Goal: Task Accomplishment & Management: Manage account settings

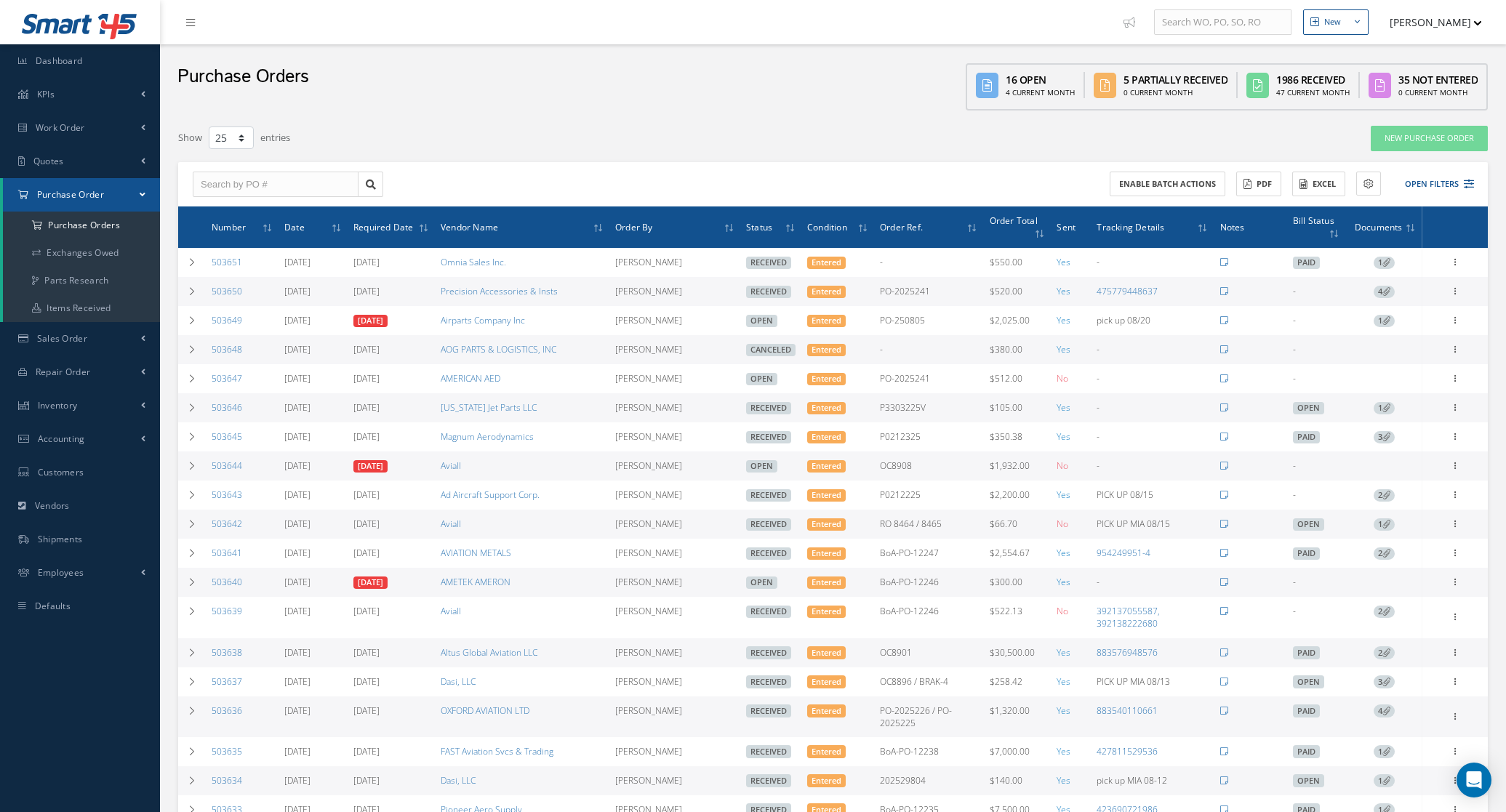
select select "25"
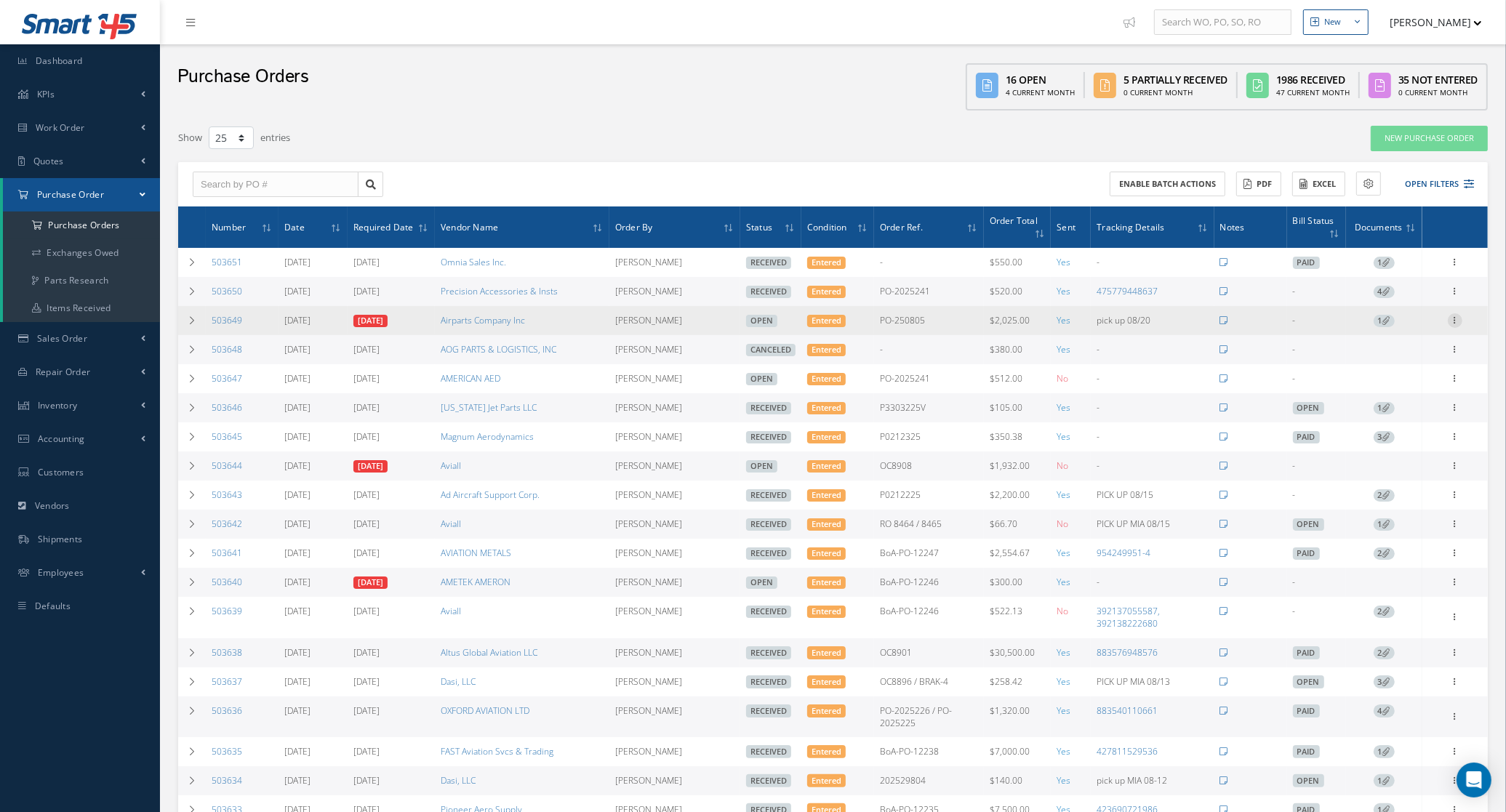
click at [1455, 325] on icon at bounding box center [1455, 319] width 14 height 11
click at [1394, 458] on link "Documents" at bounding box center [1388, 461] width 115 height 19
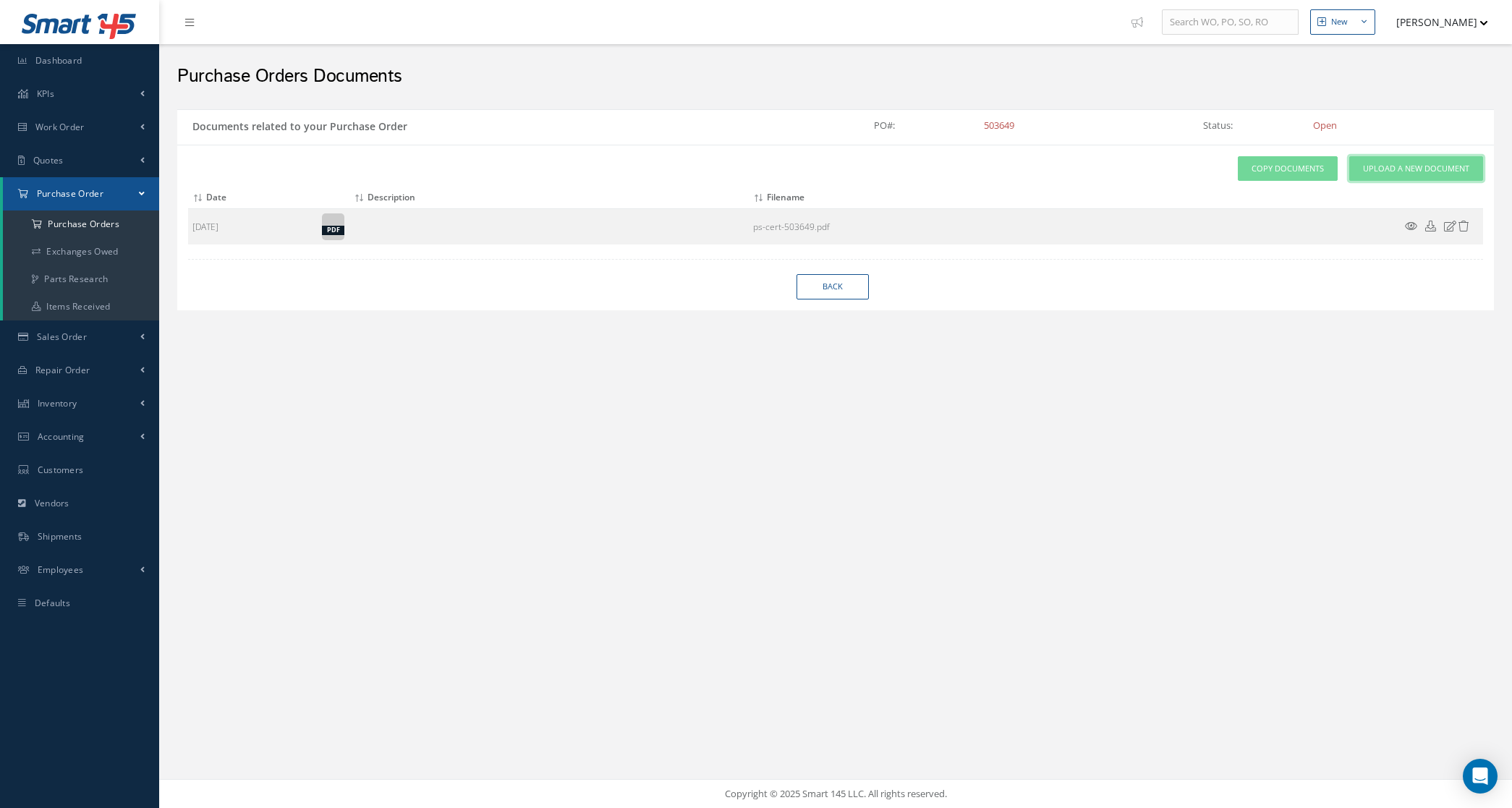
click at [1386, 172] on span "Upload a New Document" at bounding box center [1415, 168] width 106 height 12
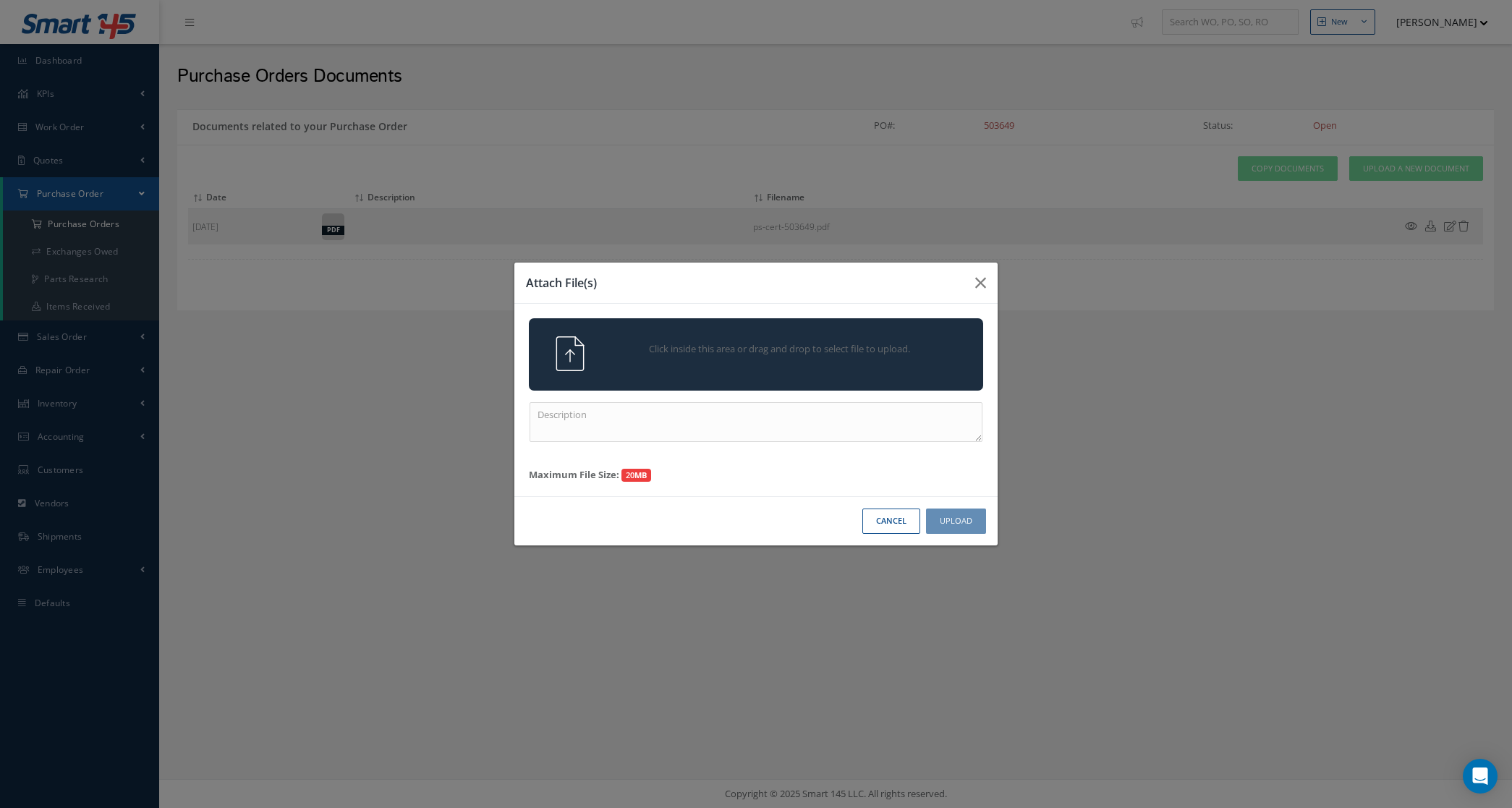
click at [693, 345] on span "Click inside this area or drag and drop to select file to upload." at bounding box center [780, 349] width 328 height 14
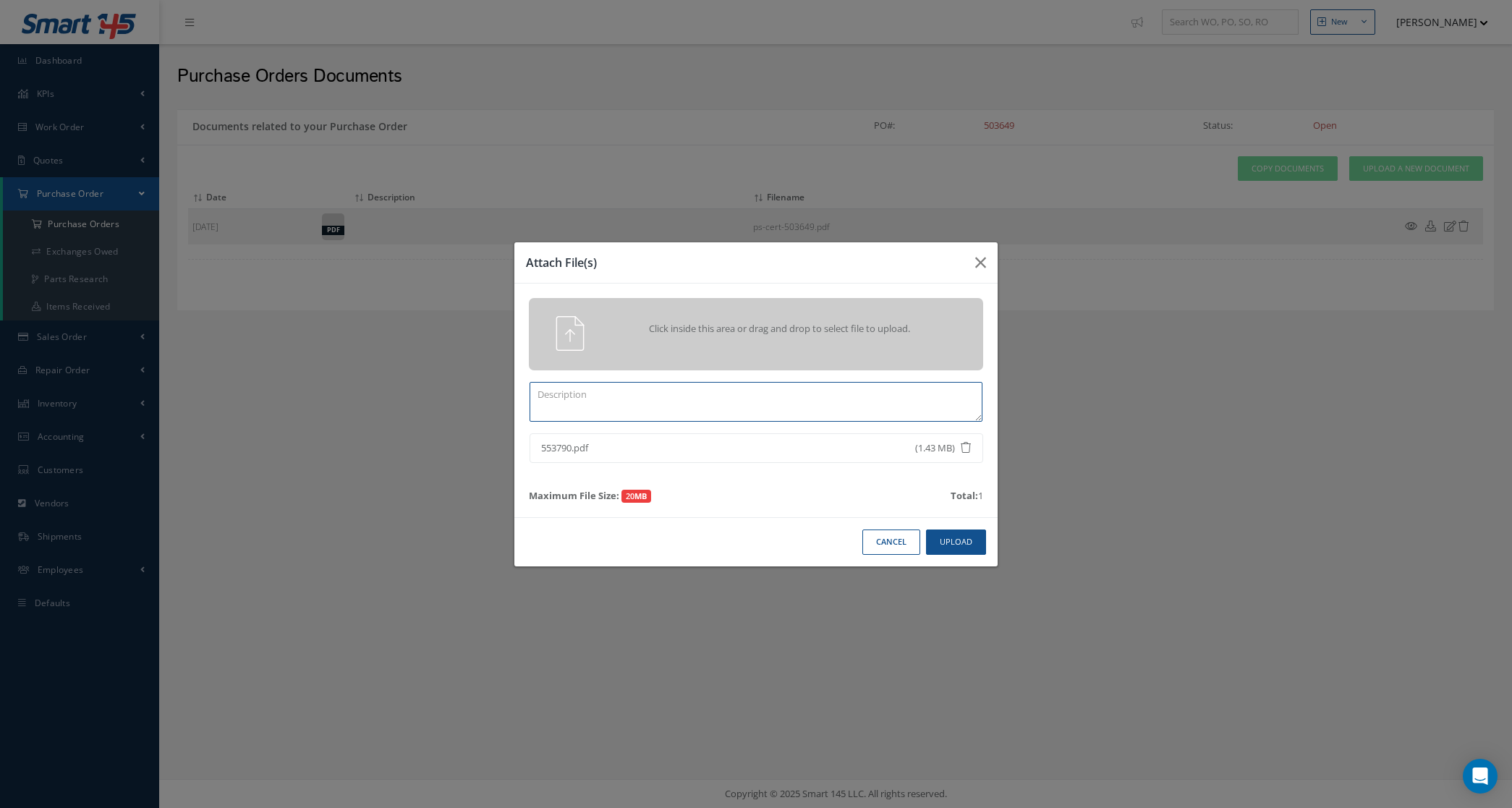
click at [678, 404] on textarea at bounding box center [756, 402] width 453 height 40
type textarea "certs"
click at [966, 534] on button "Upload" at bounding box center [955, 542] width 60 height 26
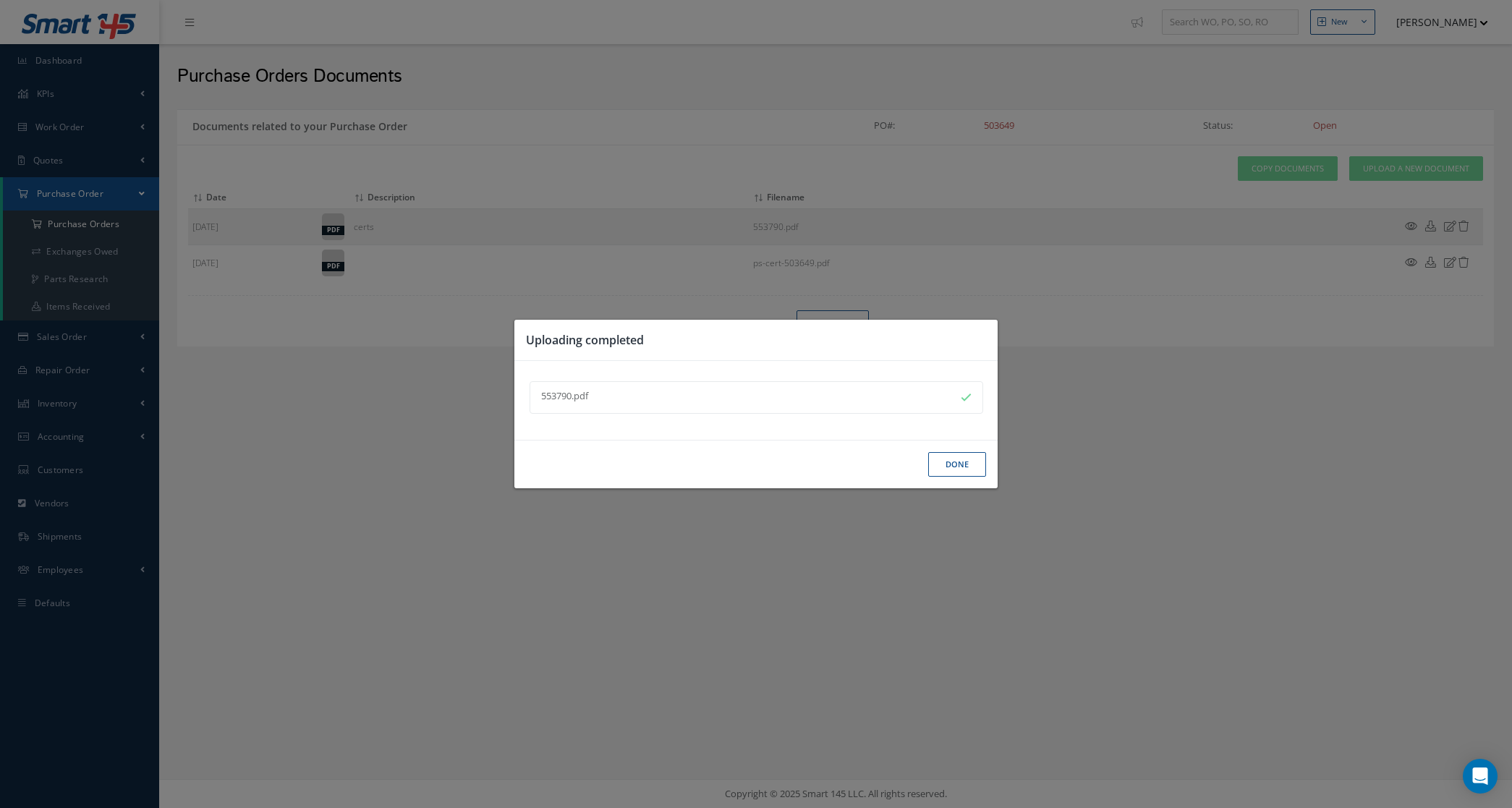
click at [951, 465] on button "Done" at bounding box center [957, 465] width 58 height 26
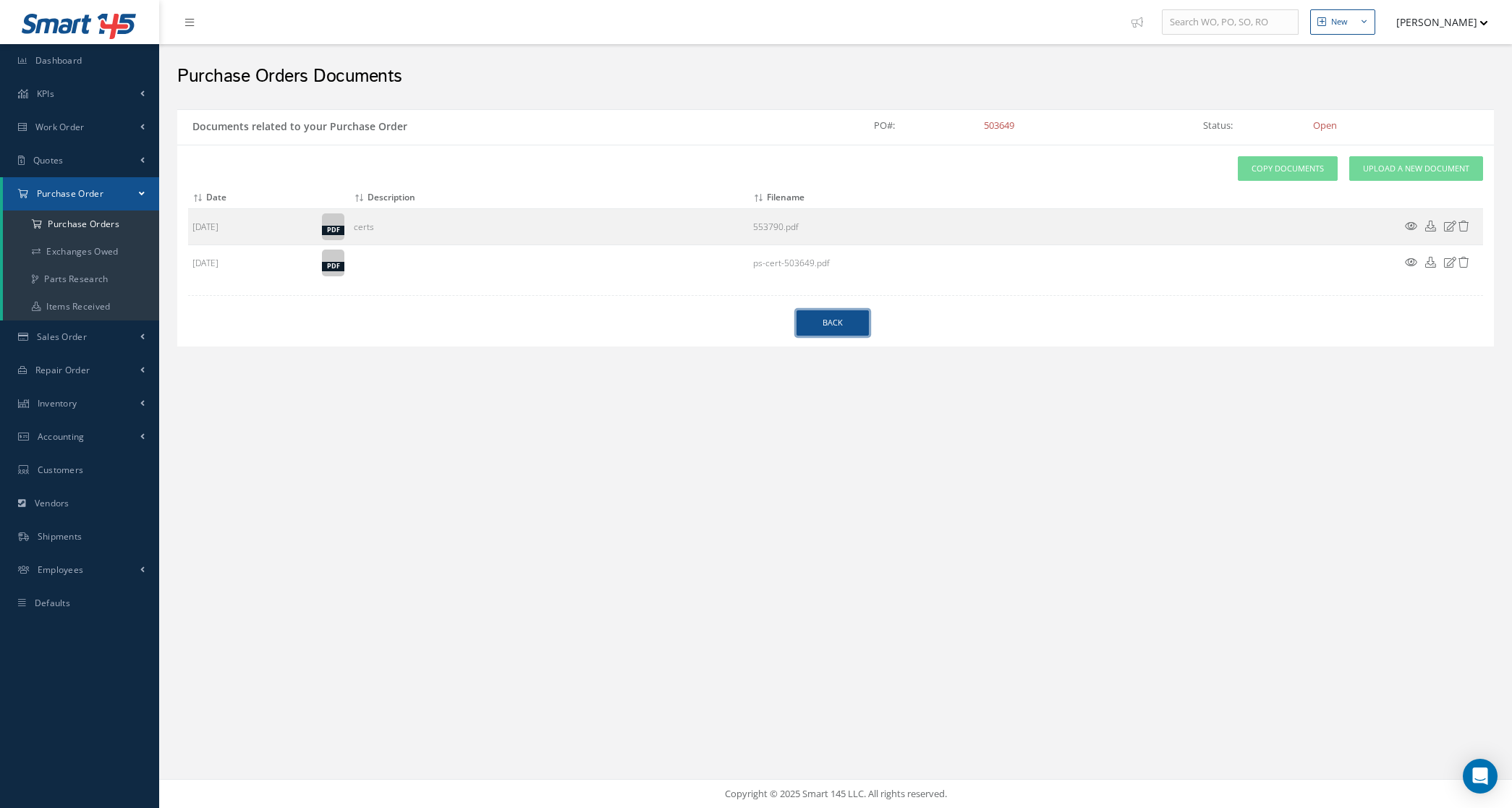
click at [836, 331] on link "Back" at bounding box center [833, 323] width 72 height 26
select select "25"
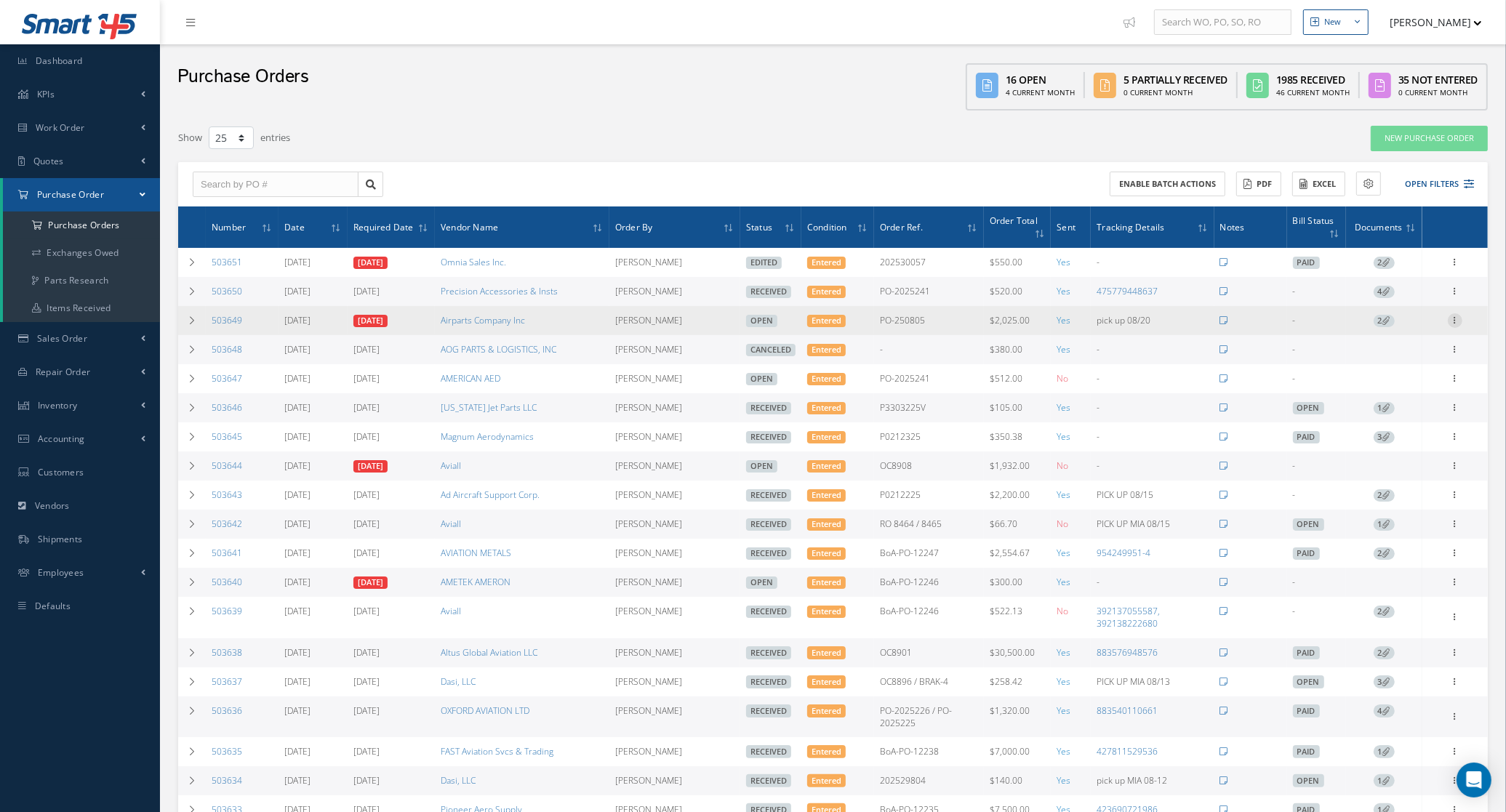
click at [1452, 317] on icon at bounding box center [1455, 319] width 14 height 11
click at [1384, 329] on link "Receive" at bounding box center [1388, 330] width 115 height 19
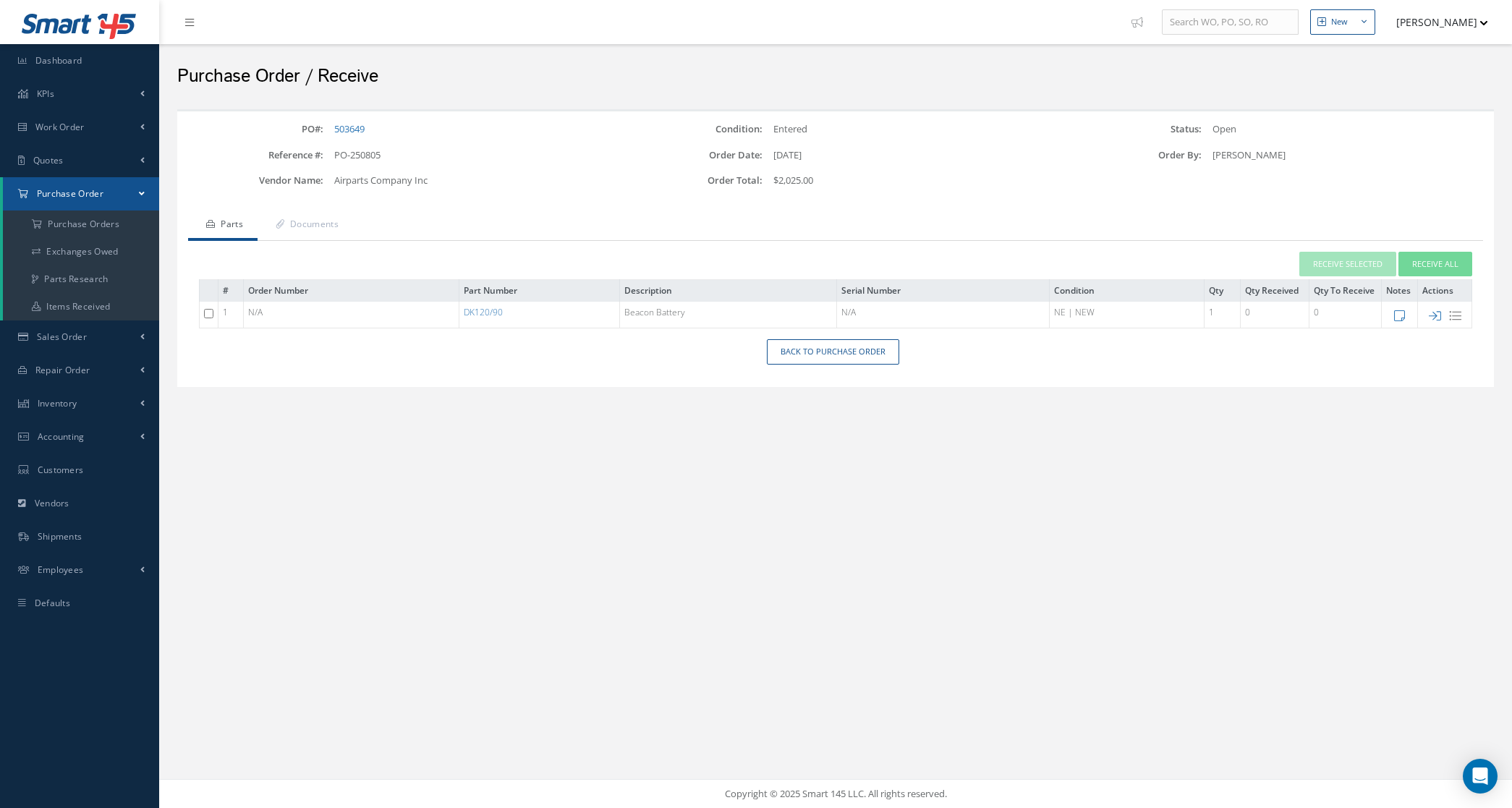
click at [290, 355] on div "Back to Purchase Order" at bounding box center [835, 352] width 1316 height 26
click at [1433, 315] on icon at bounding box center [1434, 315] width 12 height 12
type input "[DATE]"
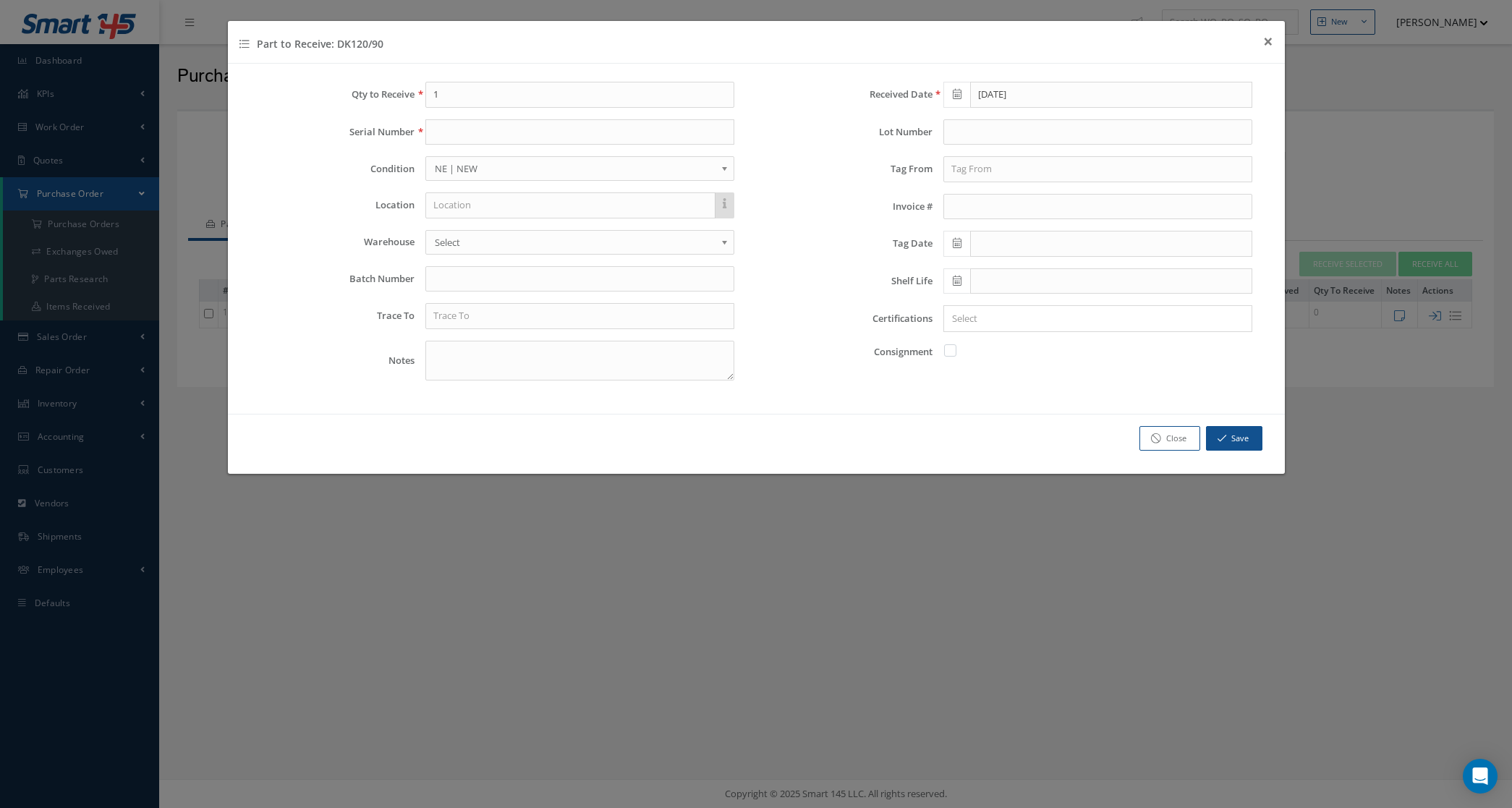
click at [954, 241] on icon at bounding box center [957, 242] width 9 height 10
click at [1003, 269] on th "August 2025" at bounding box center [1018, 270] width 109 height 22
click at [1075, 269] on th "»" at bounding box center [1080, 270] width 22 height 22
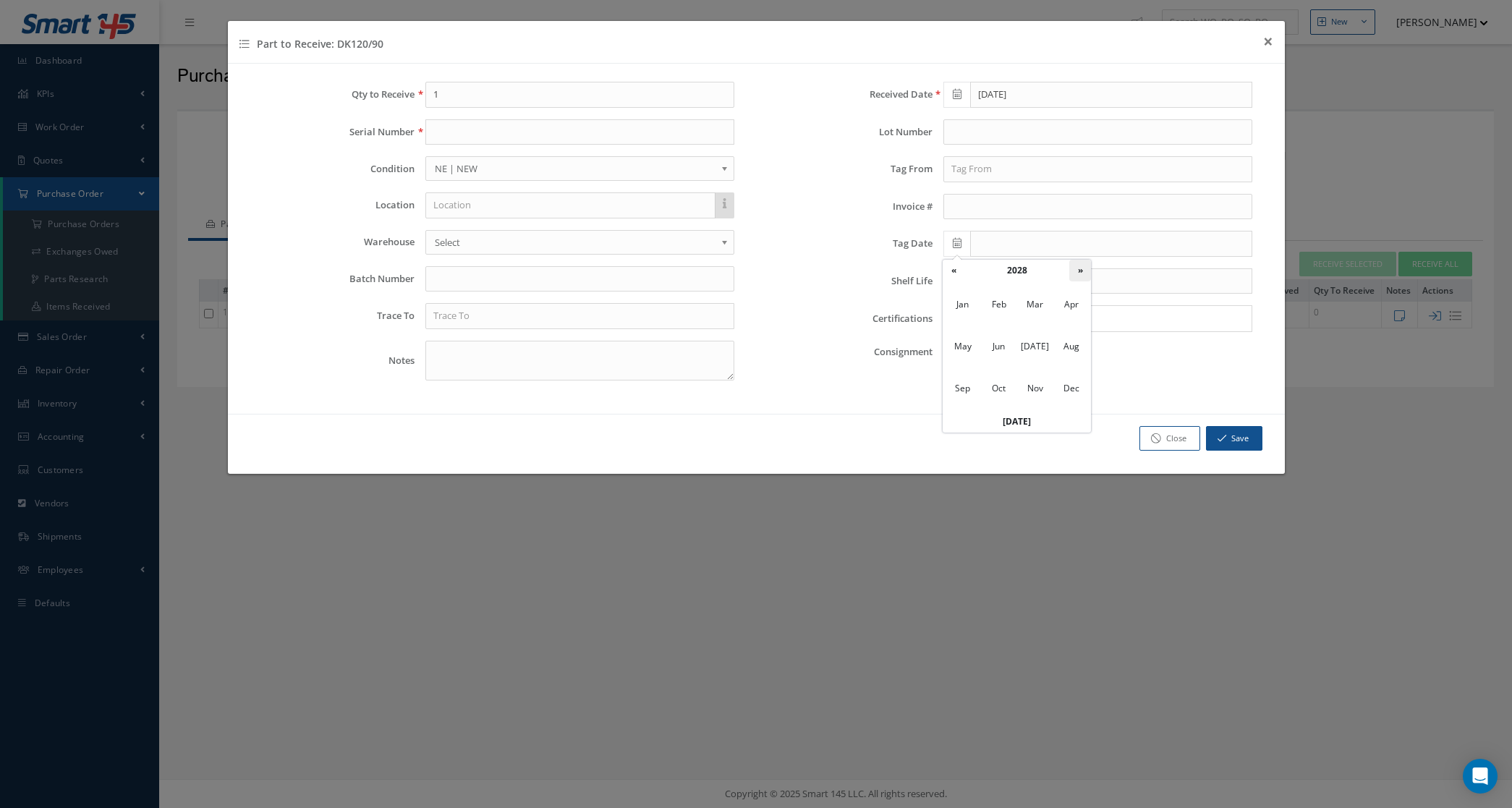
click at [1075, 269] on th "»" at bounding box center [1080, 270] width 22 height 22
click at [1068, 349] on span "Aug" at bounding box center [1071, 346] width 33 height 39
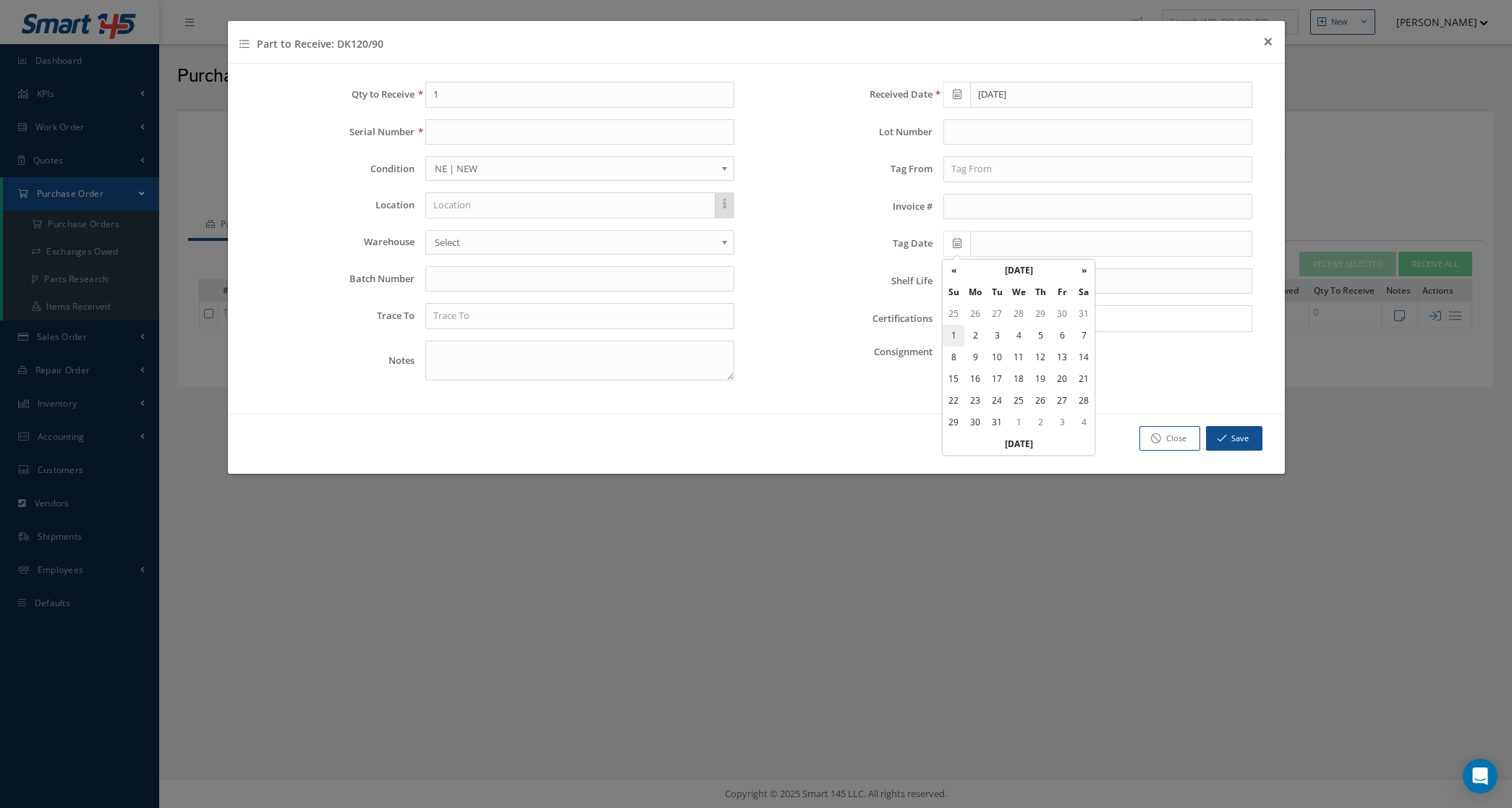
click at [956, 333] on td "1" at bounding box center [953, 335] width 22 height 22
type input "08/01/2032"
click at [503, 128] on input "text" at bounding box center [579, 132] width 308 height 26
type input "a"
type input "AT228887"
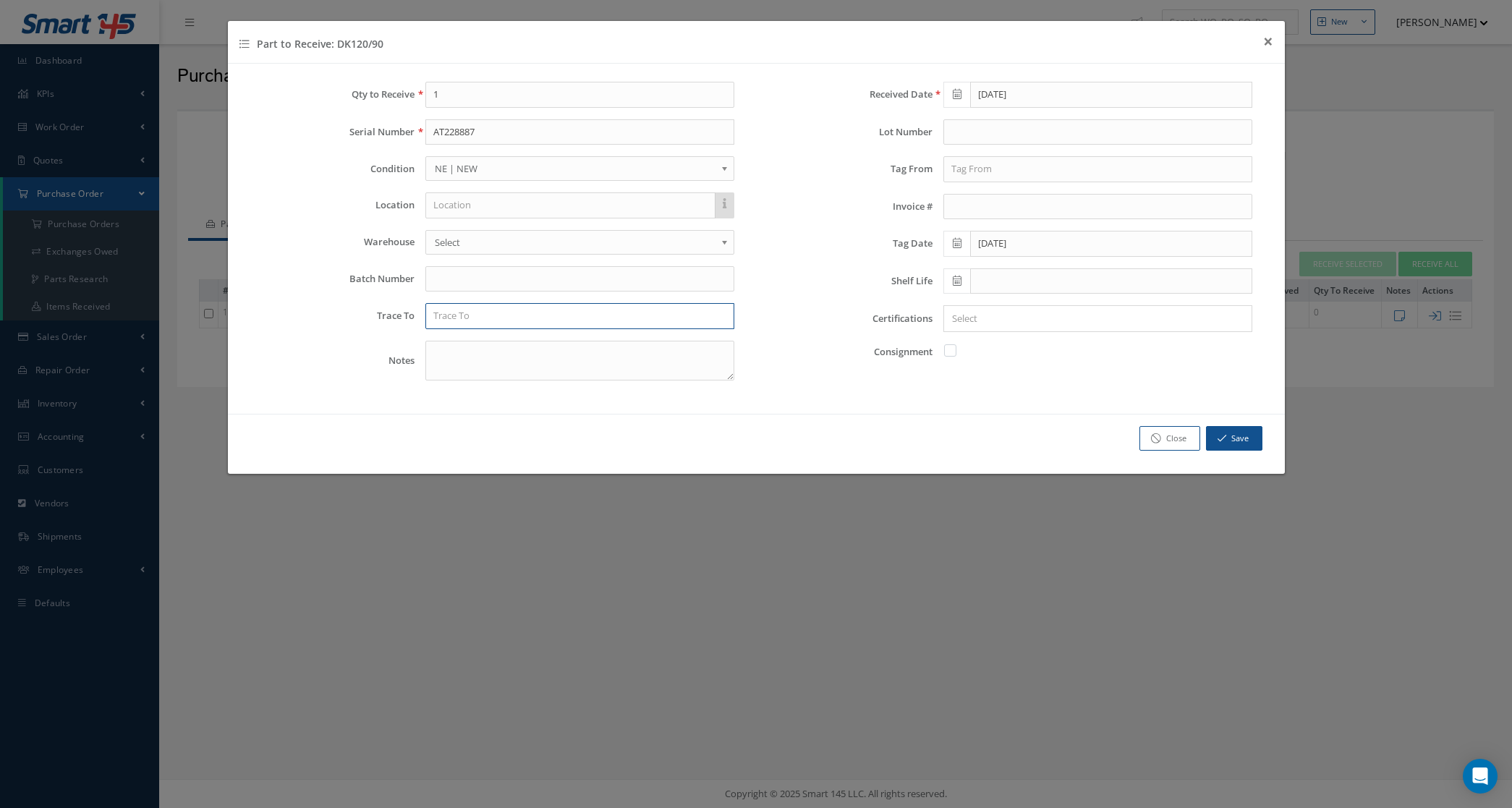
click at [483, 319] on input "text" at bounding box center [579, 316] width 308 height 26
click at [515, 343] on div "DUKANE SEACOM" at bounding box center [580, 342] width 293 height 14
click at [521, 320] on input "DUKANE SEACOM" at bounding box center [579, 316] width 308 height 26
type input "DUKANE SEACOM INC"
click at [506, 422] on div "Save Close" at bounding box center [756, 444] width 1057 height 61
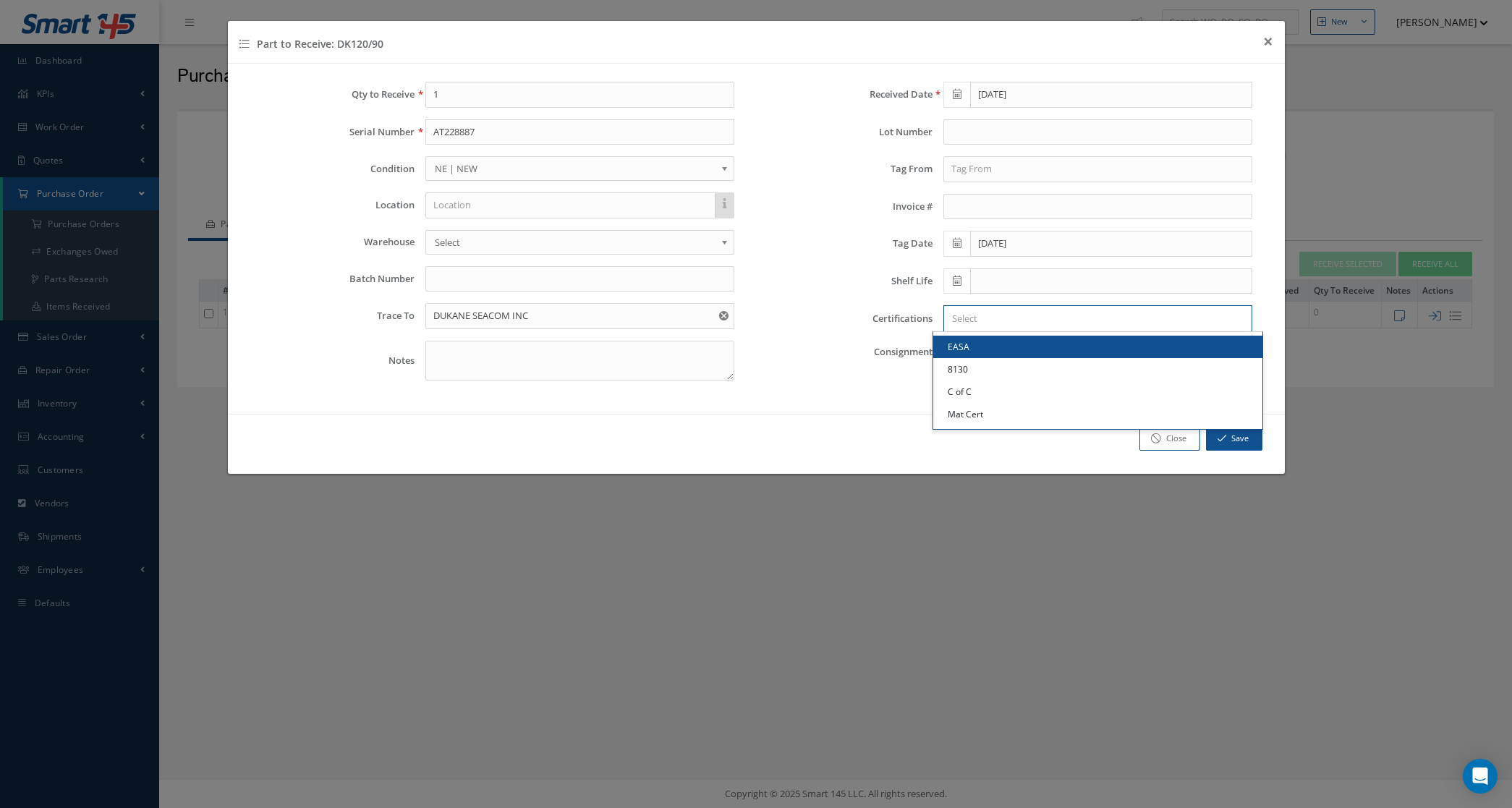
click at [1043, 323] on input "Search for option" at bounding box center [1094, 319] width 298 height 15
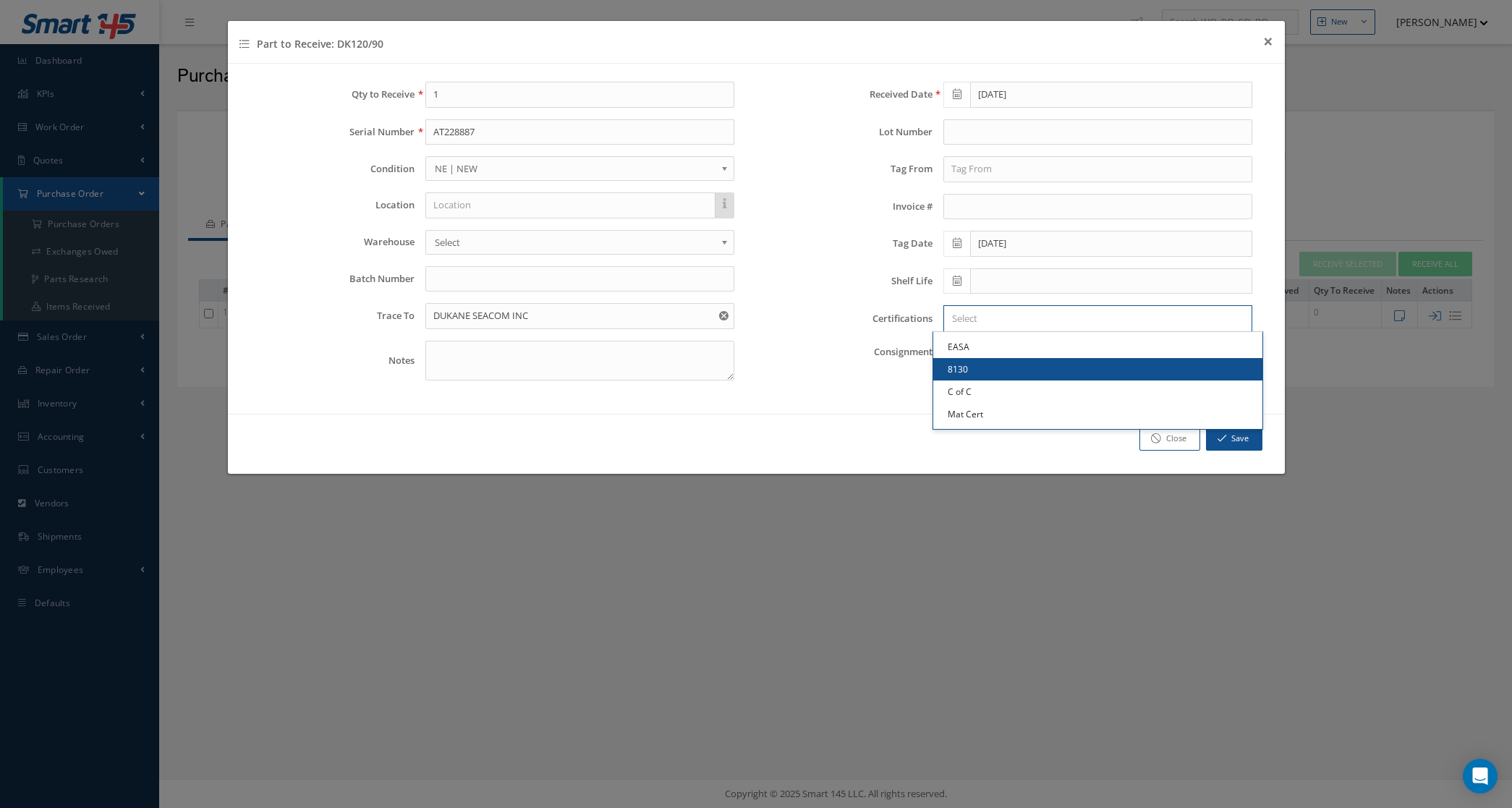
click at [1027, 370] on link "8130" at bounding box center [1098, 369] width 329 height 23
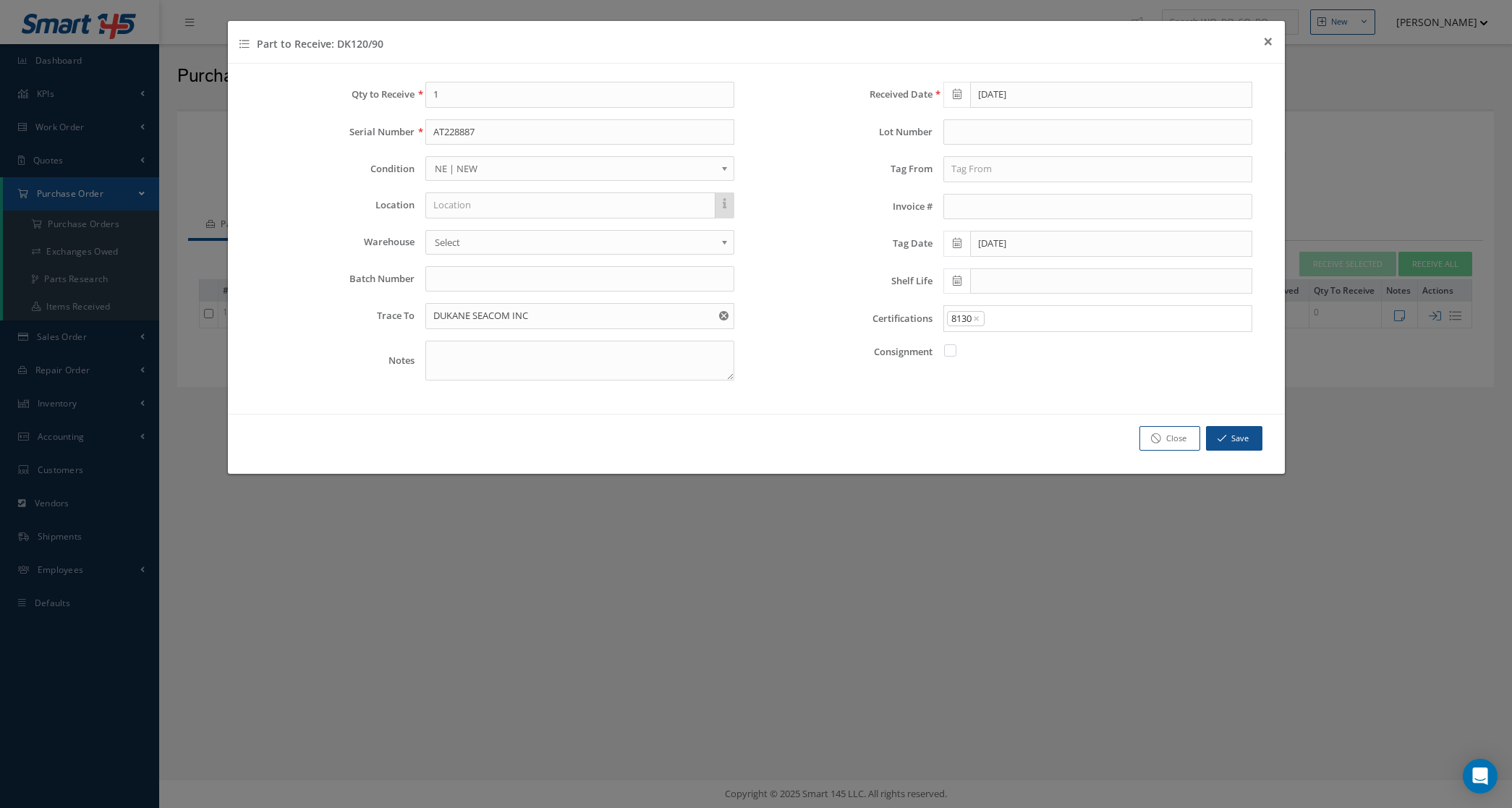
click at [1034, 311] on div "8130 ×" at bounding box center [1095, 318] width 301 height 18
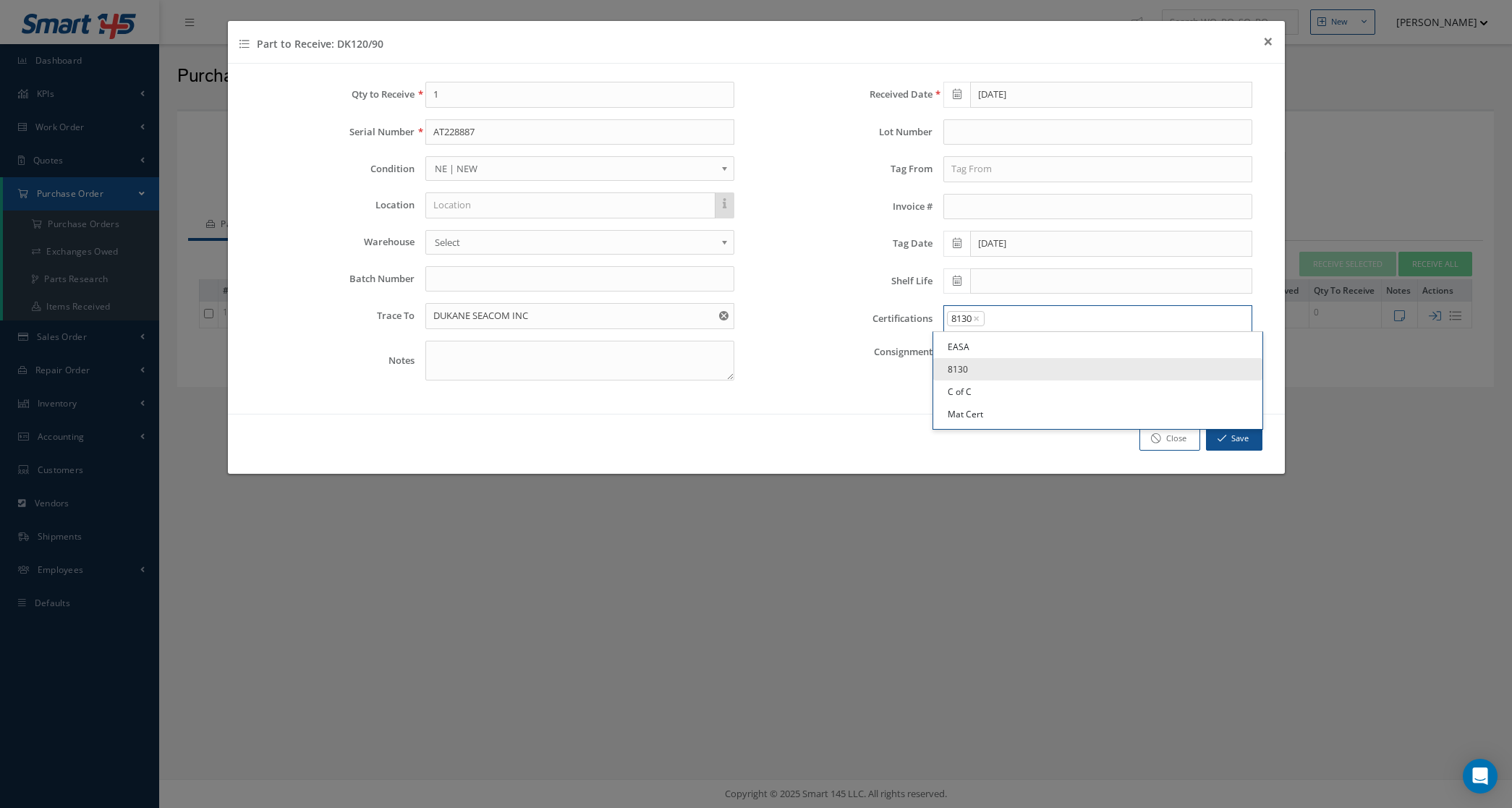
click at [1039, 316] on input "Search for option" at bounding box center [1114, 319] width 256 height 15
drag, startPoint x: 1024, startPoint y: 389, endPoint x: 1027, endPoint y: 379, distance: 10.4
click at [1024, 389] on link "C of C" at bounding box center [1098, 392] width 329 height 23
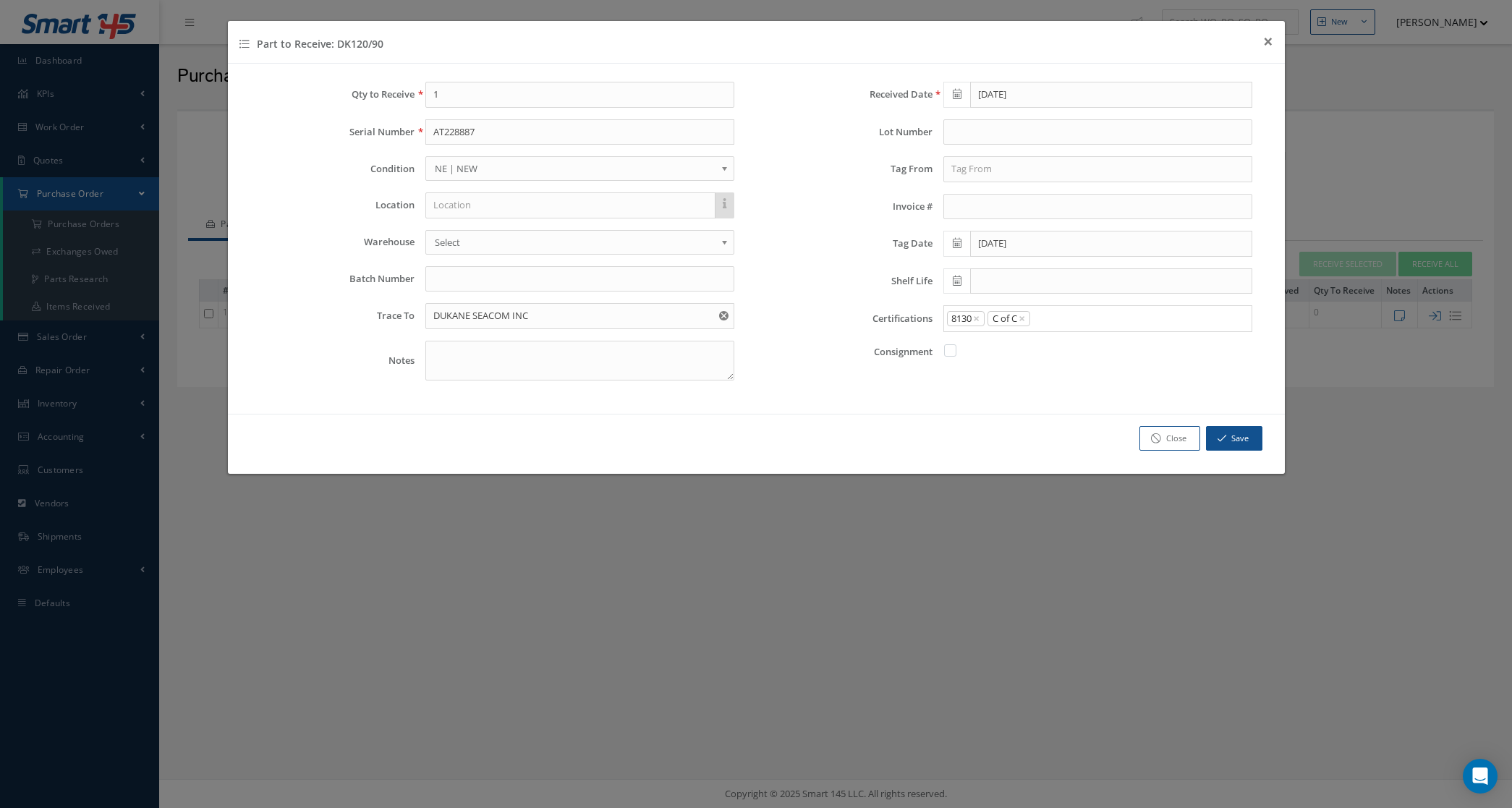
click at [1085, 311] on div "8130 × C of C ×" at bounding box center [1095, 318] width 301 height 18
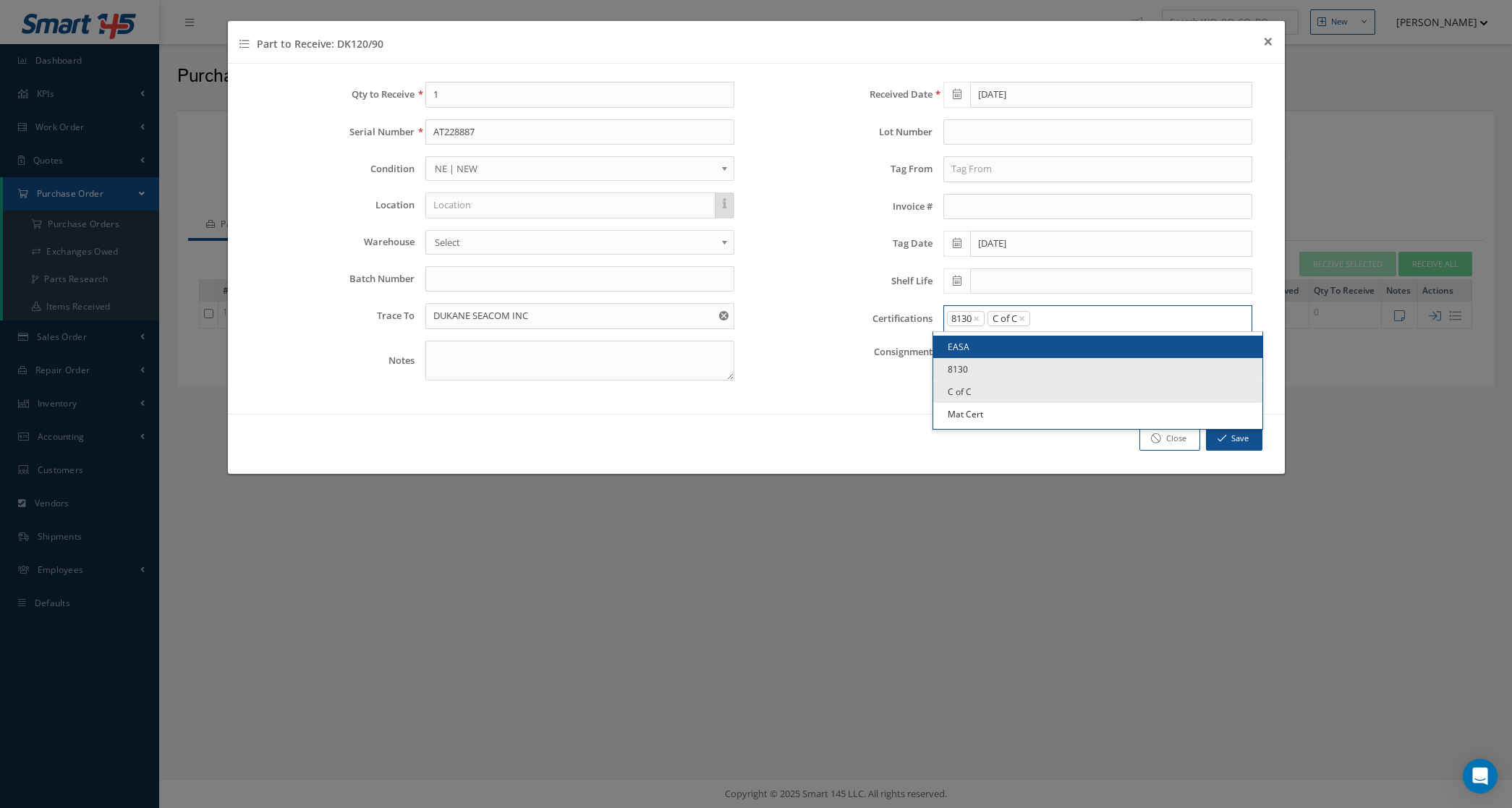
click at [1087, 315] on input "Search for option" at bounding box center [1137, 319] width 212 height 15
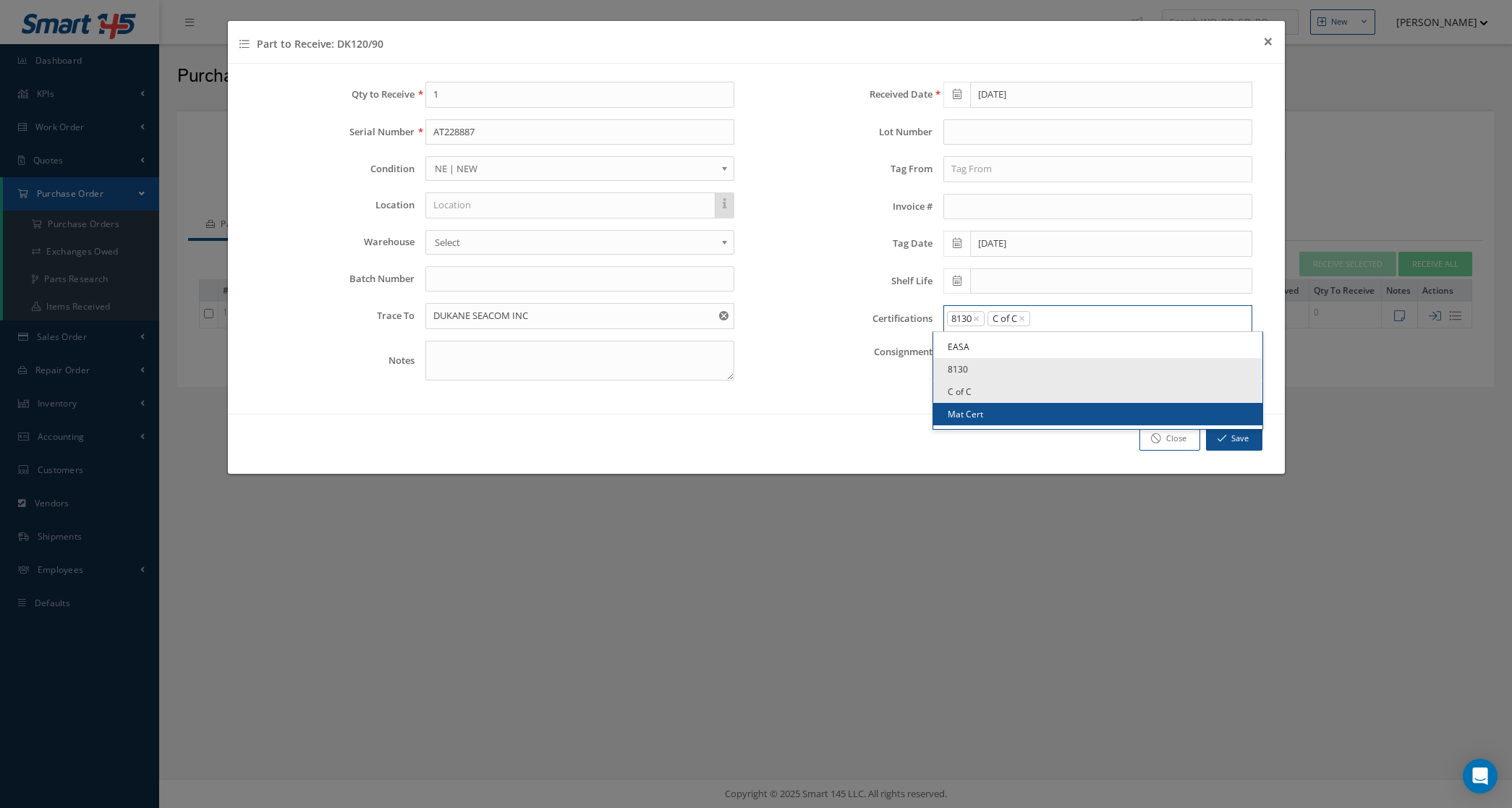
drag, startPoint x: 1040, startPoint y: 419, endPoint x: 1031, endPoint y: 413, distance: 10.8
click at [1039, 419] on link "Mat Cert" at bounding box center [1098, 414] width 329 height 23
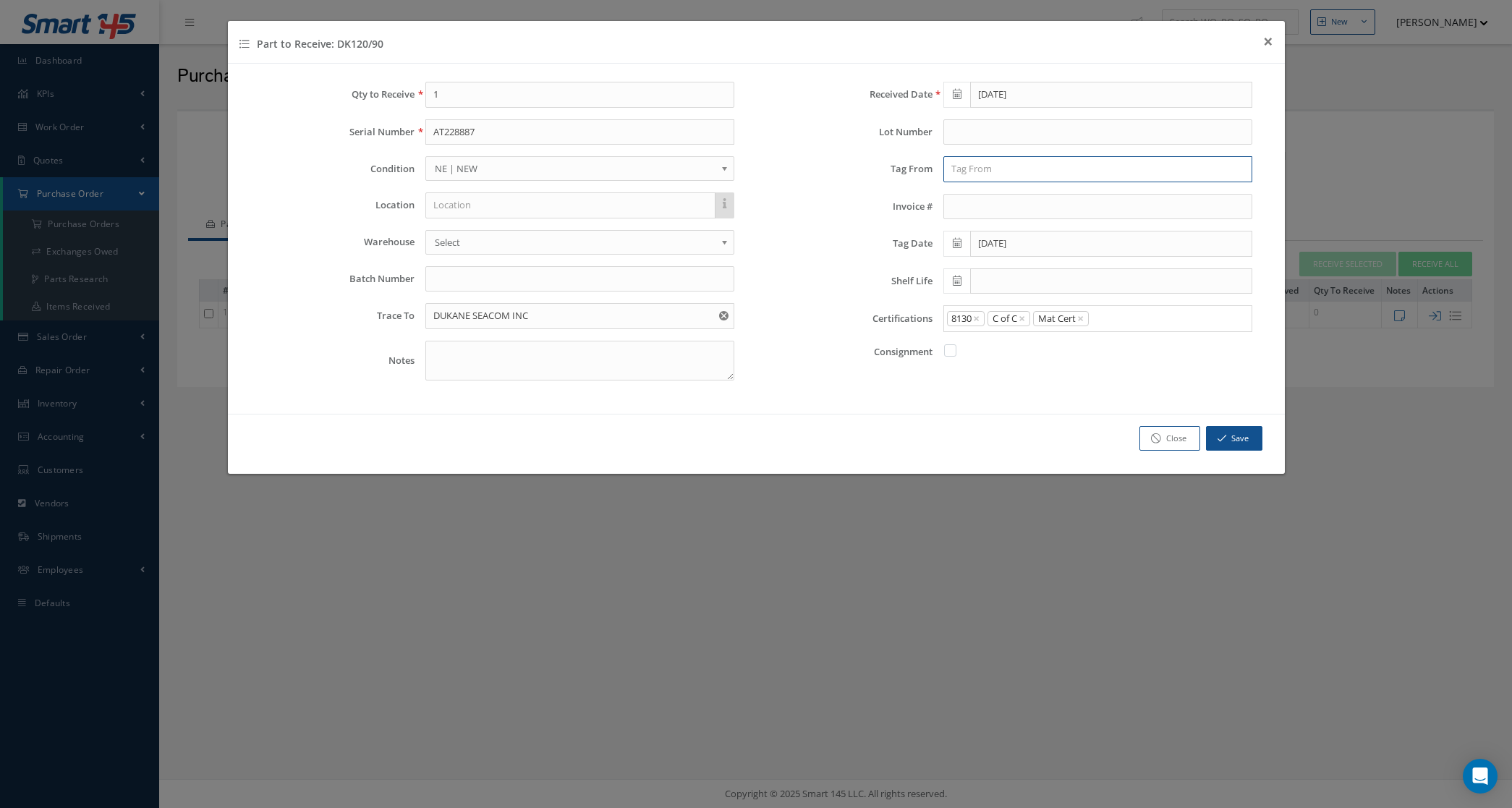
click at [971, 172] on input "text" at bounding box center [1098, 169] width 308 height 26
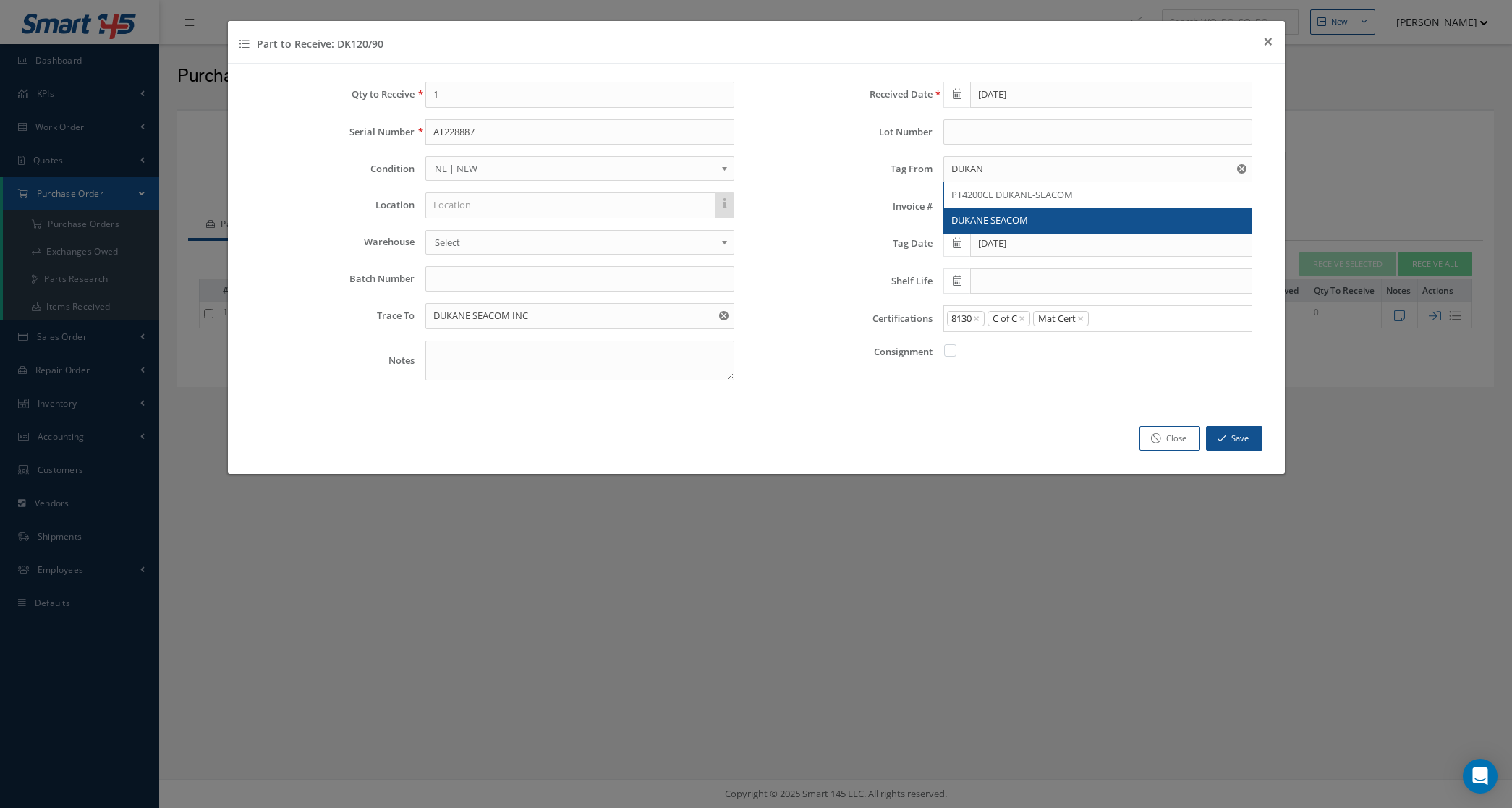
click at [1013, 222] on span "DUKANE SEACOM" at bounding box center [989, 220] width 77 height 13
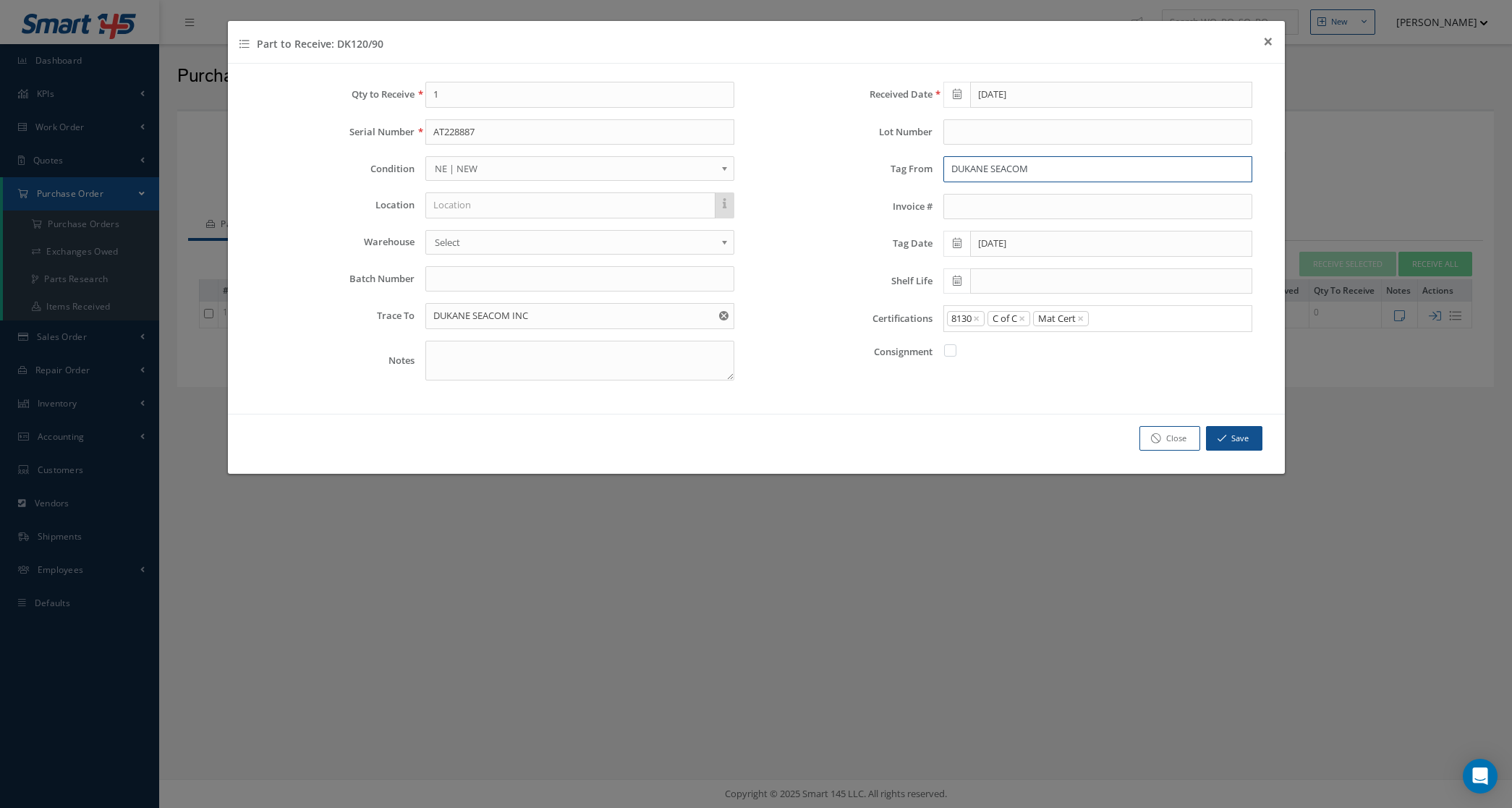
click at [1038, 173] on input "DUKANE SEACOM" at bounding box center [1098, 169] width 308 height 26
type input "DUKANE SEACOM INC"
click at [843, 185] on div "Received Date 08/20/2025 Lot Number Tag From DUKANE SEACOM INC No Match Found I…" at bounding box center [1014, 237] width 518 height 310
click at [968, 203] on input "text" at bounding box center [1098, 207] width 308 height 26
click at [959, 244] on icon at bounding box center [957, 242] width 9 height 10
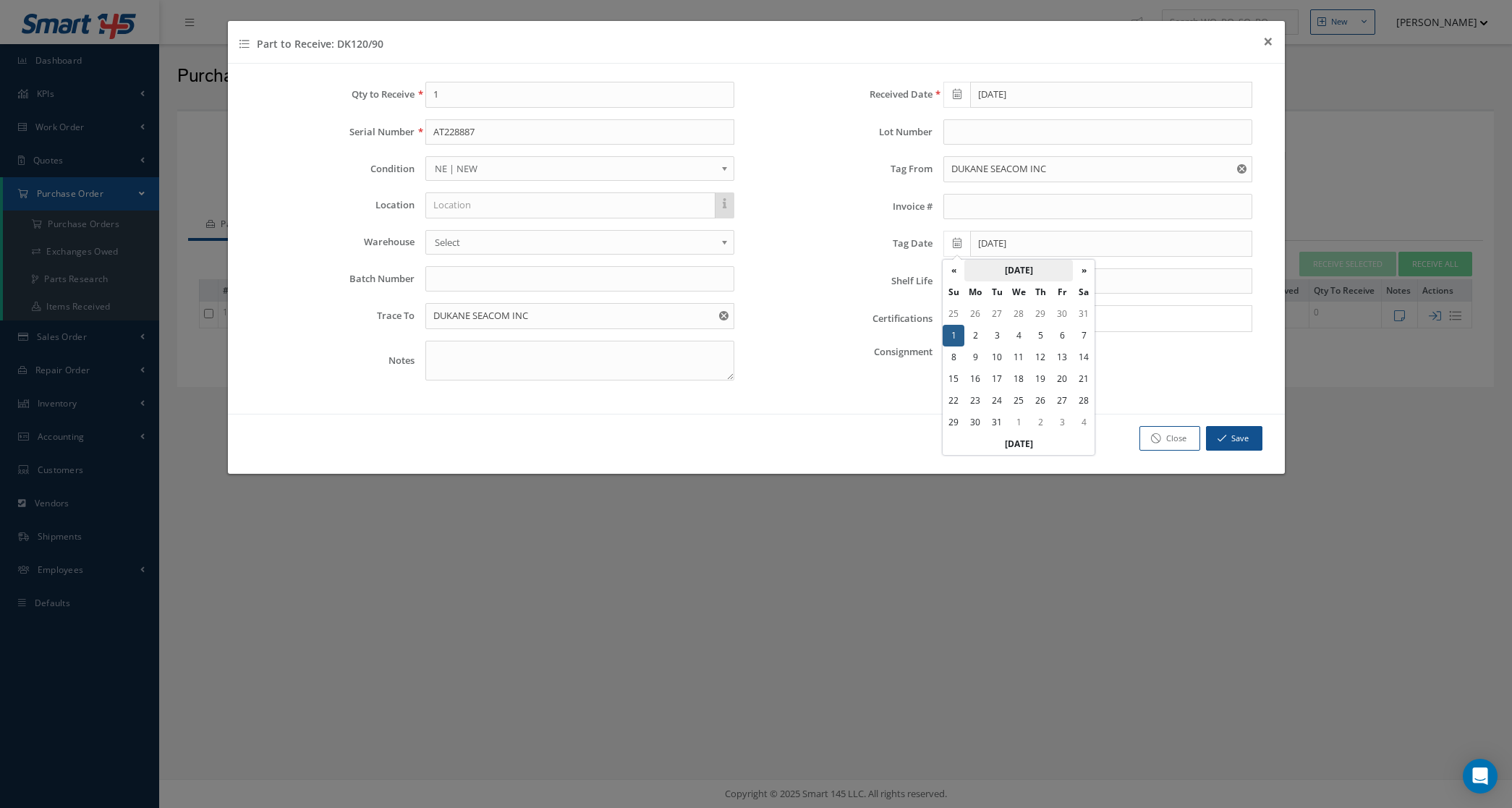
click at [986, 273] on th "August 2032" at bounding box center [1018, 270] width 109 height 22
click at [955, 269] on th "«" at bounding box center [953, 270] width 22 height 22
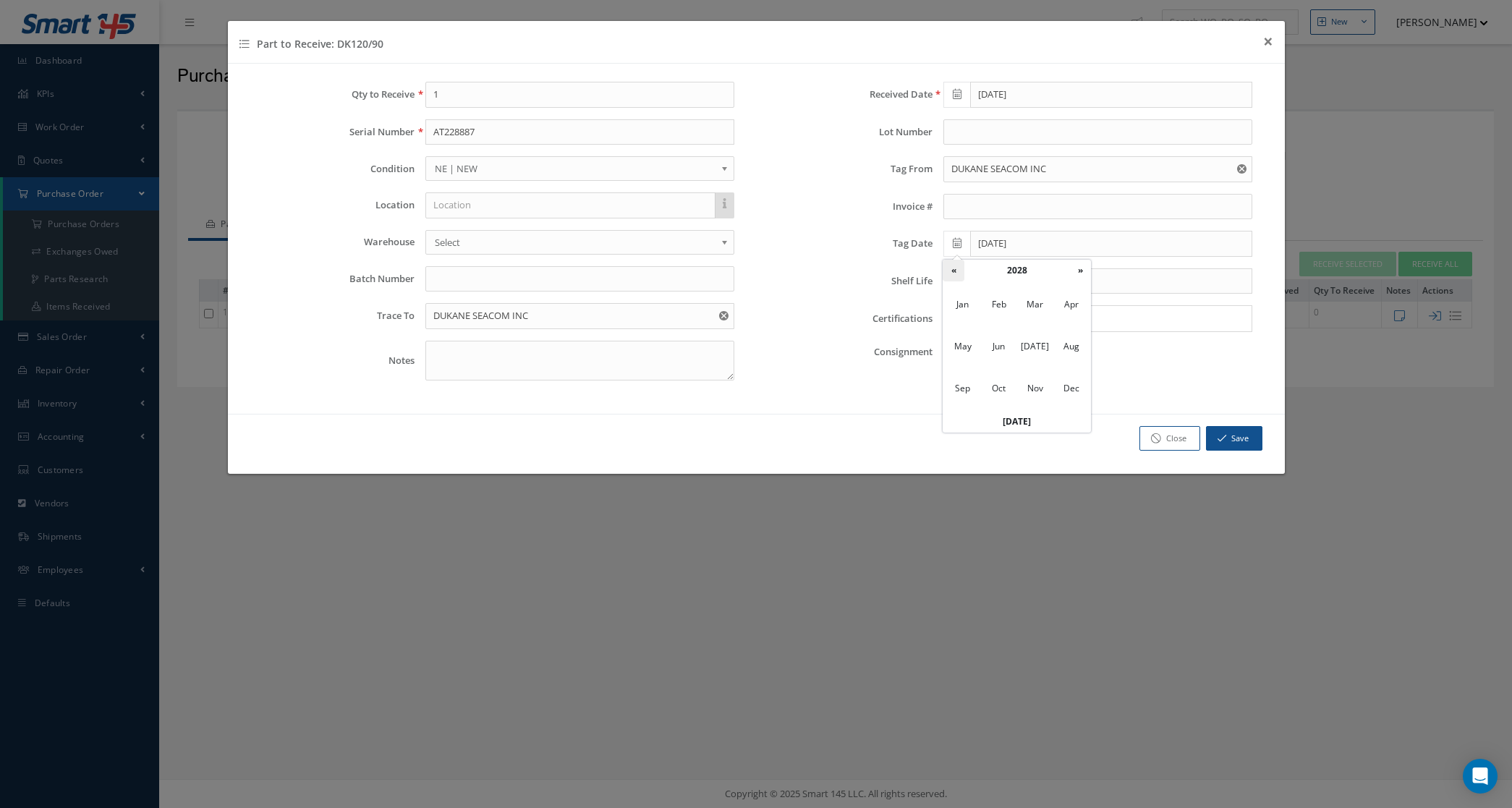
click at [955, 269] on th "«" at bounding box center [953, 270] width 22 height 22
click at [1011, 344] on span "Jun" at bounding box center [998, 346] width 33 height 39
click at [980, 395] on td "23" at bounding box center [975, 400] width 22 height 22
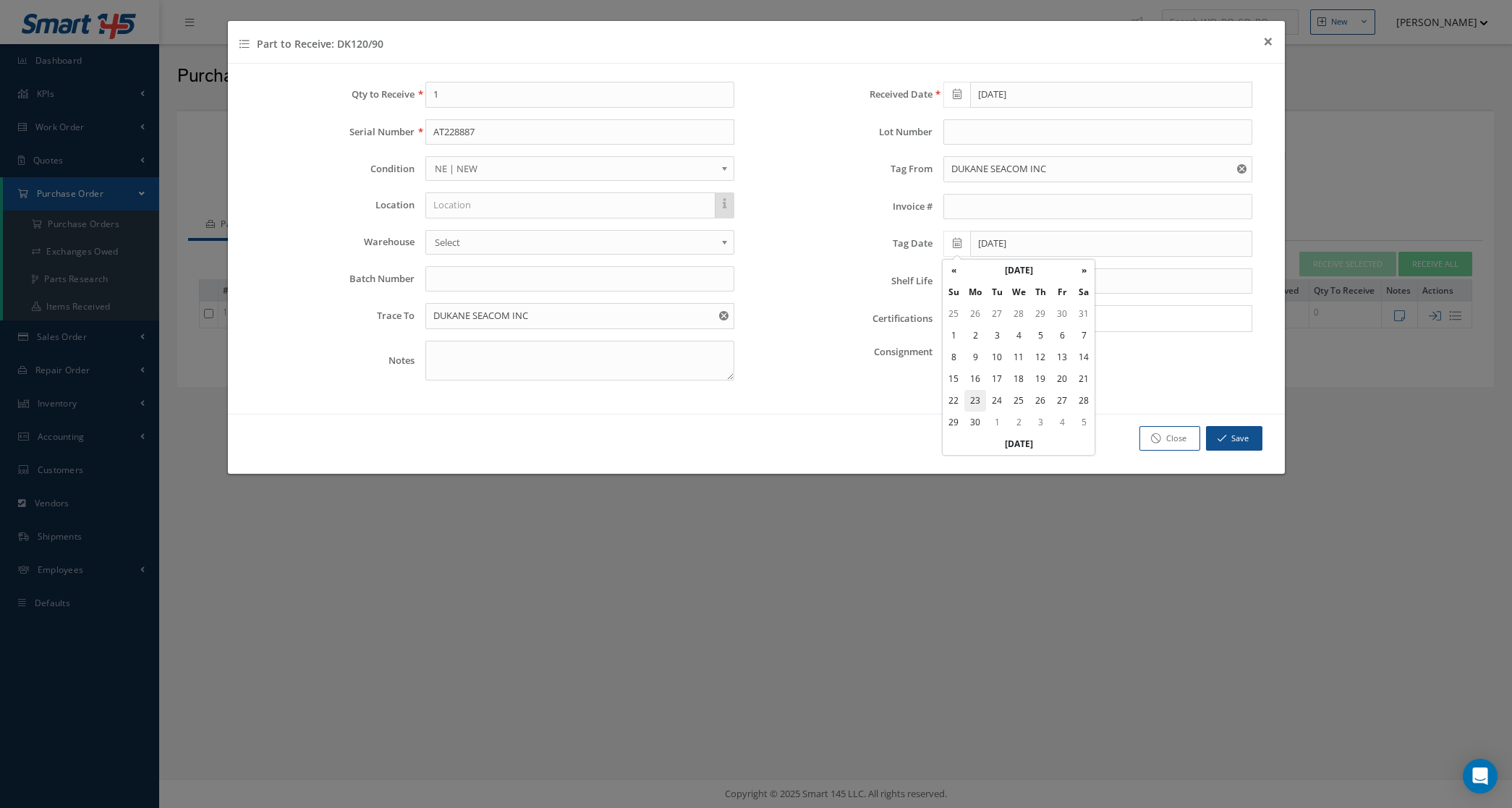
type input "06/23/2025"
click at [957, 284] on icon at bounding box center [957, 280] width 9 height 10
click at [1007, 305] on th "August 2025" at bounding box center [1018, 307] width 109 height 22
click at [1081, 312] on th "»" at bounding box center [1080, 307] width 22 height 22
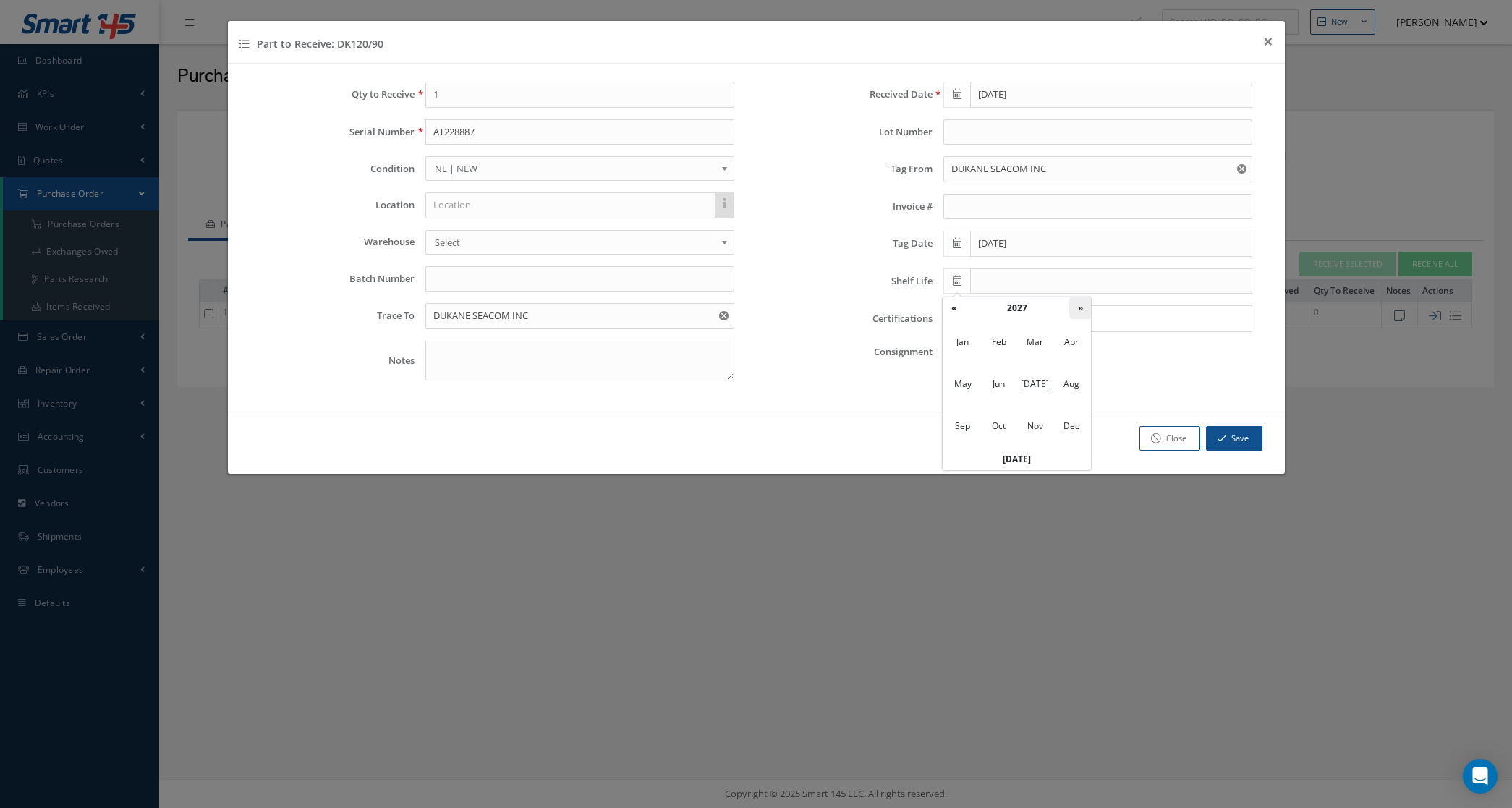
click at [1081, 312] on th "»" at bounding box center [1080, 307] width 22 height 22
click at [1088, 309] on th "»" at bounding box center [1080, 307] width 22 height 22
click at [1088, 308] on th "»" at bounding box center [1080, 307] width 22 height 22
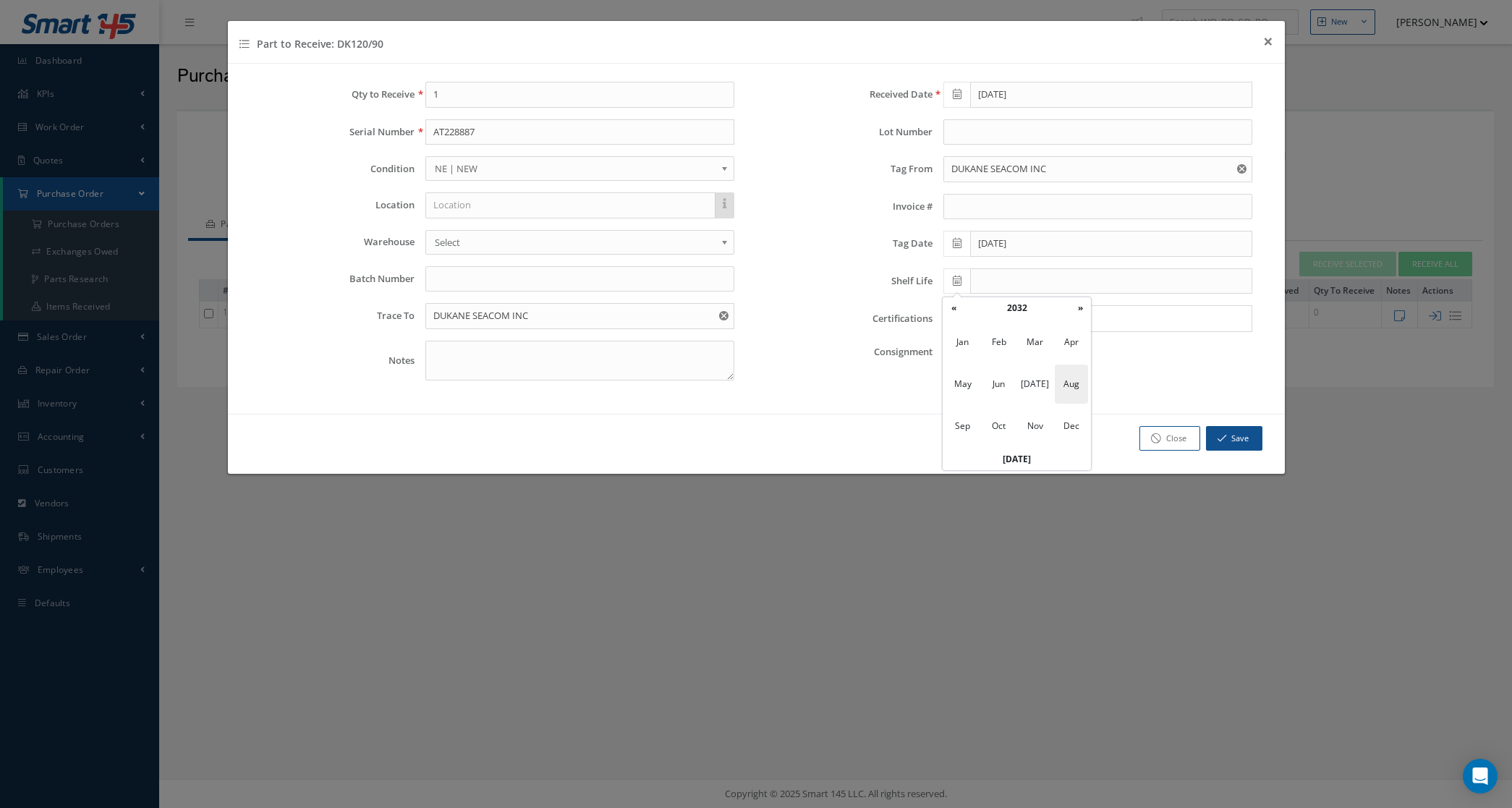
click at [1082, 389] on span "Aug" at bounding box center [1071, 383] width 33 height 39
click at [953, 371] on td "1" at bounding box center [953, 373] width 22 height 22
type input "08/01/2032"
click at [1239, 447] on button "Save" at bounding box center [1234, 438] width 57 height 26
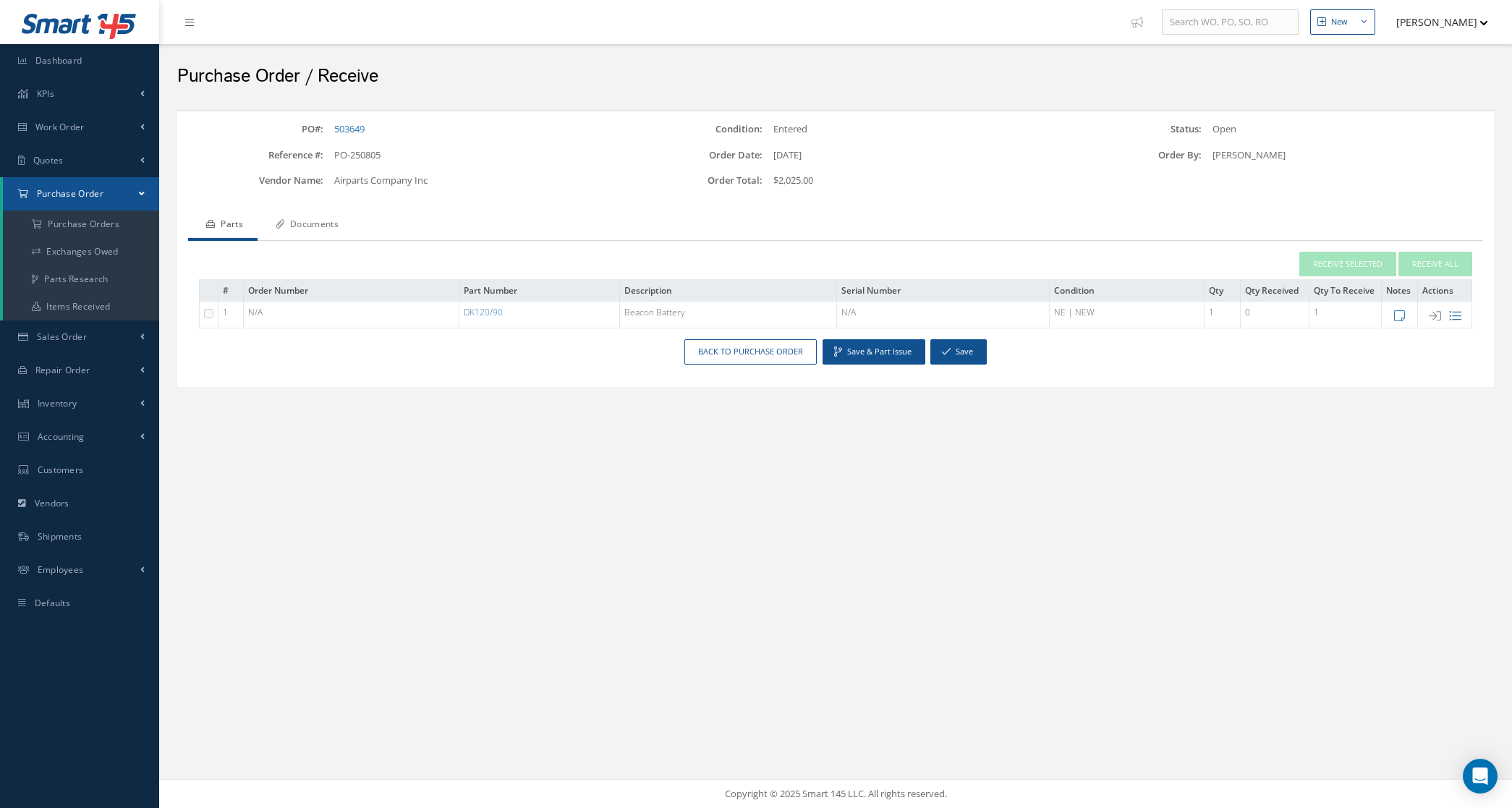
click at [336, 221] on link "Documents" at bounding box center [305, 225] width 96 height 30
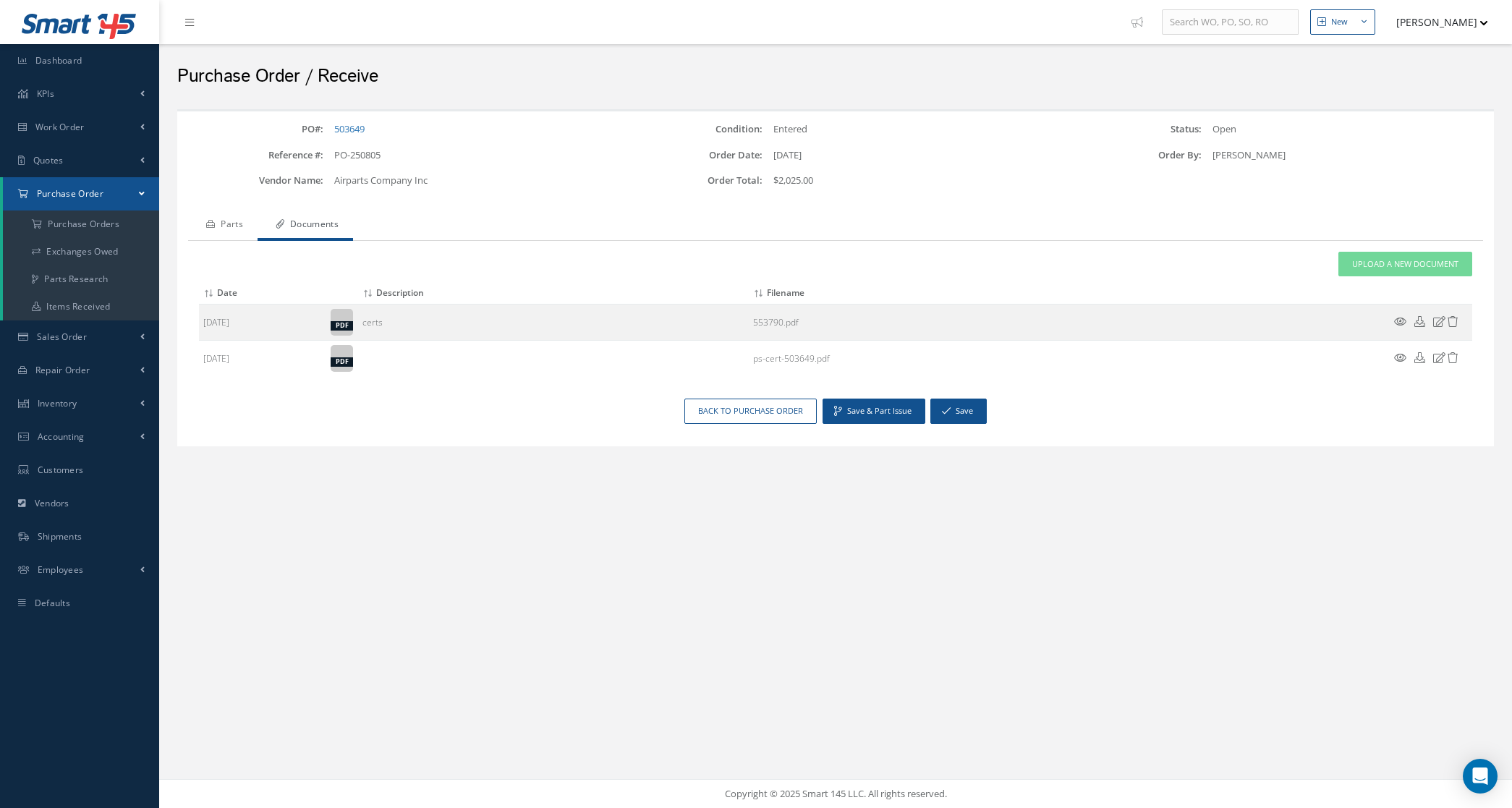
click at [238, 219] on link "Parts" at bounding box center [222, 225] width 69 height 30
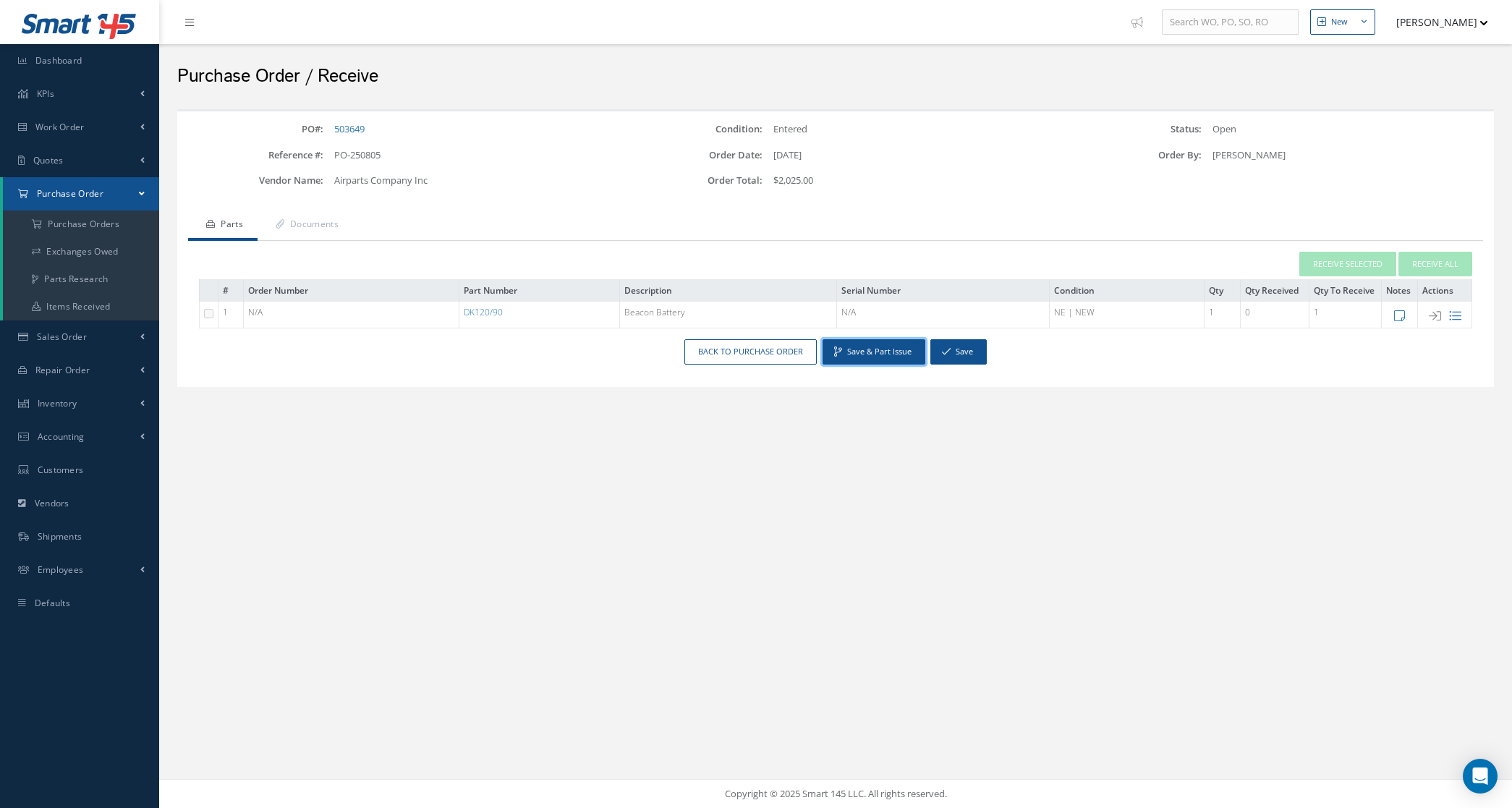
click at [887, 355] on button "Save & Part Issue" at bounding box center [873, 352] width 103 height 26
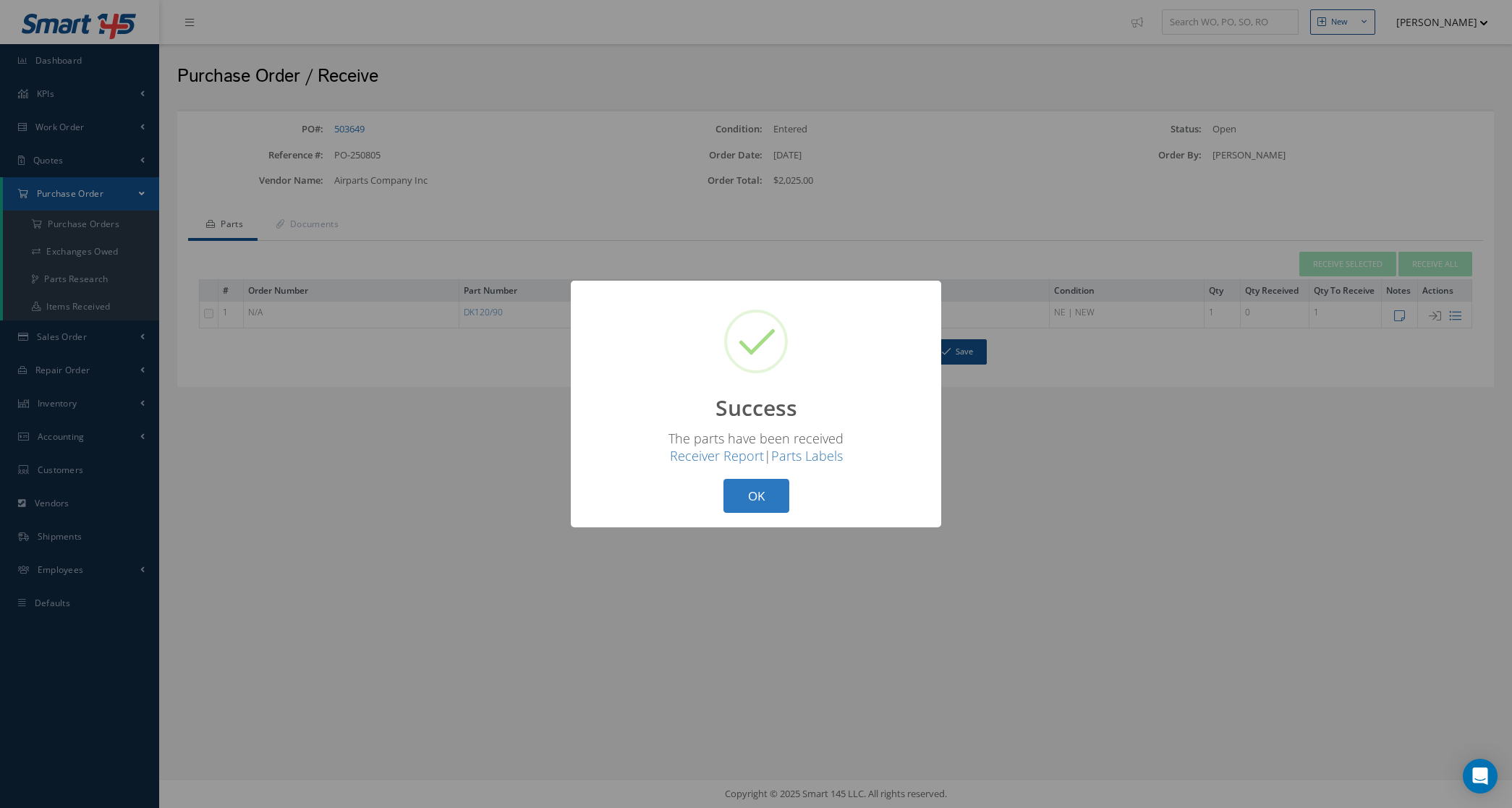
click at [742, 479] on button "OK" at bounding box center [756, 496] width 66 height 34
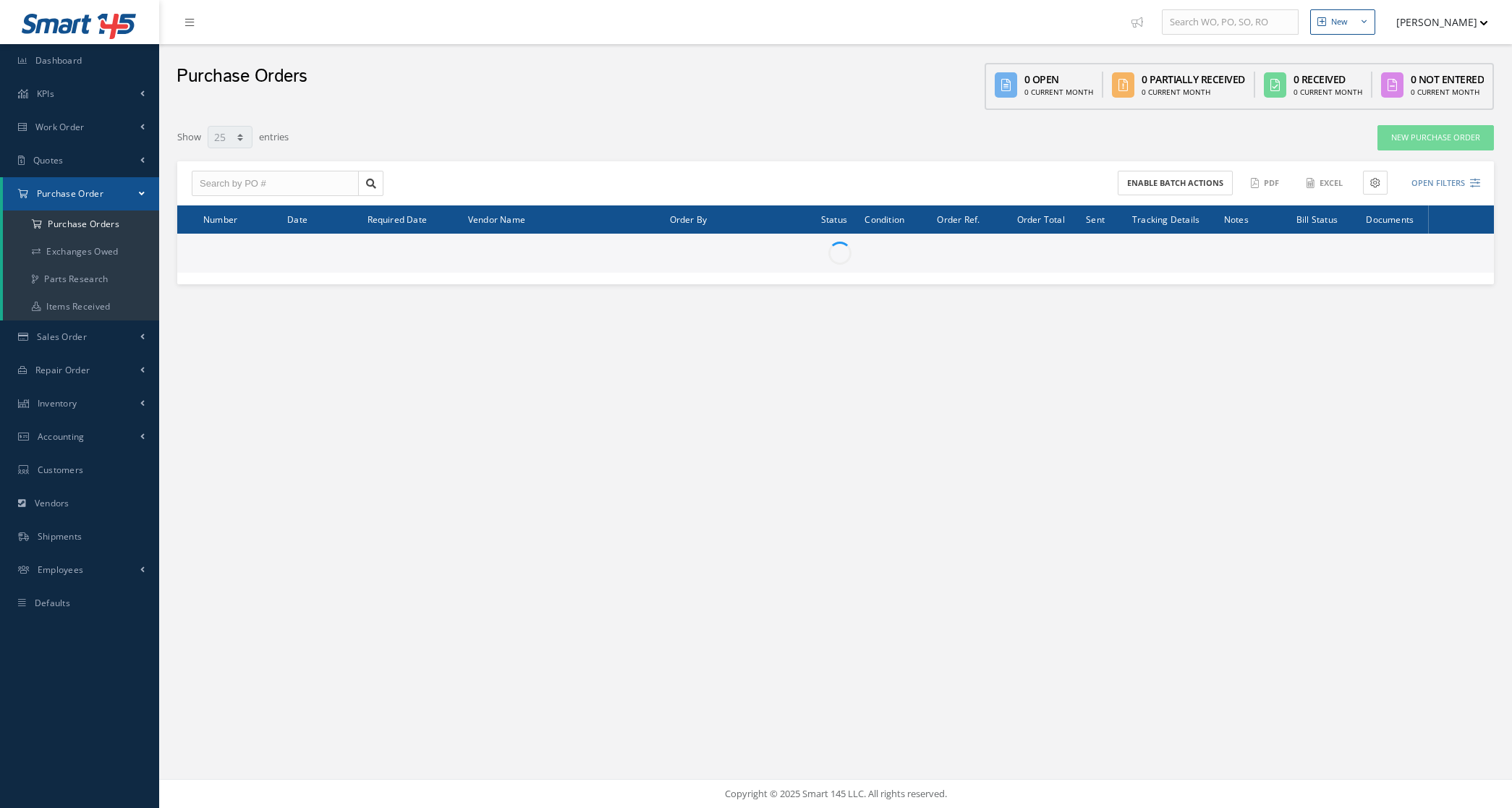
select select "25"
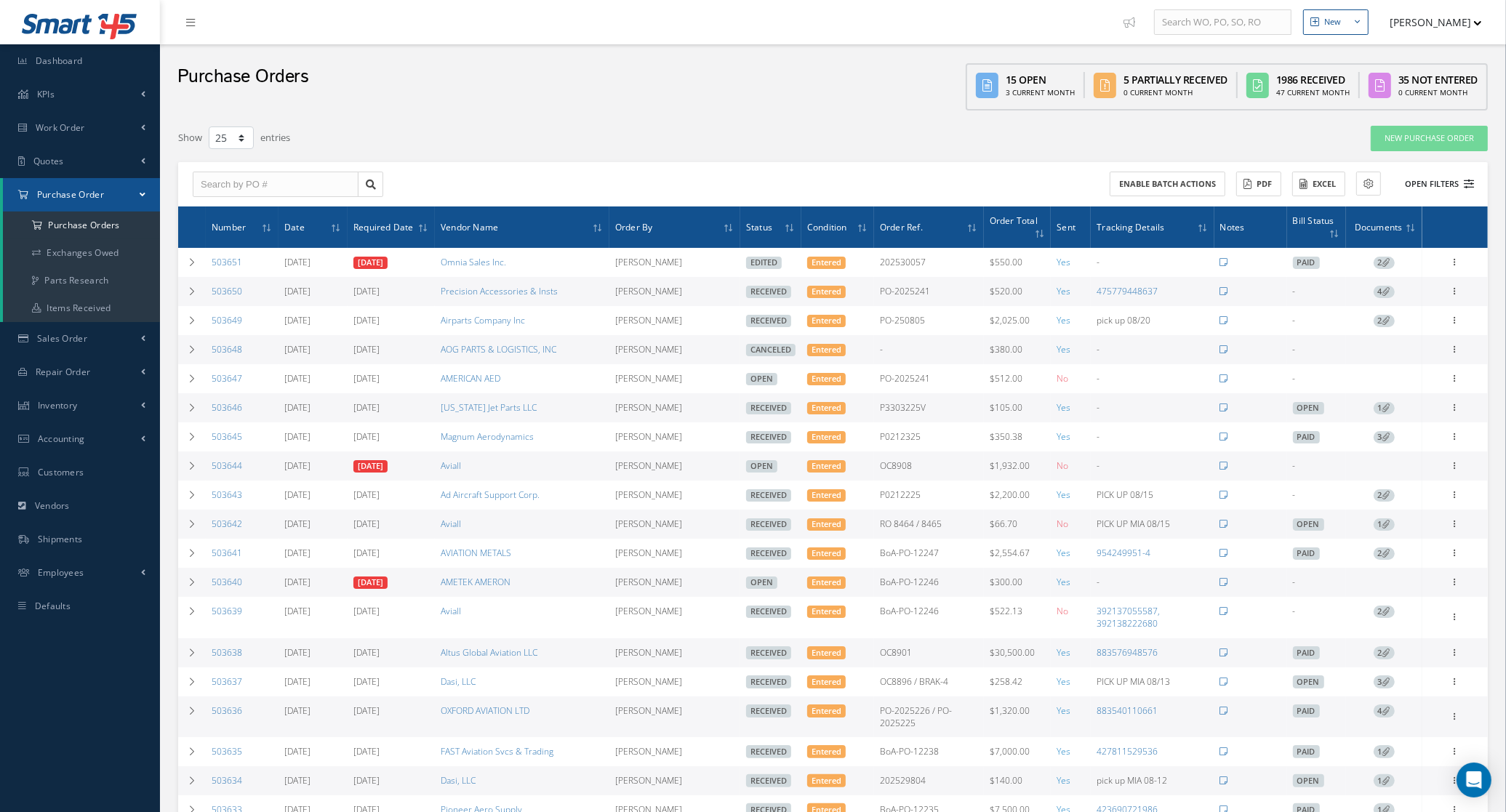
click at [1442, 182] on button "Open Filters" at bounding box center [1433, 184] width 82 height 24
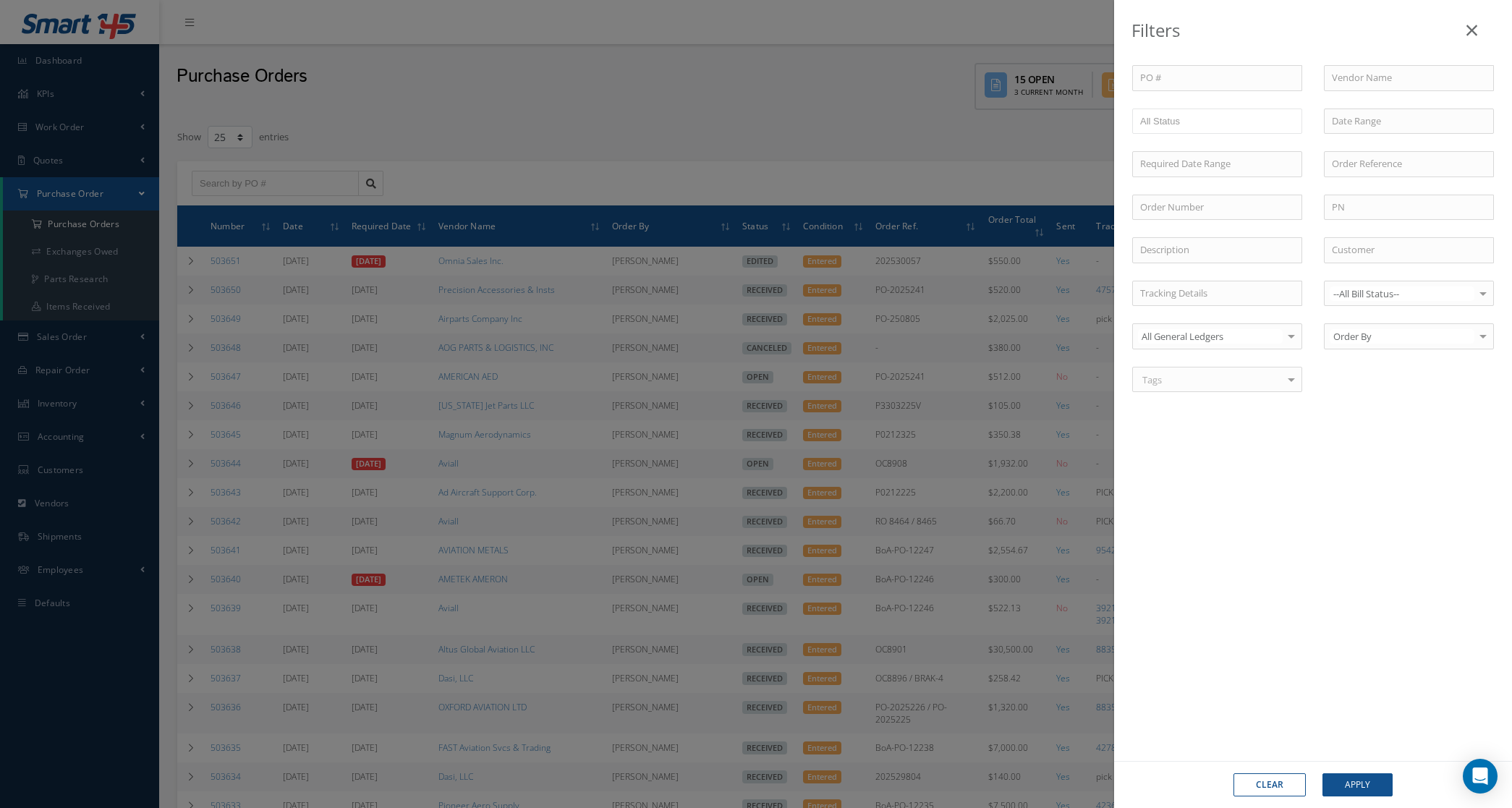
click at [847, 160] on div "Filters PO # Vendor Name Open Partially/Received Received Canceled Edited All S…" at bounding box center [756, 404] width 1512 height 808
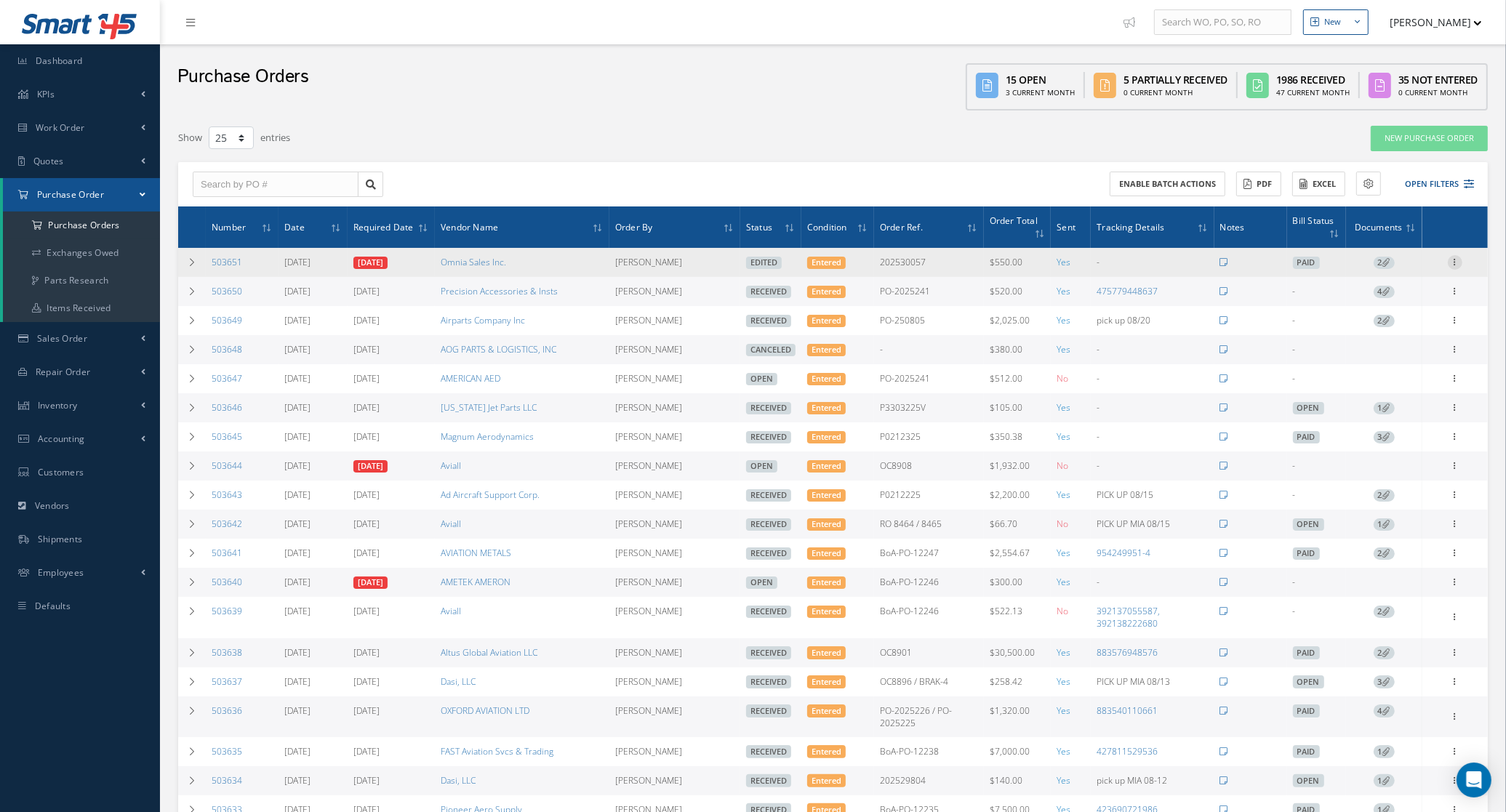
click at [1455, 258] on icon at bounding box center [1455, 261] width 14 height 11
click at [1372, 270] on link "Enter/Update" at bounding box center [1388, 272] width 115 height 19
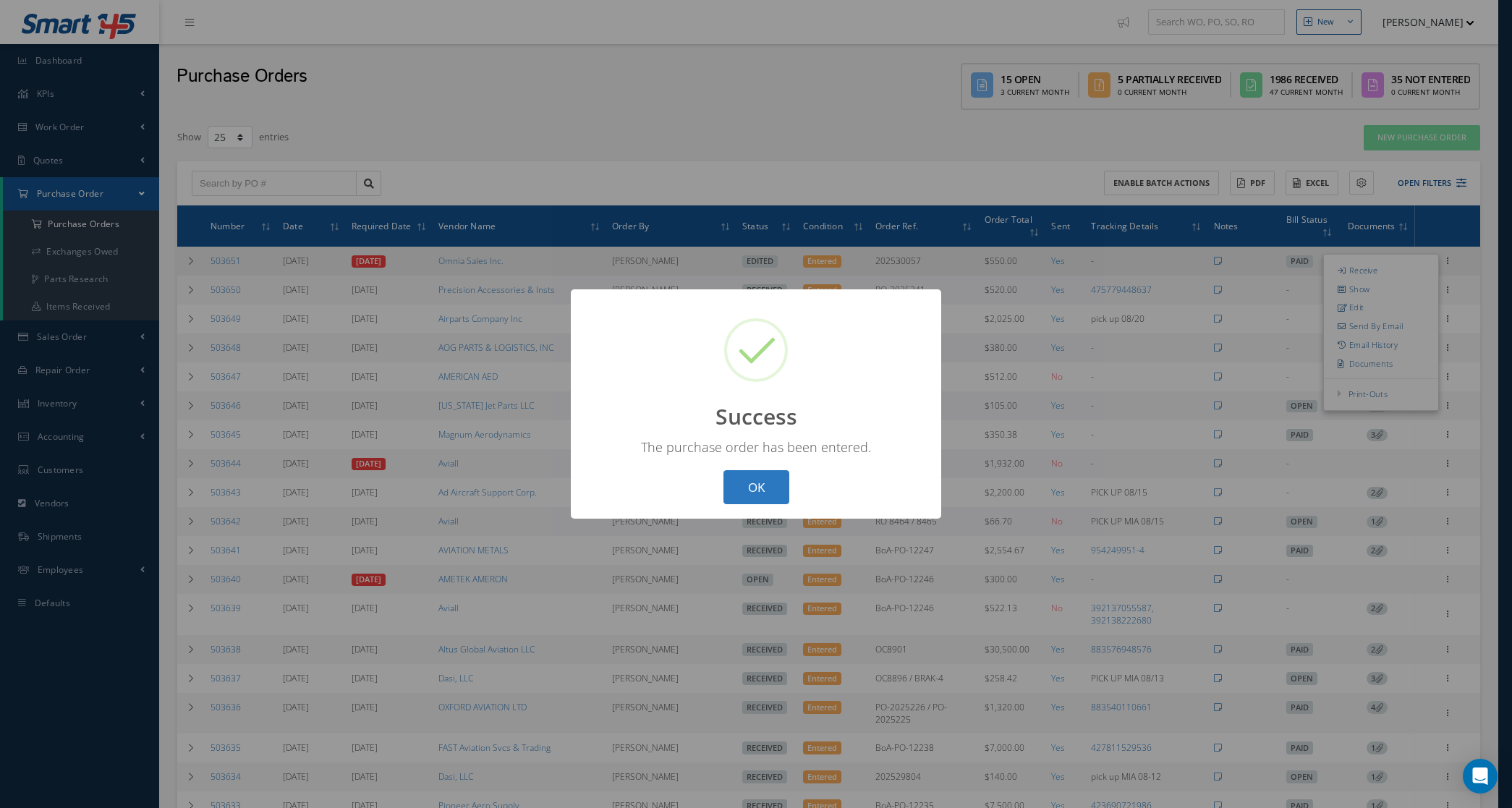
click at [775, 490] on button "OK" at bounding box center [756, 487] width 66 height 34
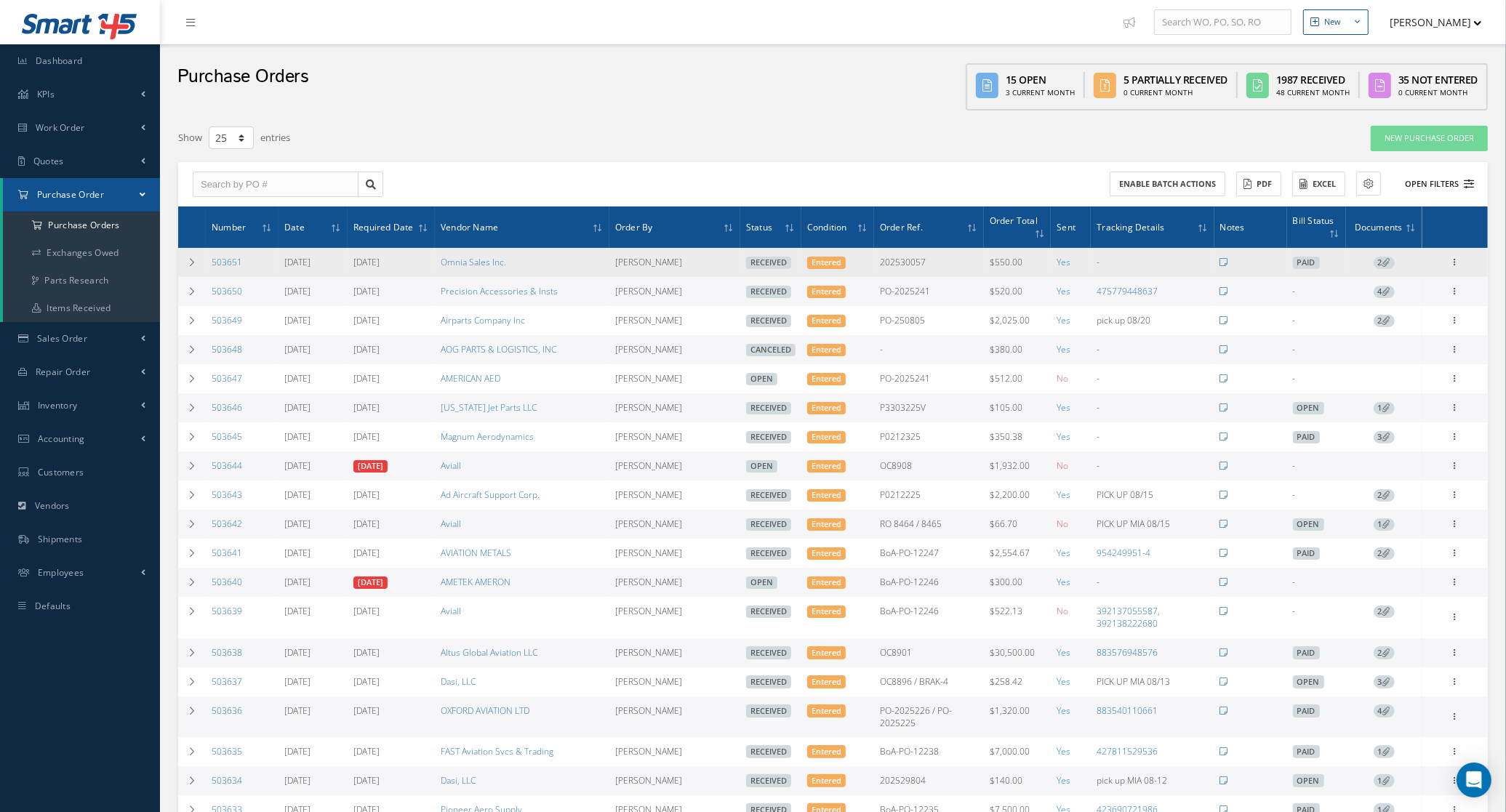
click at [1438, 175] on button "Open Filters" at bounding box center [1433, 184] width 82 height 24
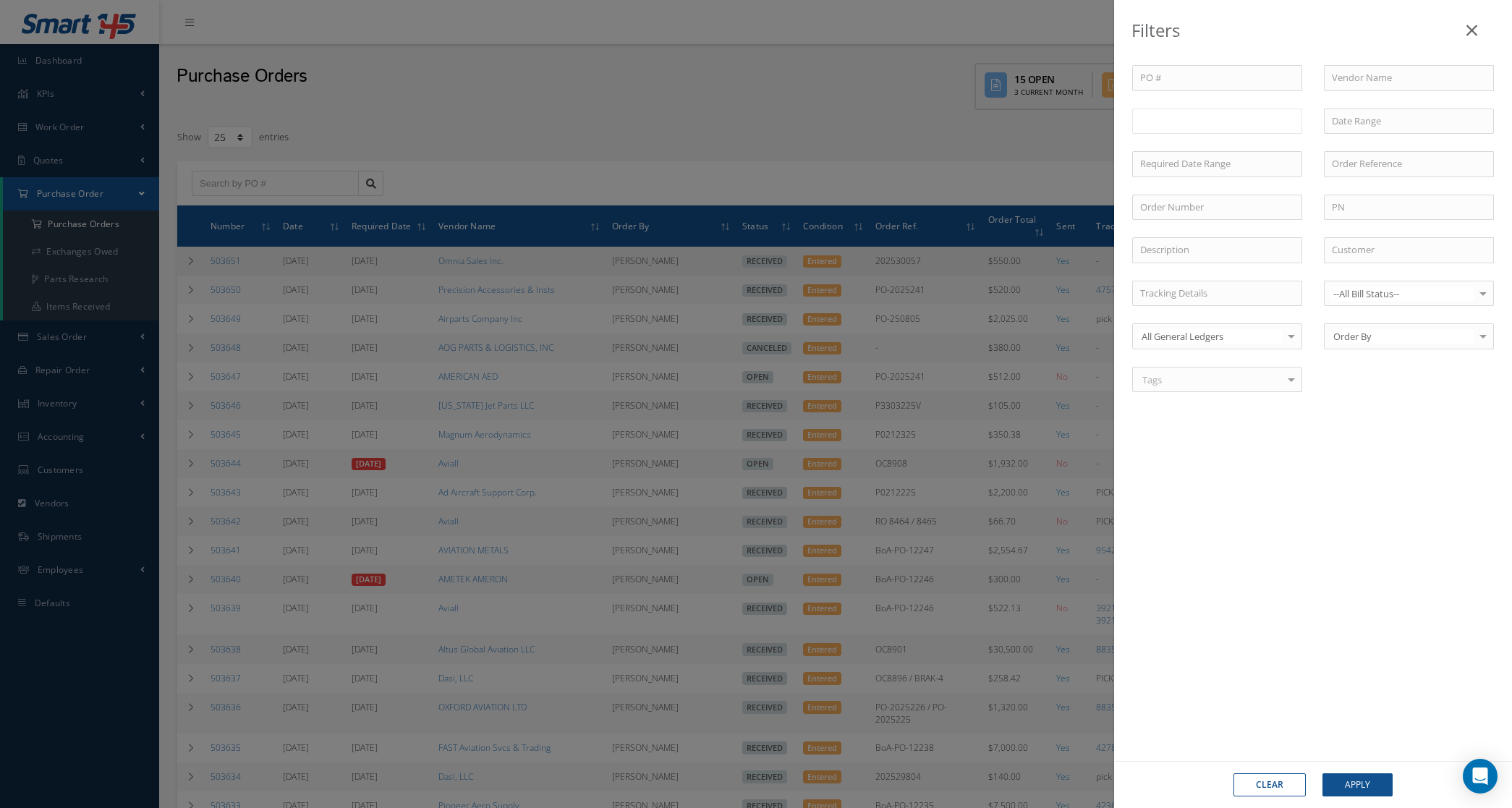
click at [1196, 114] on input "text" at bounding box center [1169, 120] width 58 height 18
click at [1208, 121] on li at bounding box center [1196, 121] width 28 height 20
click at [1204, 149] on ul "Open Partially/Received" at bounding box center [1217, 131] width 170 height 44
click at [1361, 788] on button "Apply" at bounding box center [1357, 784] width 70 height 23
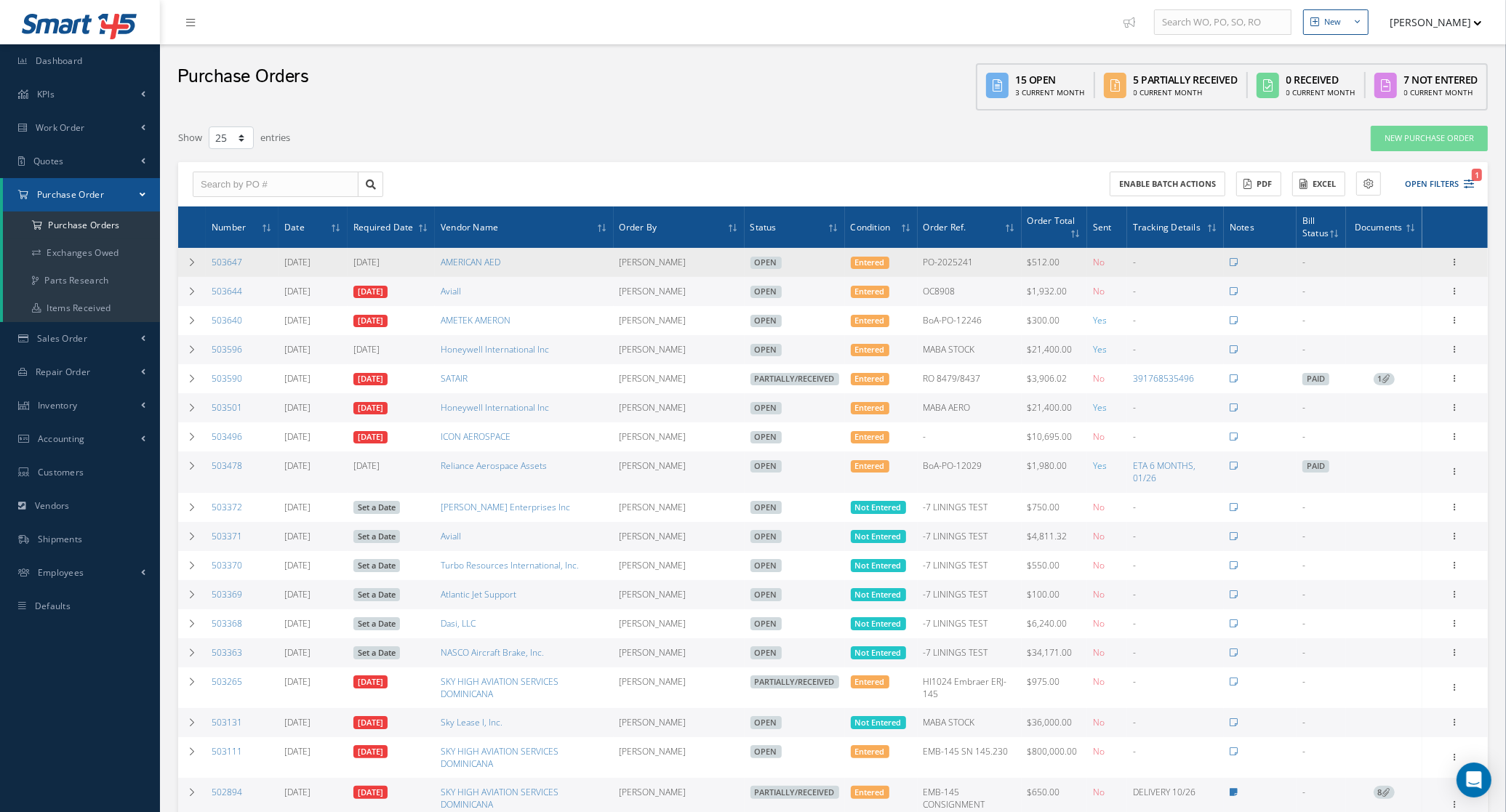
click at [753, 182] on div "Enable batch actions ACTIONS Receive Payments Select Customer MABA AERO LLC 21 …" at bounding box center [832, 184] width 1310 height 45
click at [1455, 266] on icon at bounding box center [1455, 261] width 14 height 11
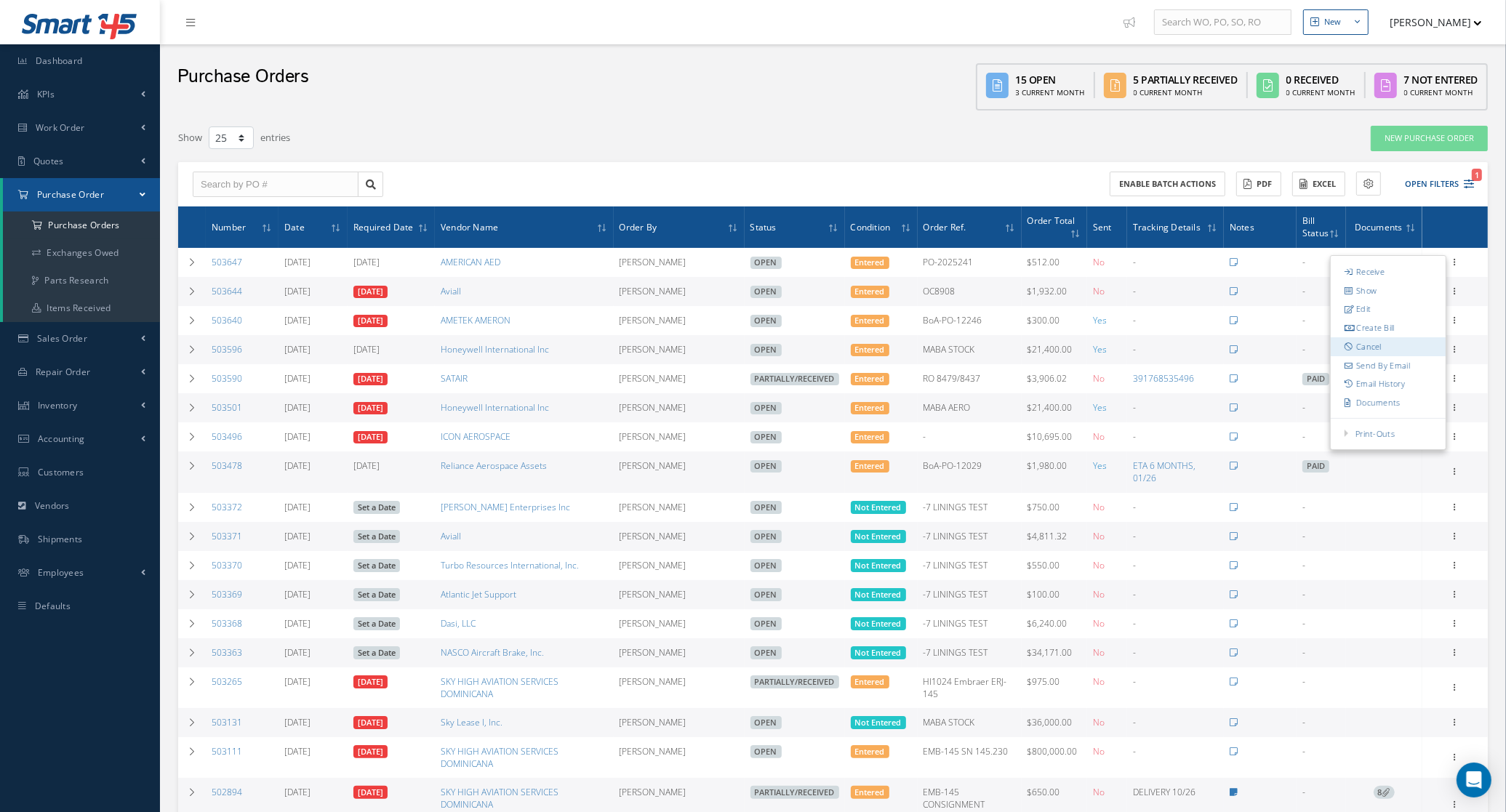
click at [1386, 338] on link "Cancel" at bounding box center [1388, 347] width 115 height 19
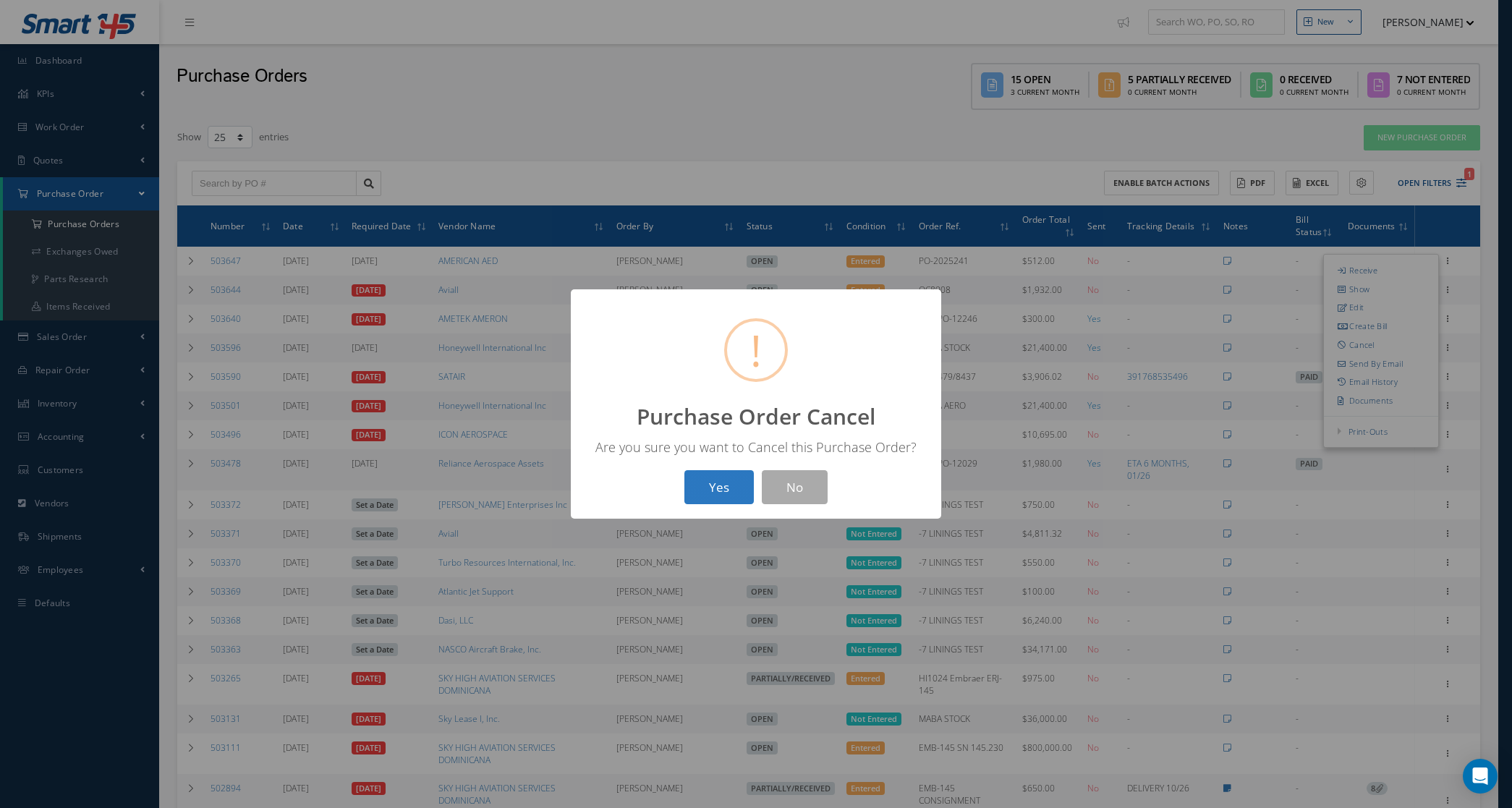
click at [690, 486] on button "Yes" at bounding box center [718, 487] width 69 height 34
click at [774, 480] on button "OK" at bounding box center [756, 487] width 66 height 34
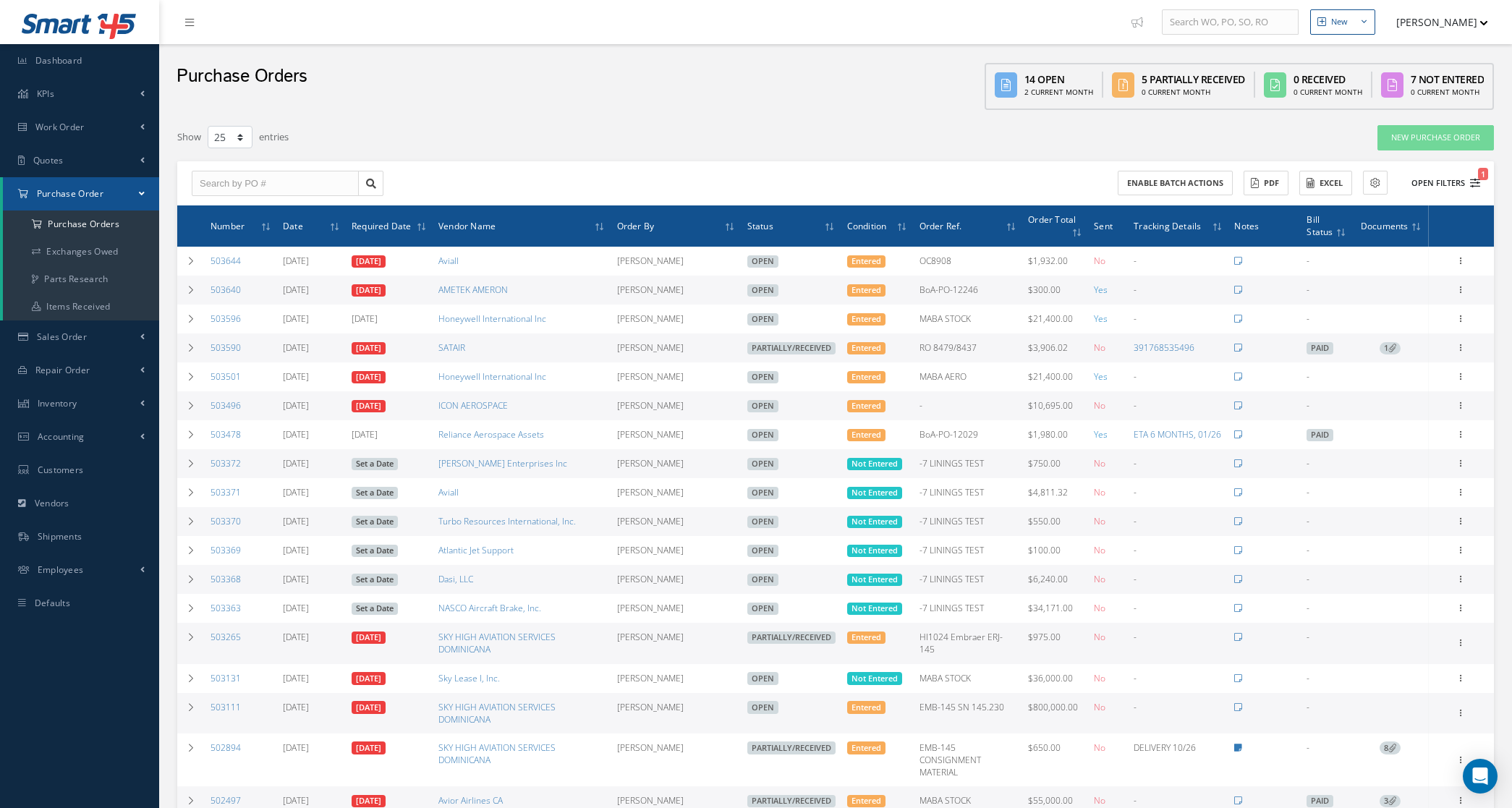
click at [1448, 183] on button "Open Filters 1" at bounding box center [1439, 183] width 81 height 24
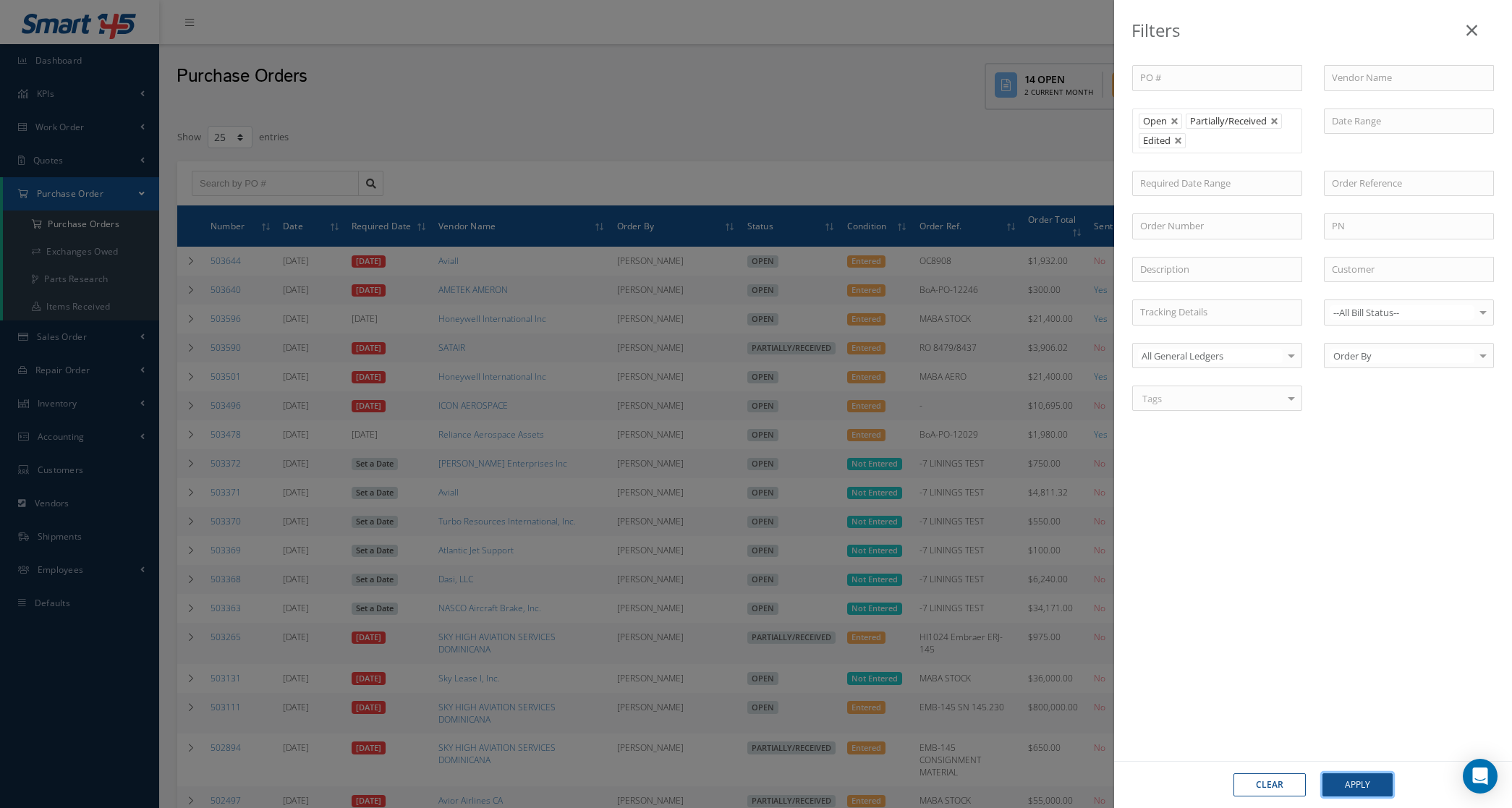
click at [1333, 785] on button "Apply" at bounding box center [1357, 784] width 70 height 23
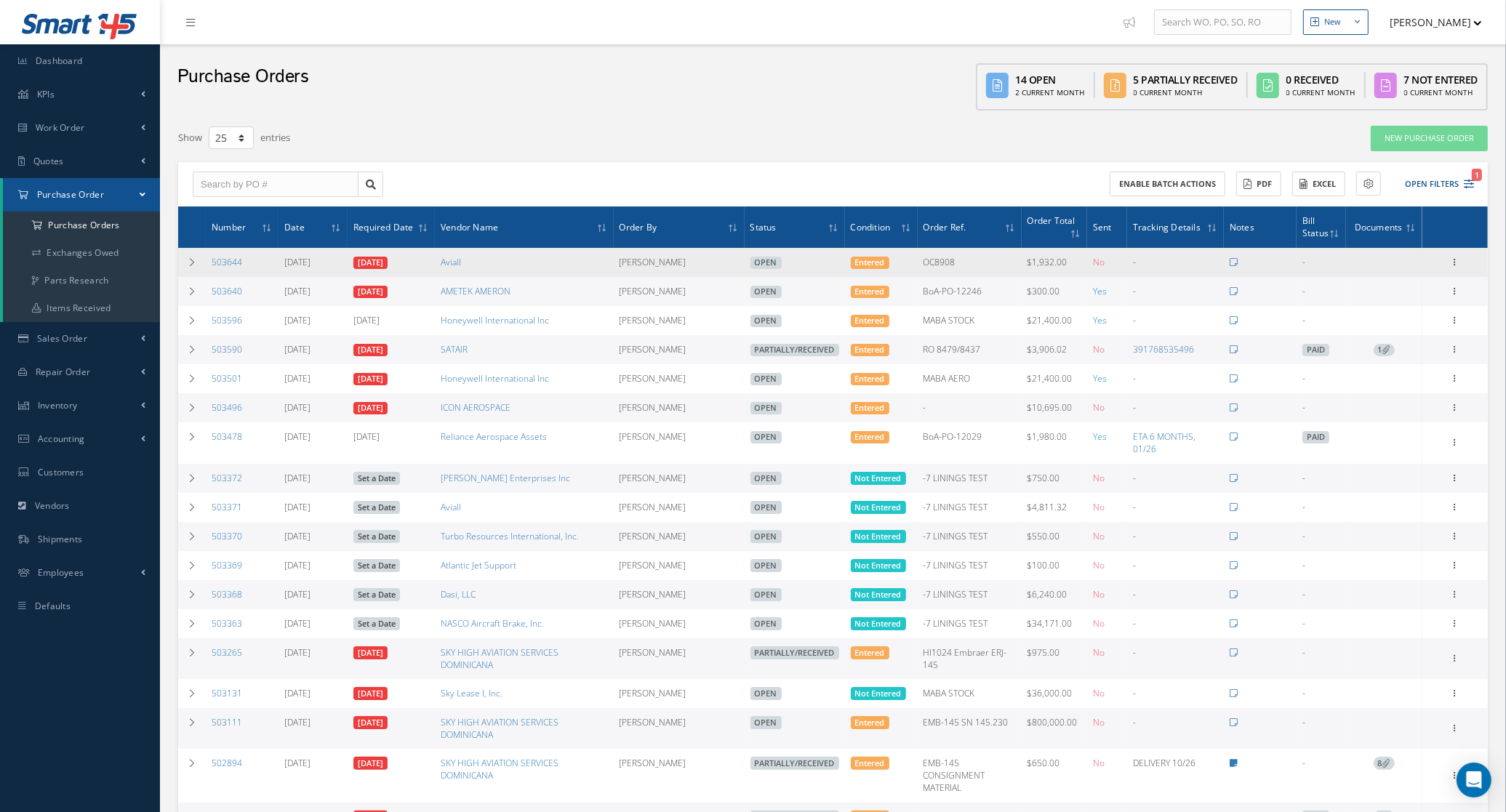
drag, startPoint x: 248, startPoint y: 262, endPoint x: 208, endPoint y: 262, distance: 40.0
click at [208, 262] on td "503644" at bounding box center [242, 262] width 72 height 29
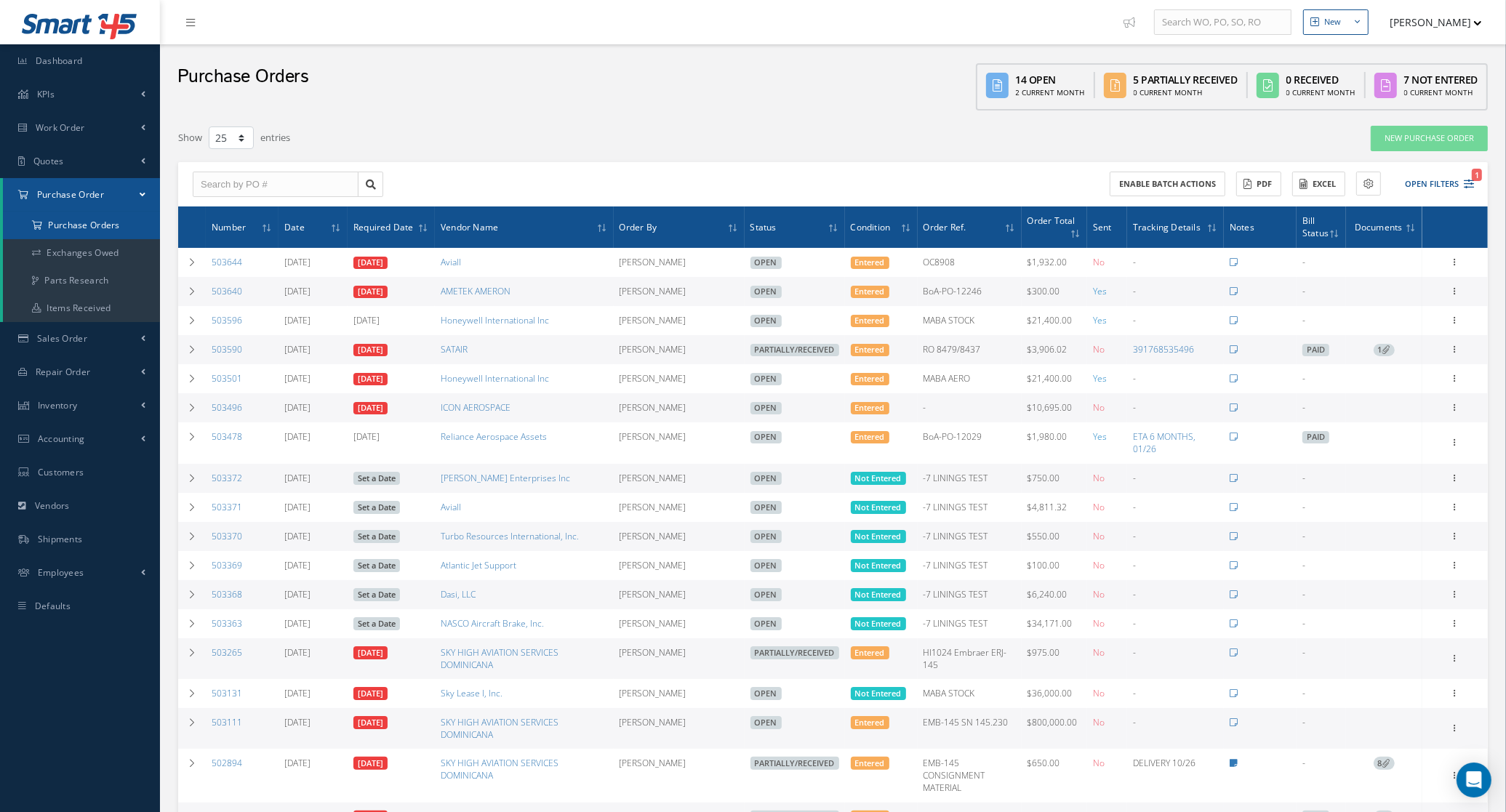
copy link "503644"
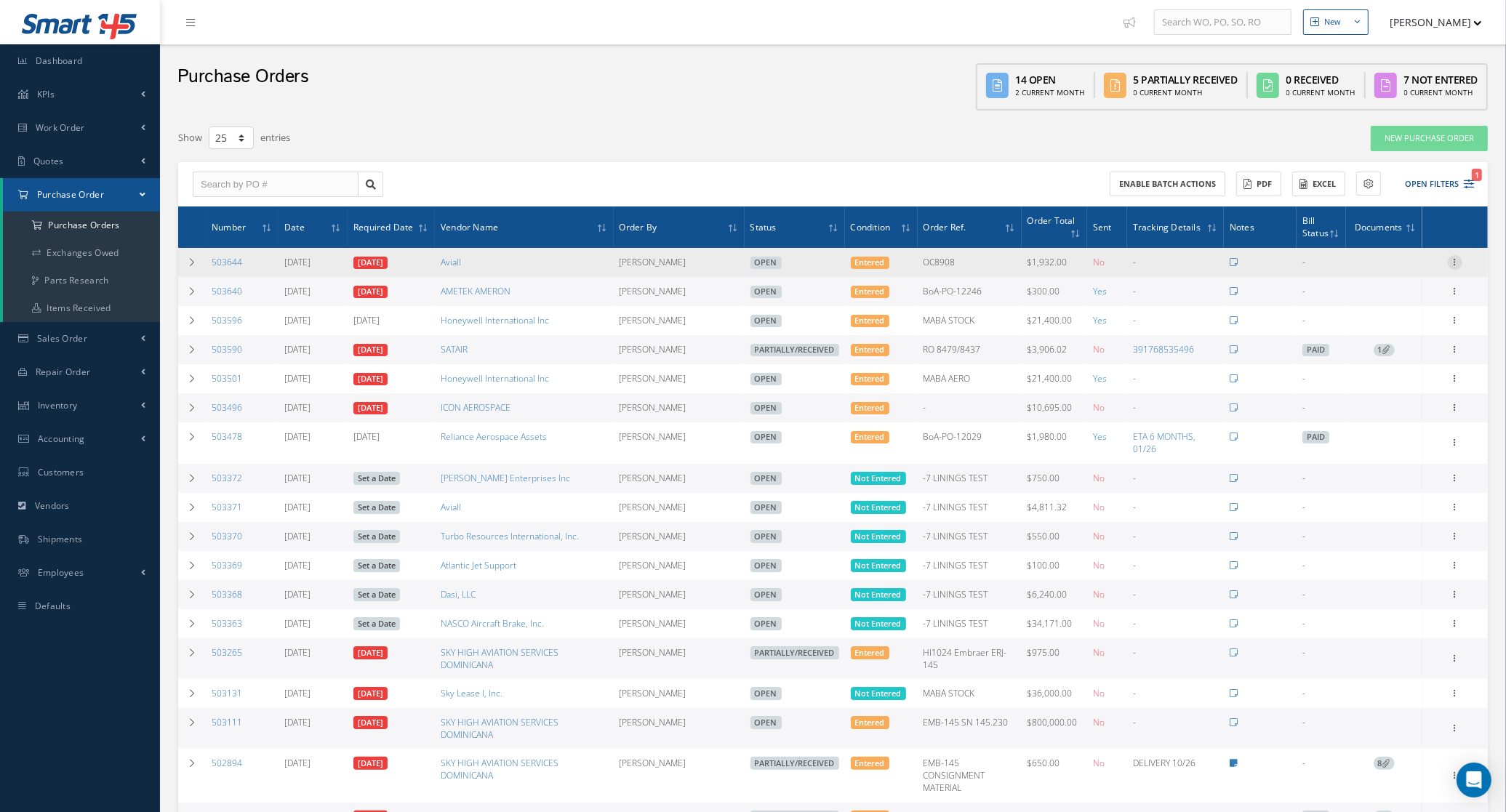
click at [1459, 258] on icon at bounding box center [1455, 261] width 14 height 11
click at [1379, 313] on link "Edit" at bounding box center [1388, 310] width 115 height 19
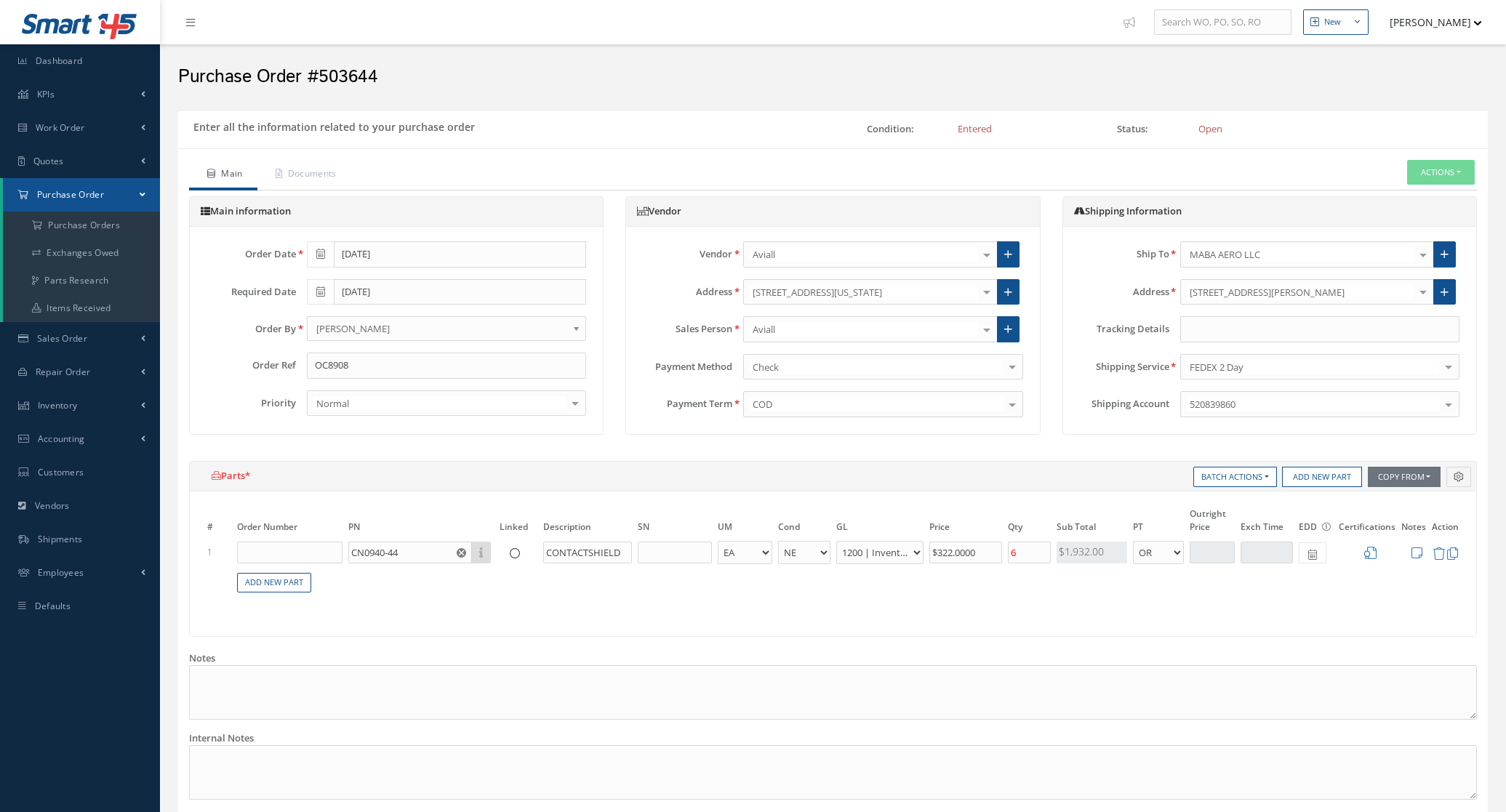
select select "5"
select select "6"
select select "1"
click at [1193, 329] on input "text" at bounding box center [1320, 330] width 280 height 27
paste input "392341453160"
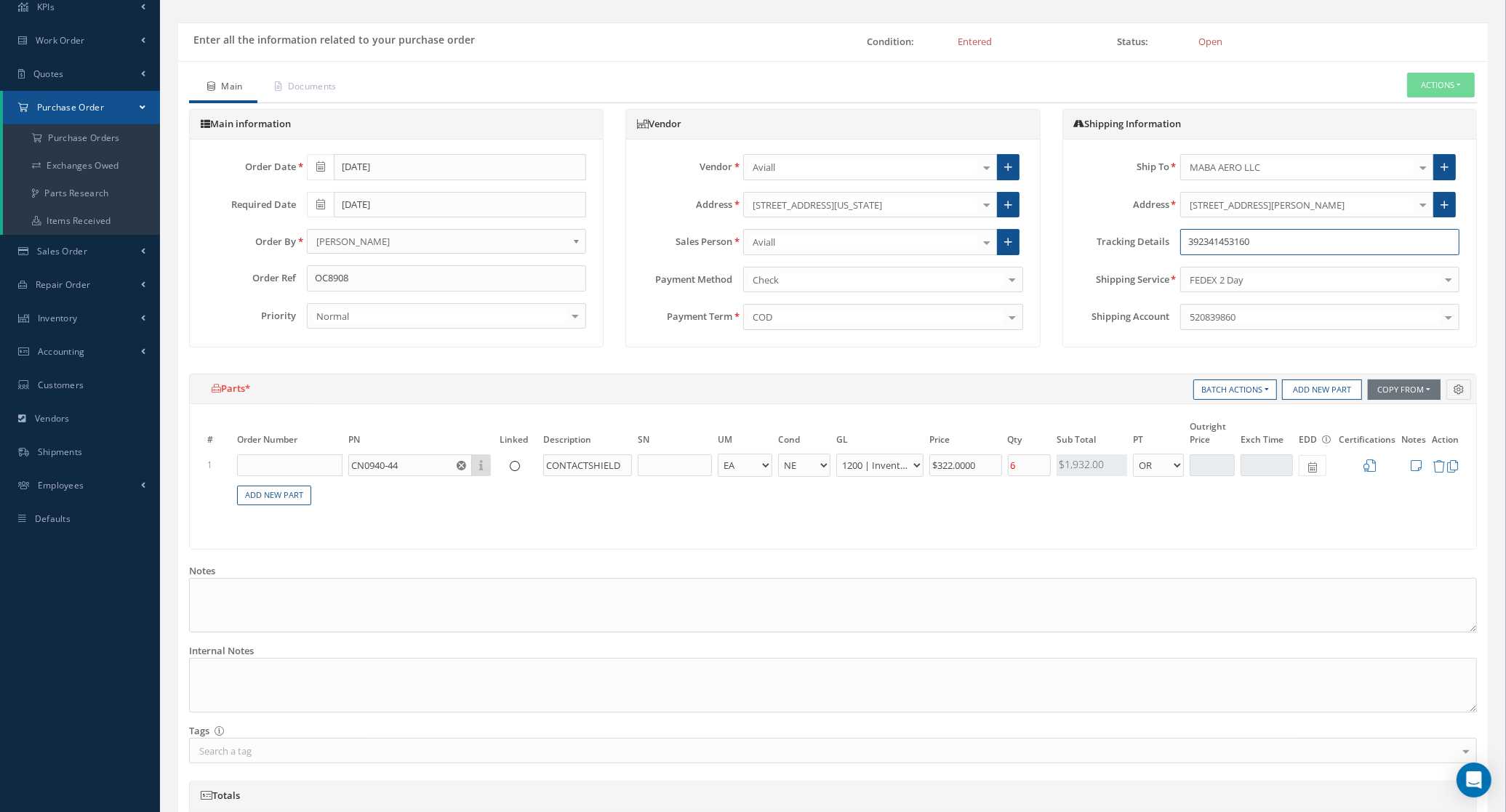
scroll to position [304, 0]
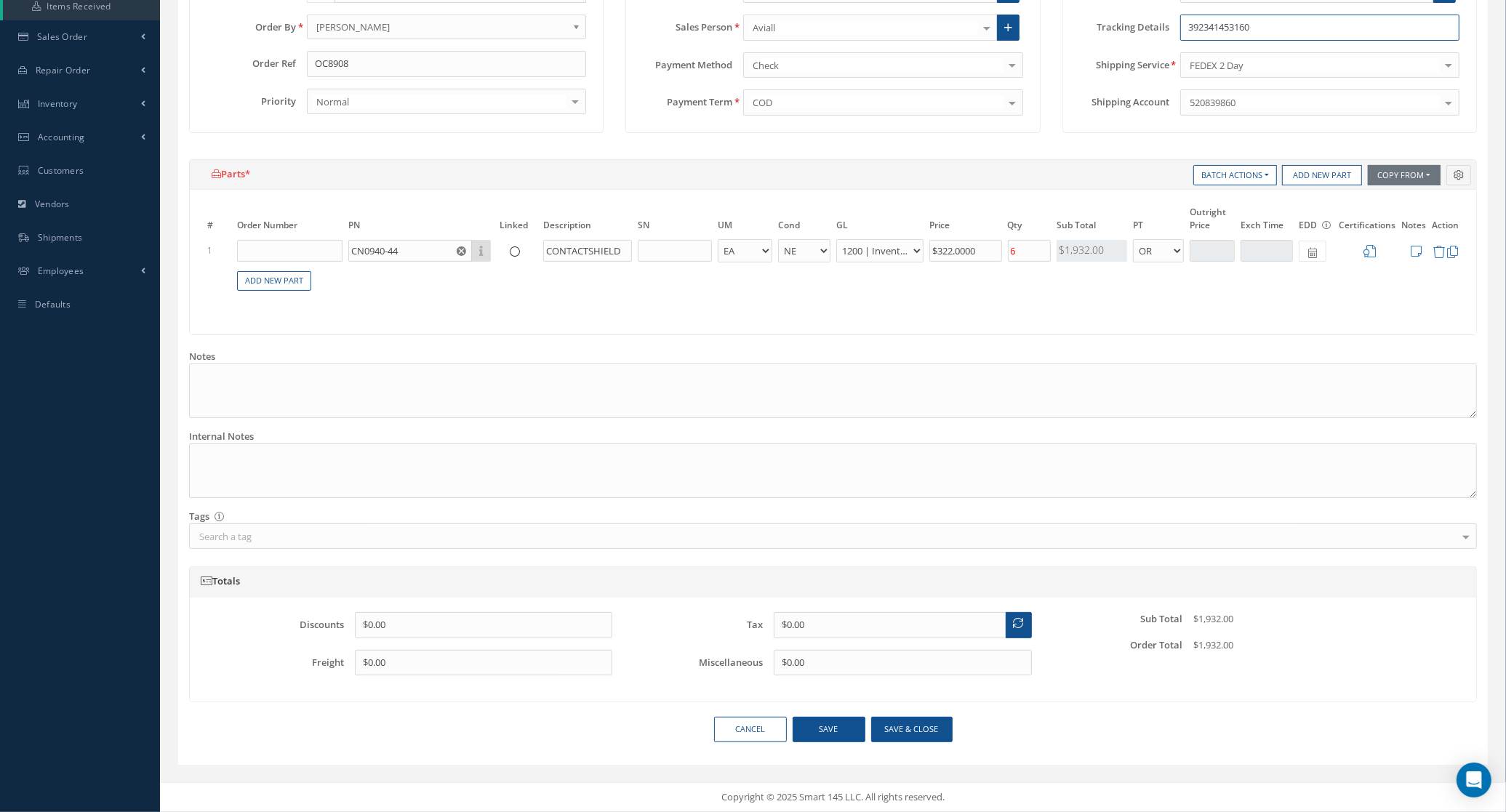
type input "392341453160"
click at [922, 724] on button "Save & close" at bounding box center [912, 729] width 82 height 26
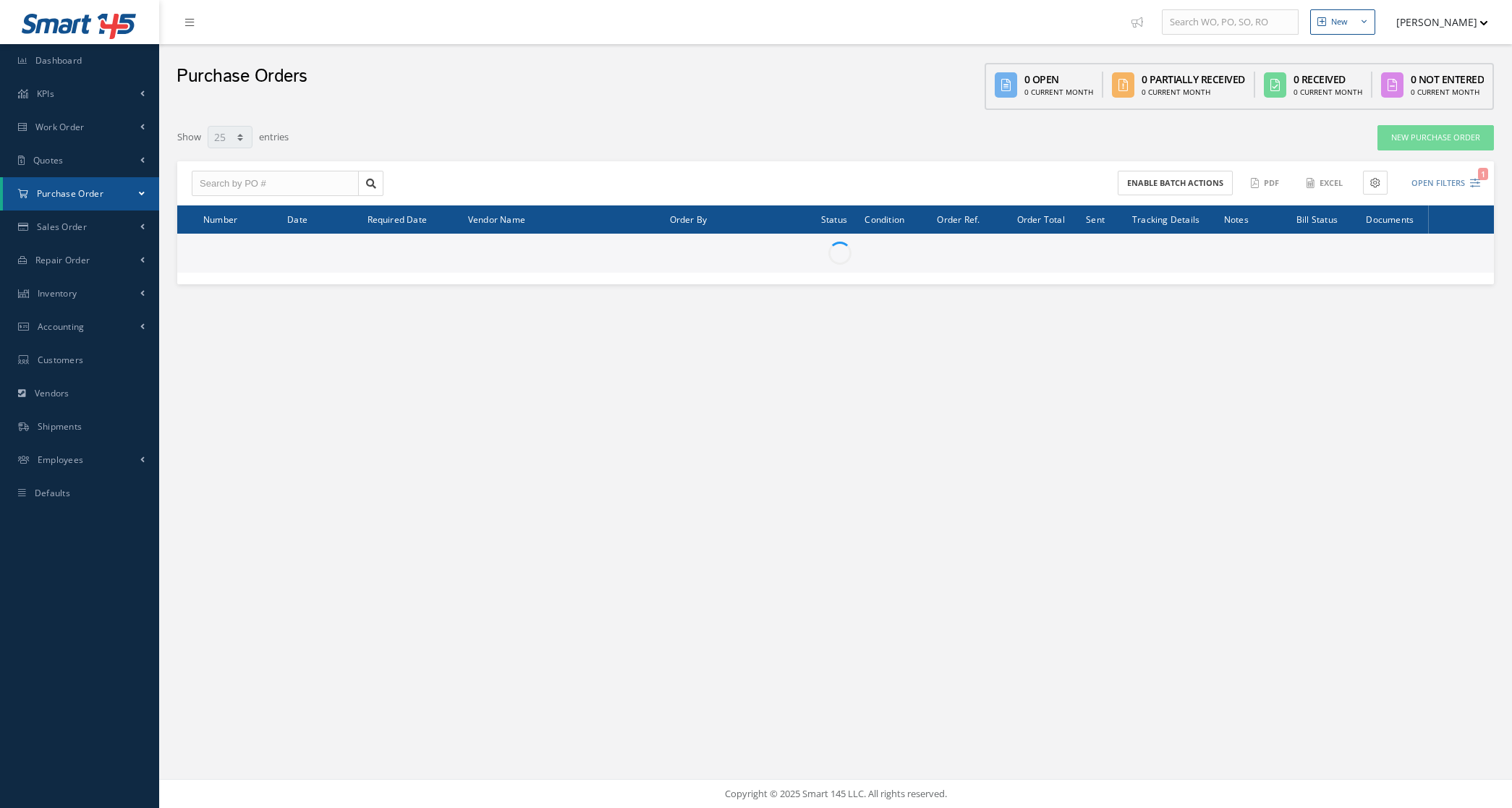
select select "25"
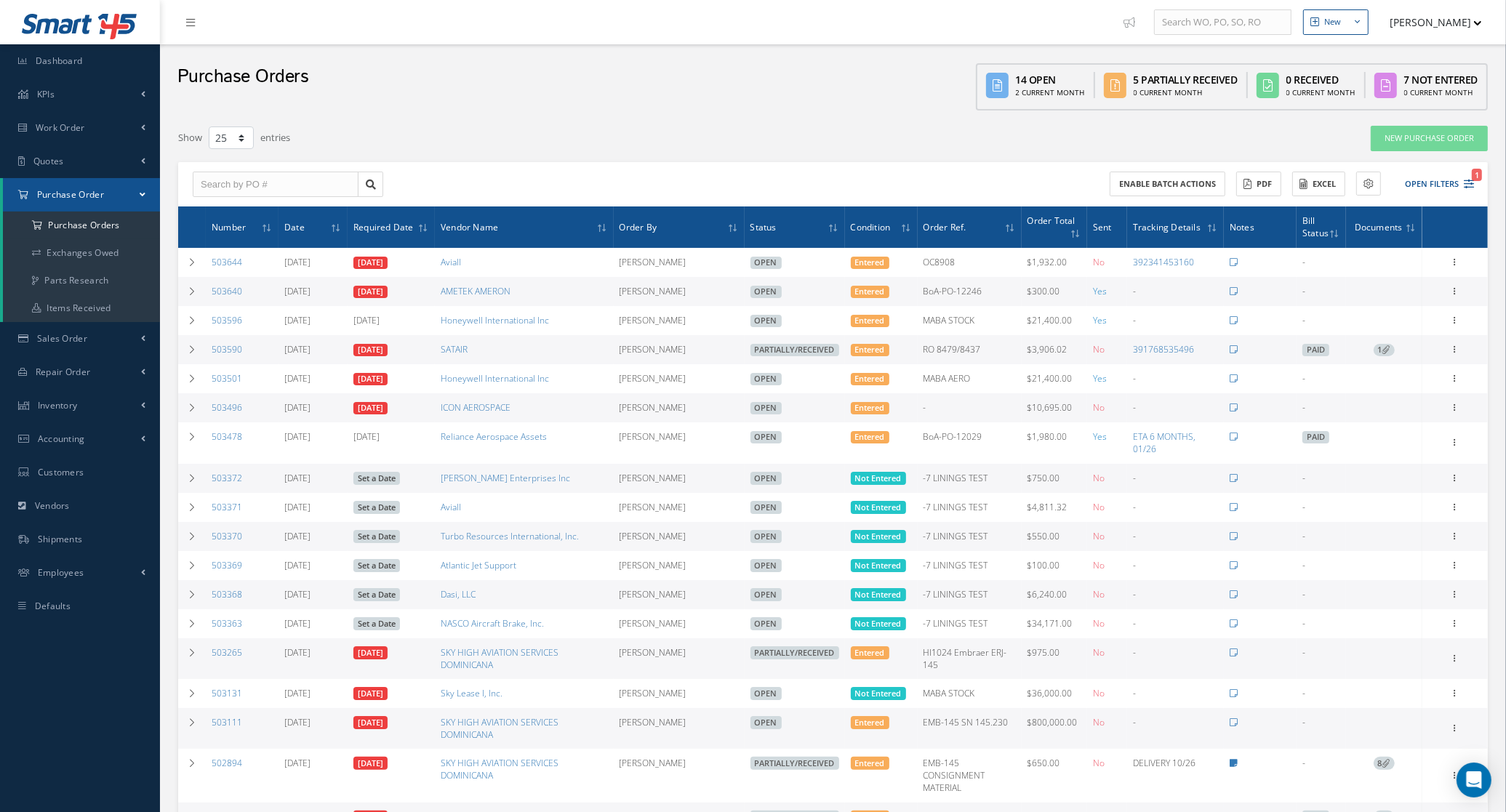
drag, startPoint x: 248, startPoint y: 295, endPoint x: 208, endPoint y: 298, distance: 40.1
click at [208, 298] on td "503640" at bounding box center [242, 291] width 72 height 29
copy link "503640"
click at [1458, 288] on icon at bounding box center [1455, 290] width 14 height 11
click at [1409, 339] on link "Edit" at bounding box center [1388, 338] width 115 height 19
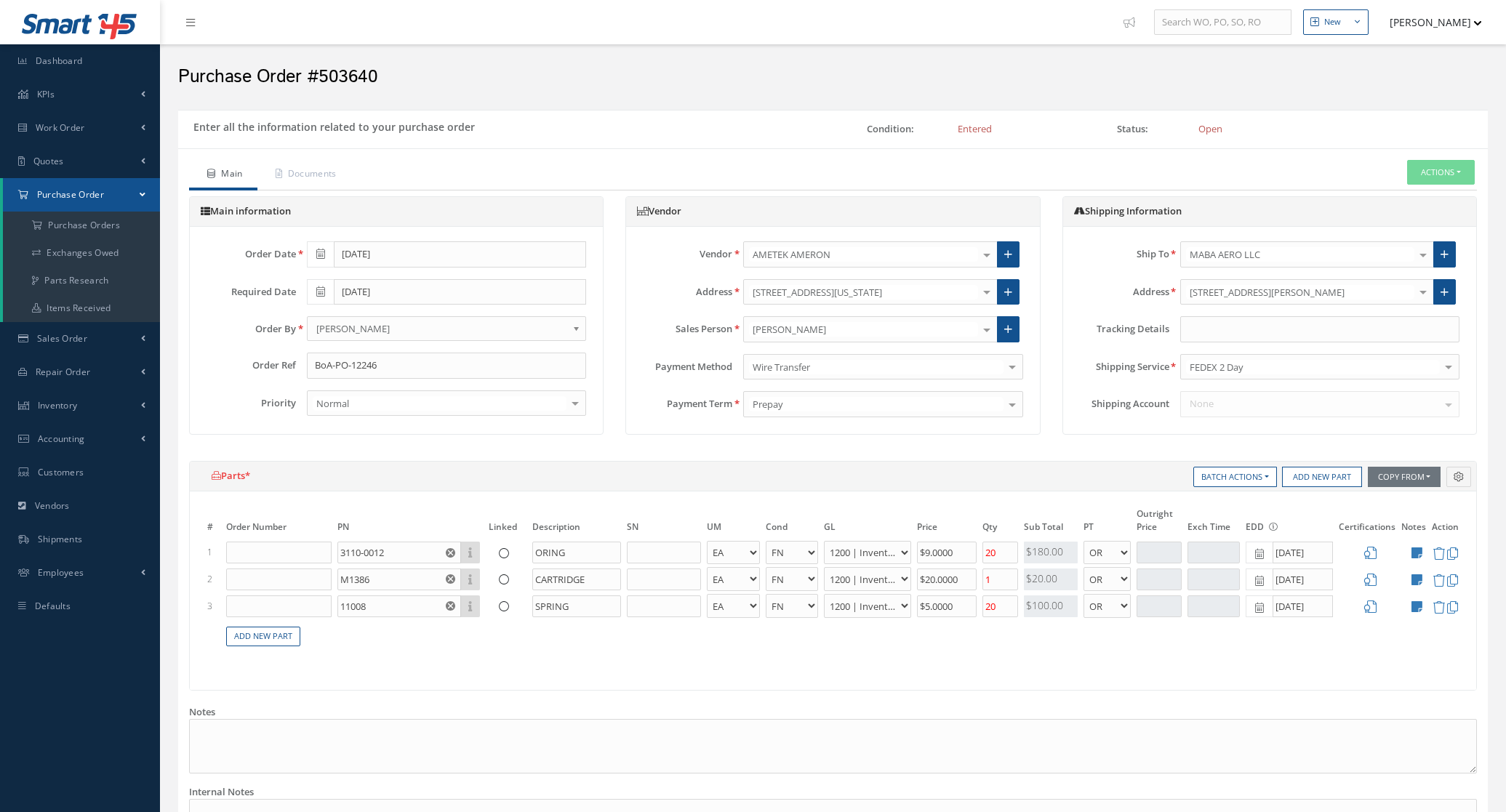
select select "6"
select select "1"
select select "6"
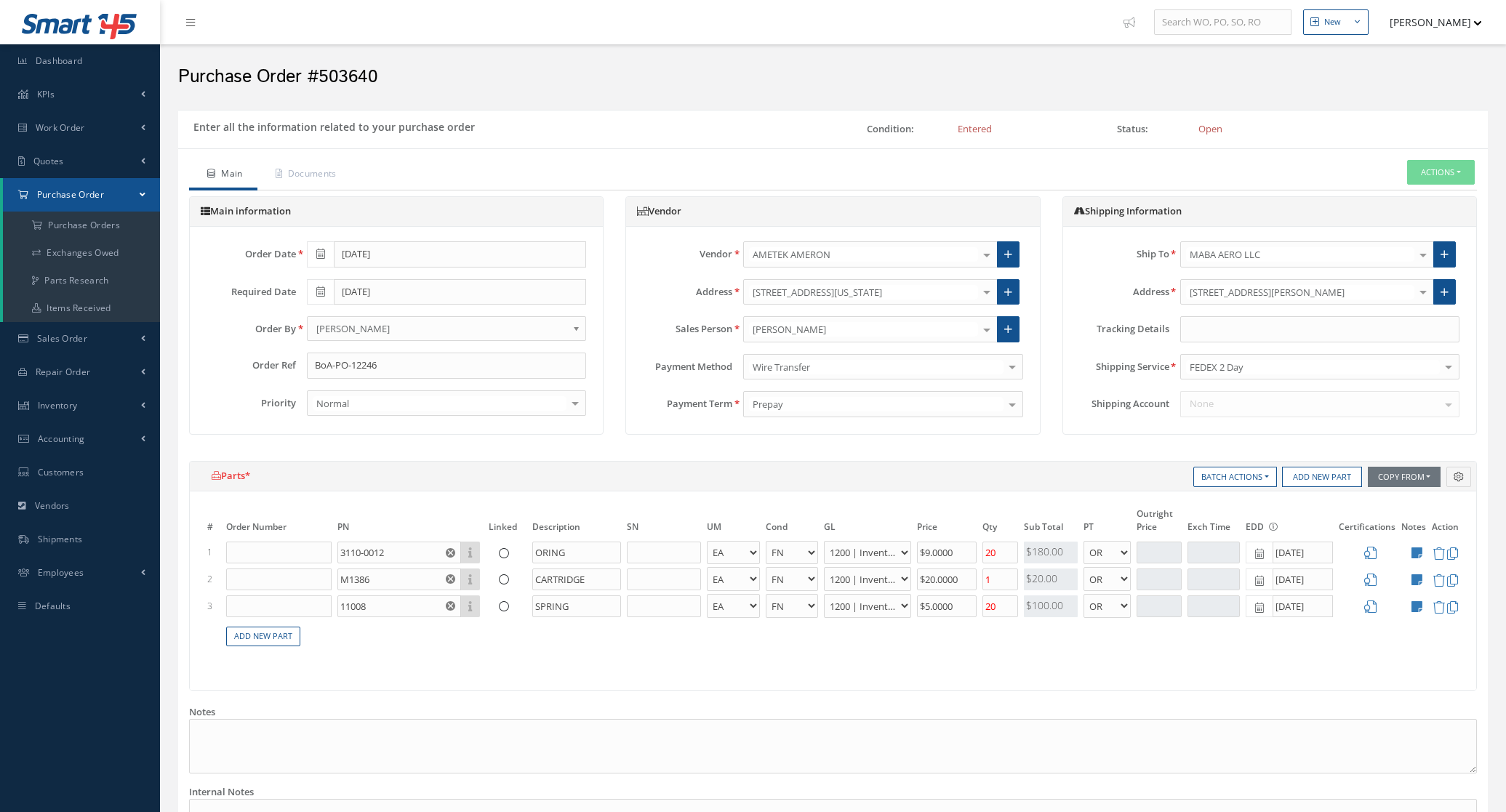
select select "1"
select select "6"
select select "1"
click at [1207, 327] on input "text" at bounding box center [1320, 330] width 280 height 27
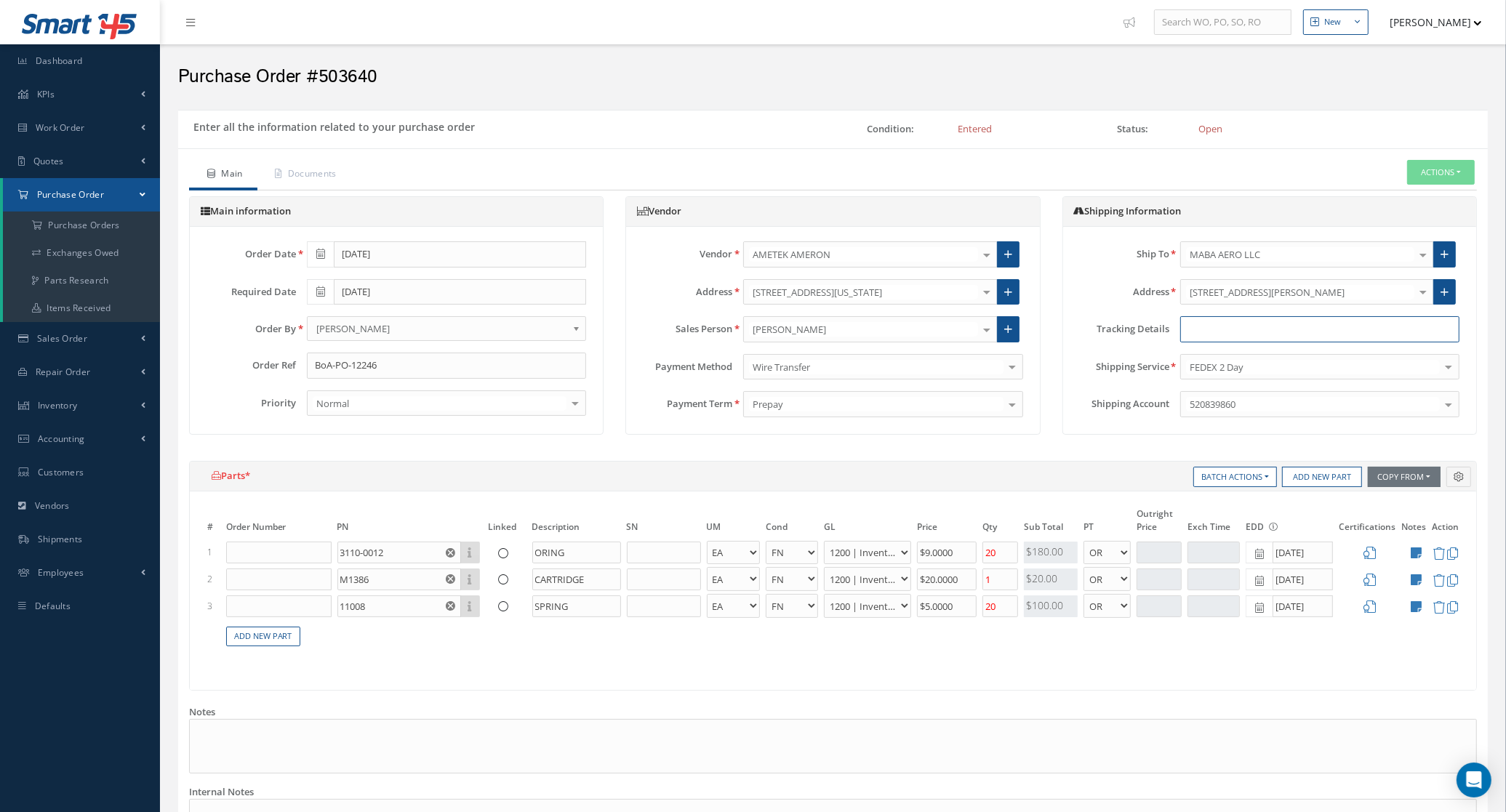
paste input "4781-2533-6129"
click at [1212, 332] on input "4781-2533-6129" at bounding box center [1320, 330] width 280 height 27
click at [1234, 329] on input "47812533-6129" at bounding box center [1320, 330] width 280 height 27
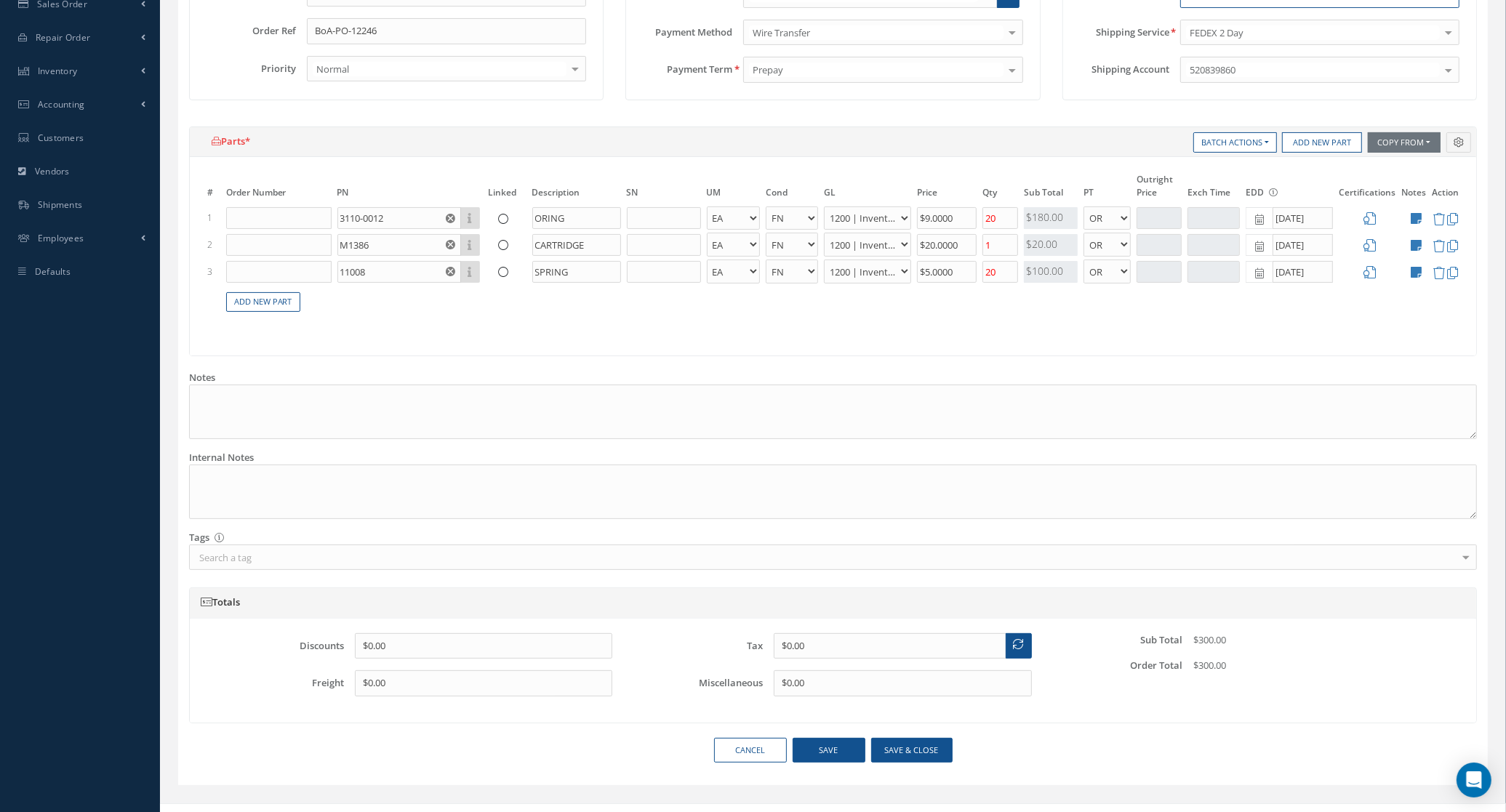
scroll to position [358, 0]
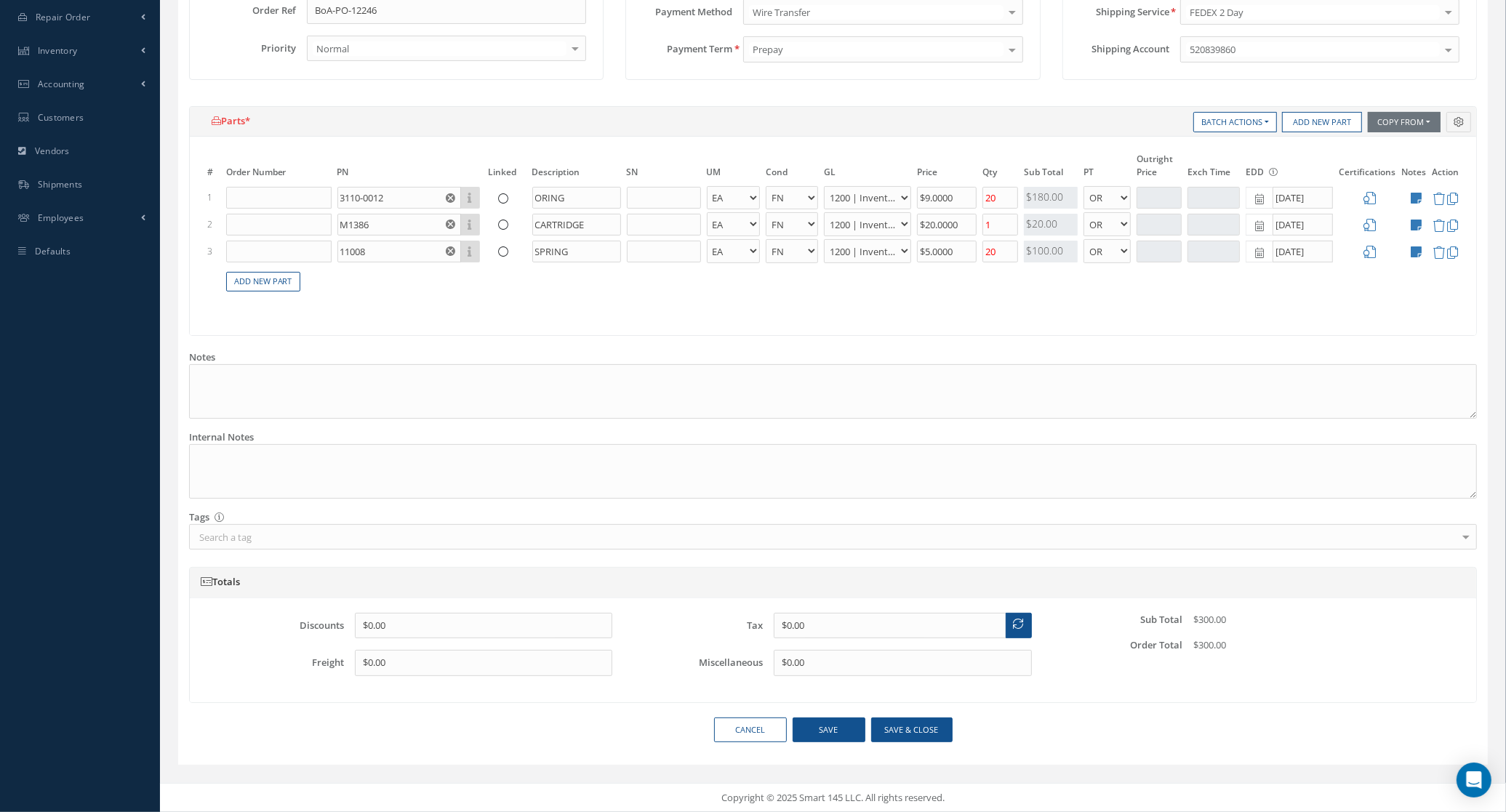
type input "478125336129"
click at [897, 732] on button "Save & close" at bounding box center [912, 729] width 82 height 26
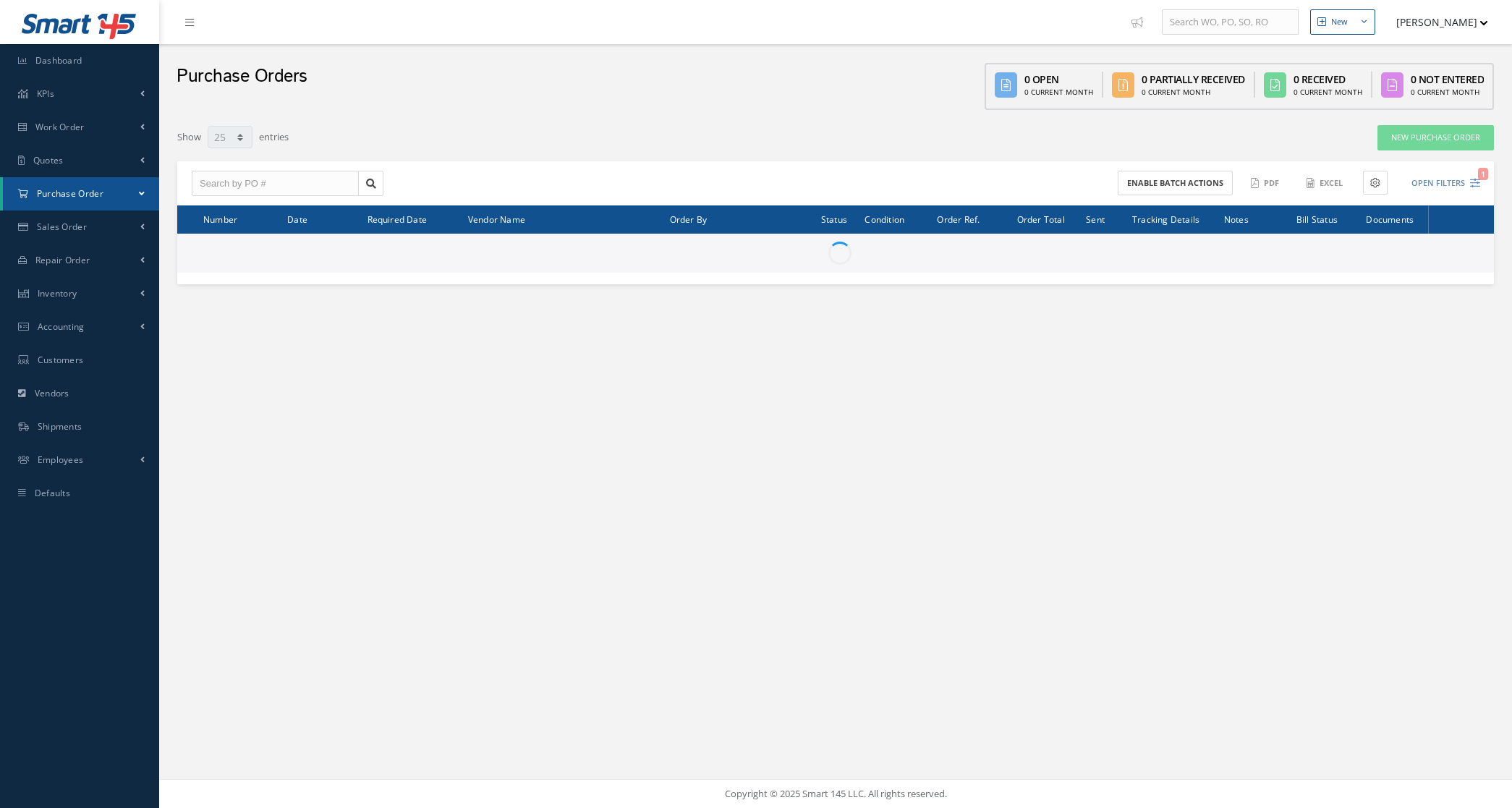
select select "25"
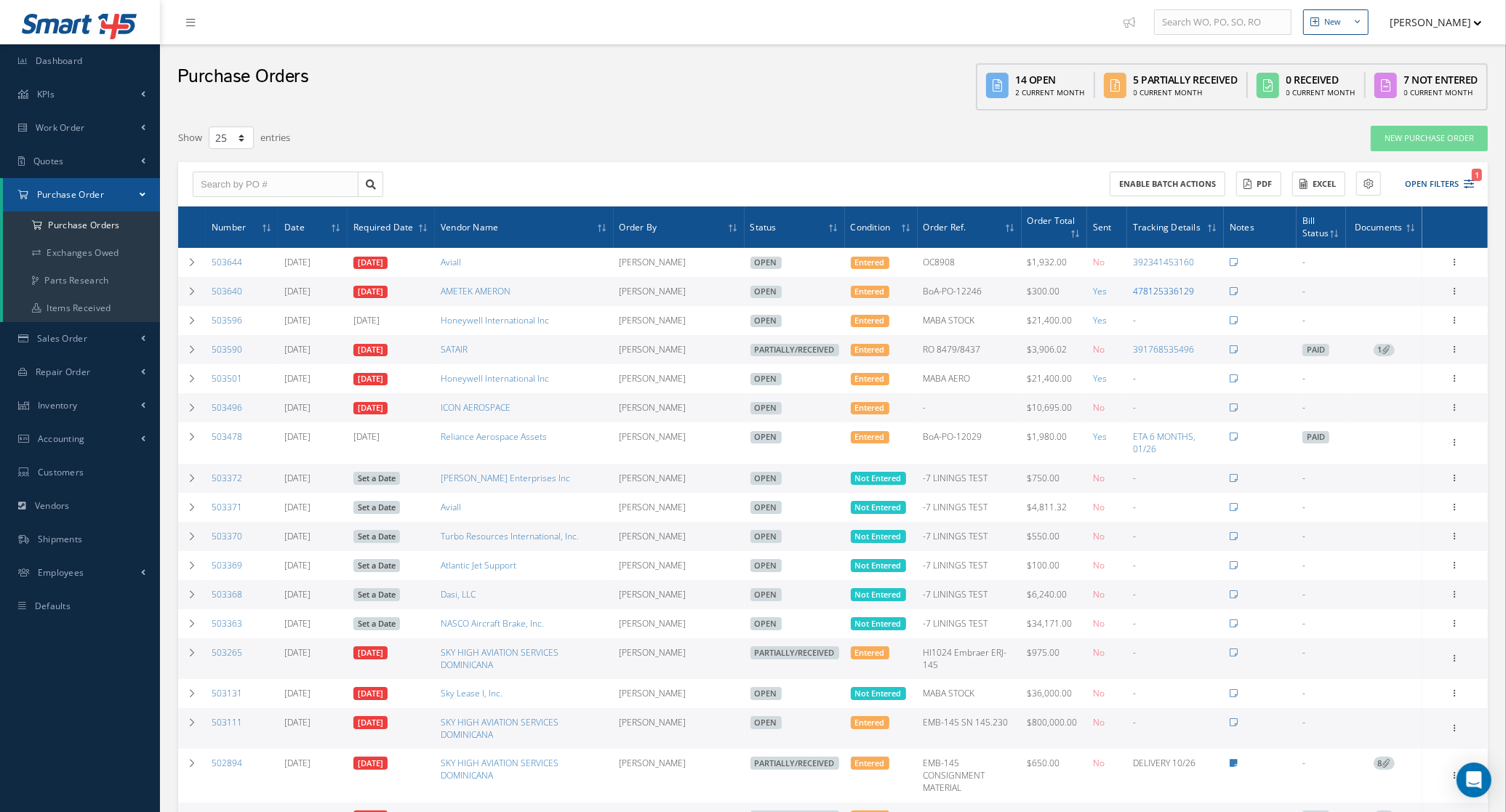
click at [1164, 289] on link "478125336129" at bounding box center [1164, 291] width 61 height 12
